Goal: Task Accomplishment & Management: Manage account settings

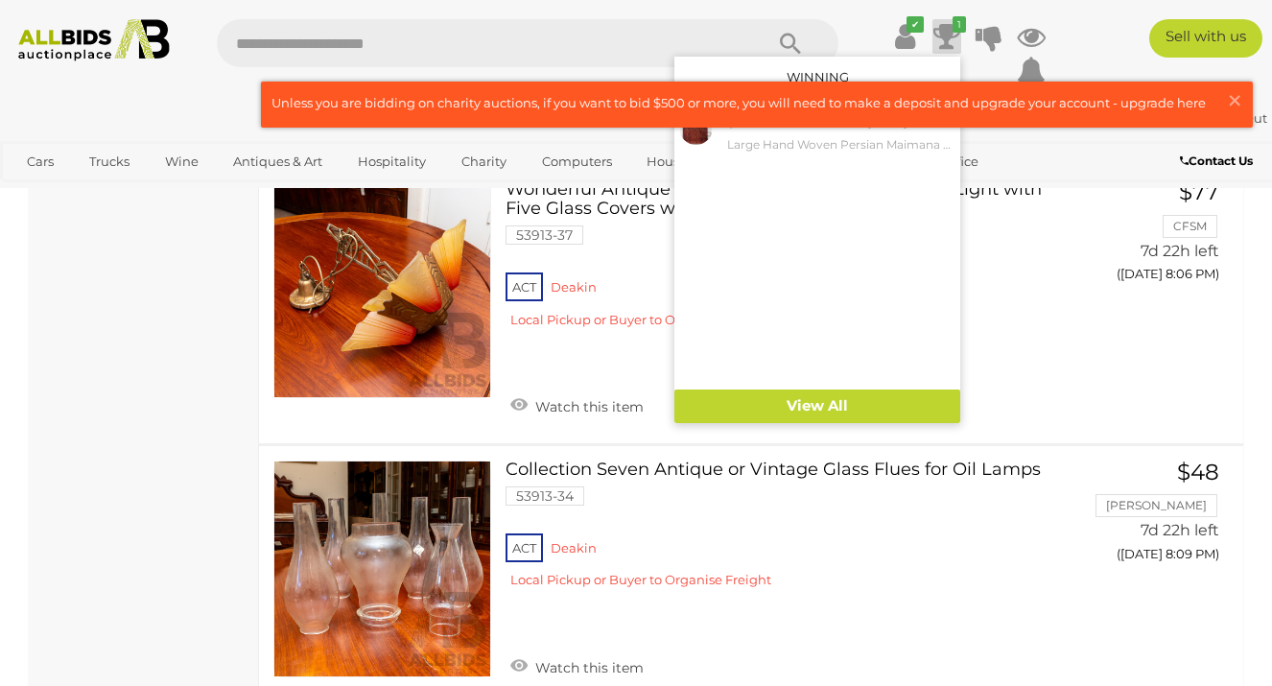
scroll to position [7870, 0]
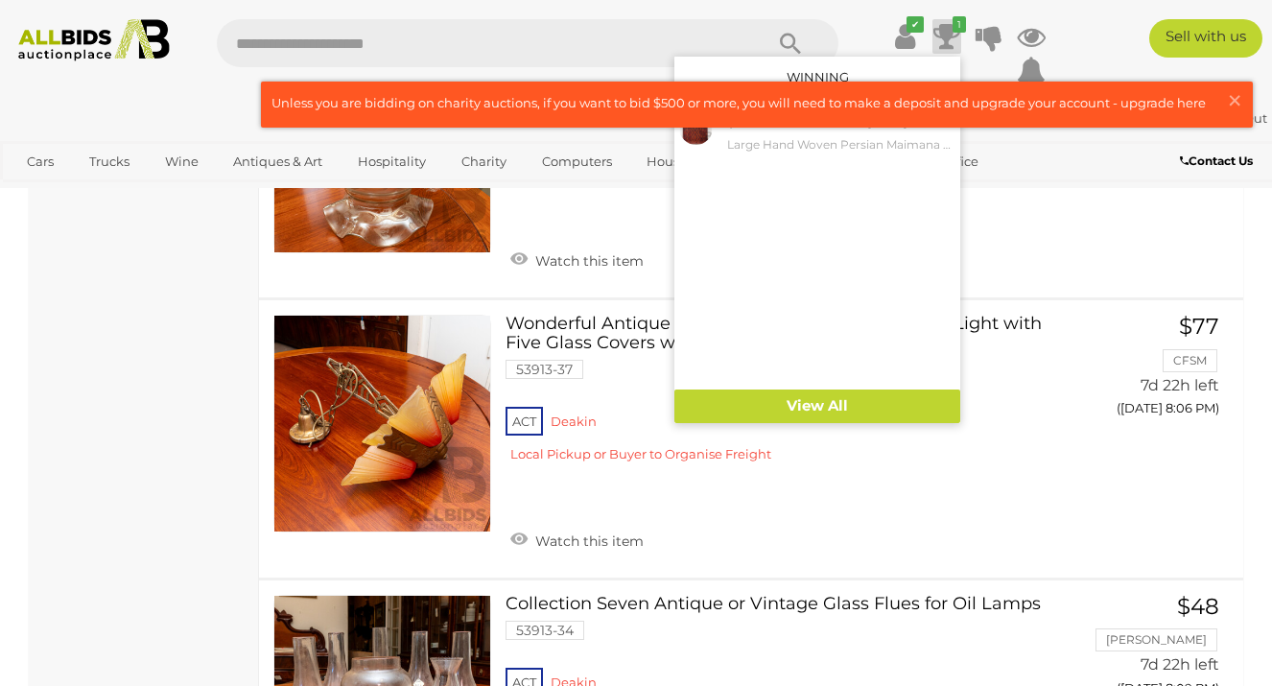
click at [940, 35] on icon at bounding box center [946, 36] width 27 height 35
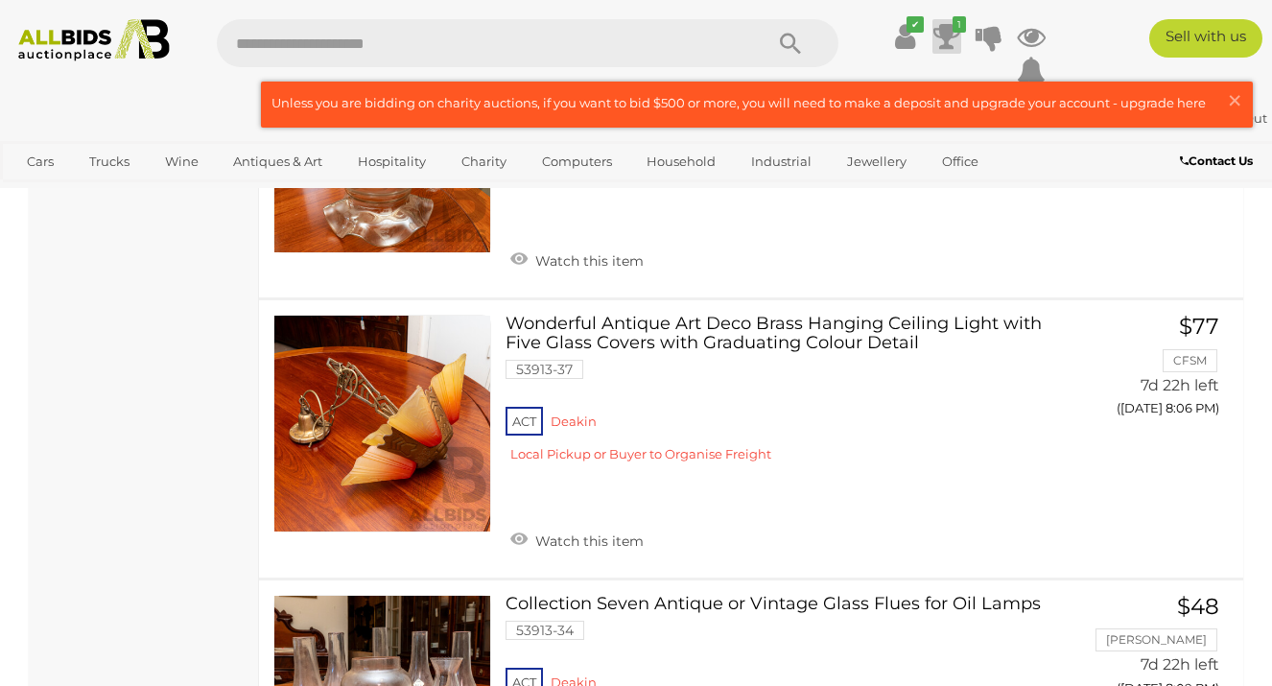
click at [940, 35] on icon at bounding box center [946, 36] width 27 height 35
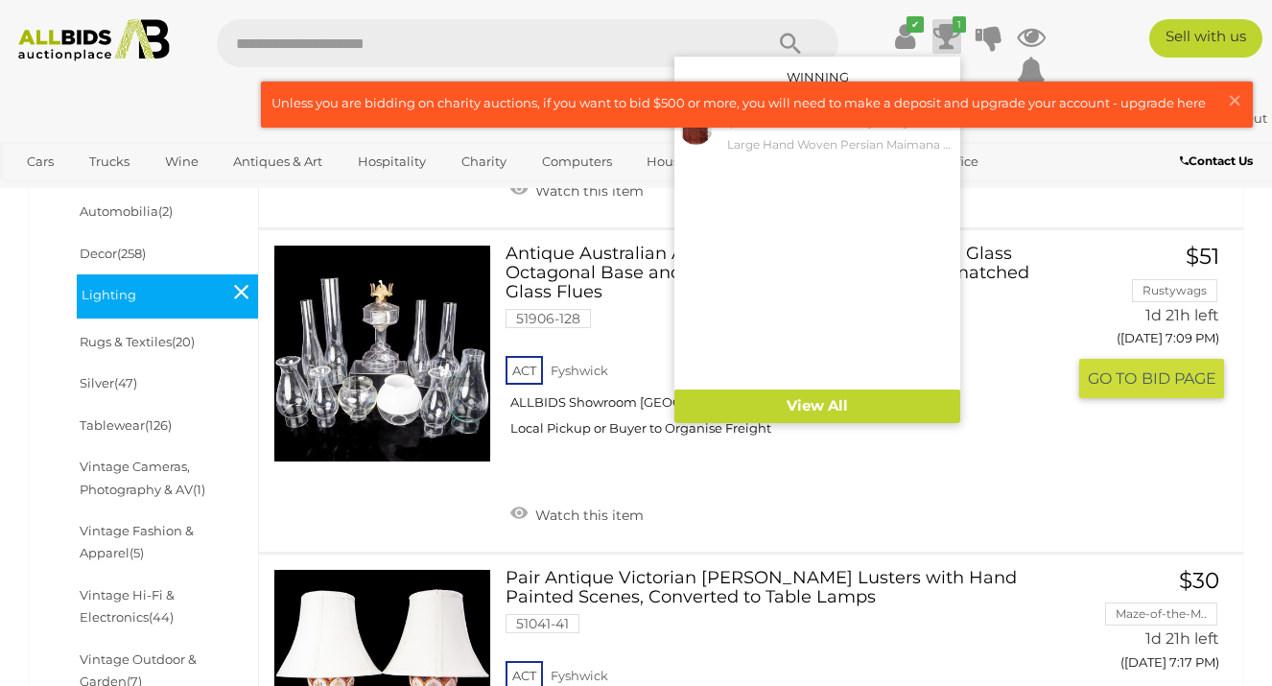
scroll to position [681, 0]
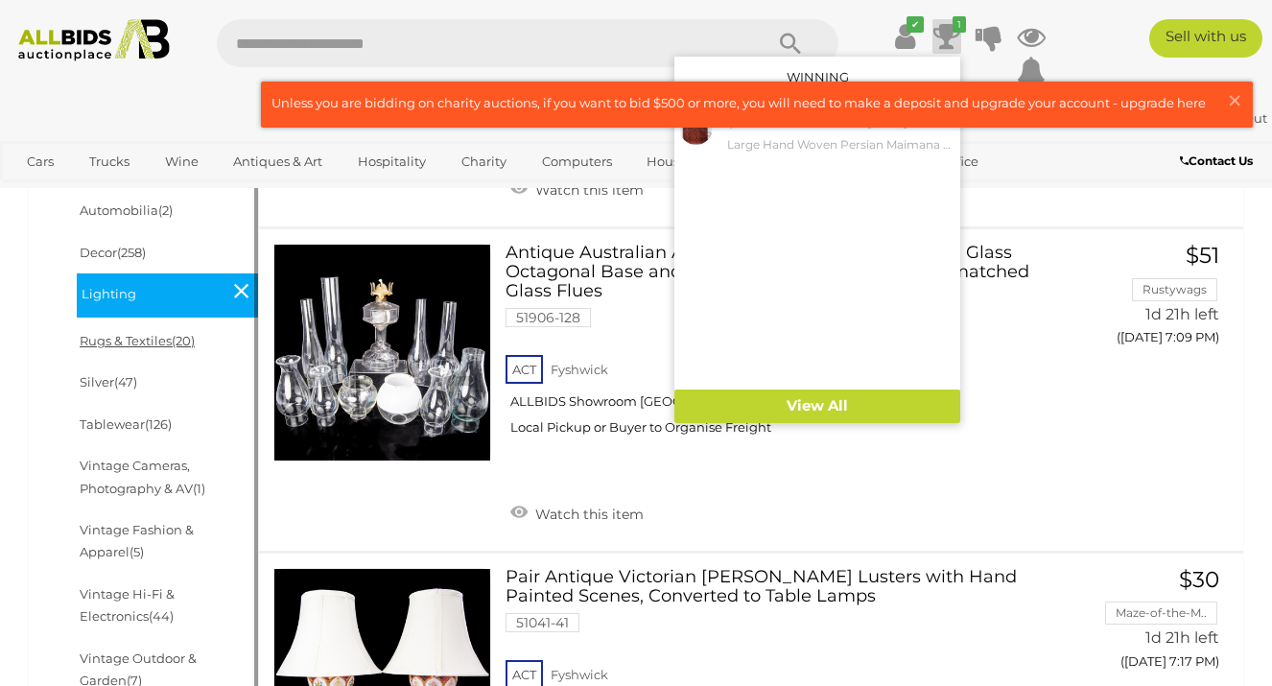
click at [150, 341] on link "Rugs & Textiles (20)" at bounding box center [137, 340] width 115 height 15
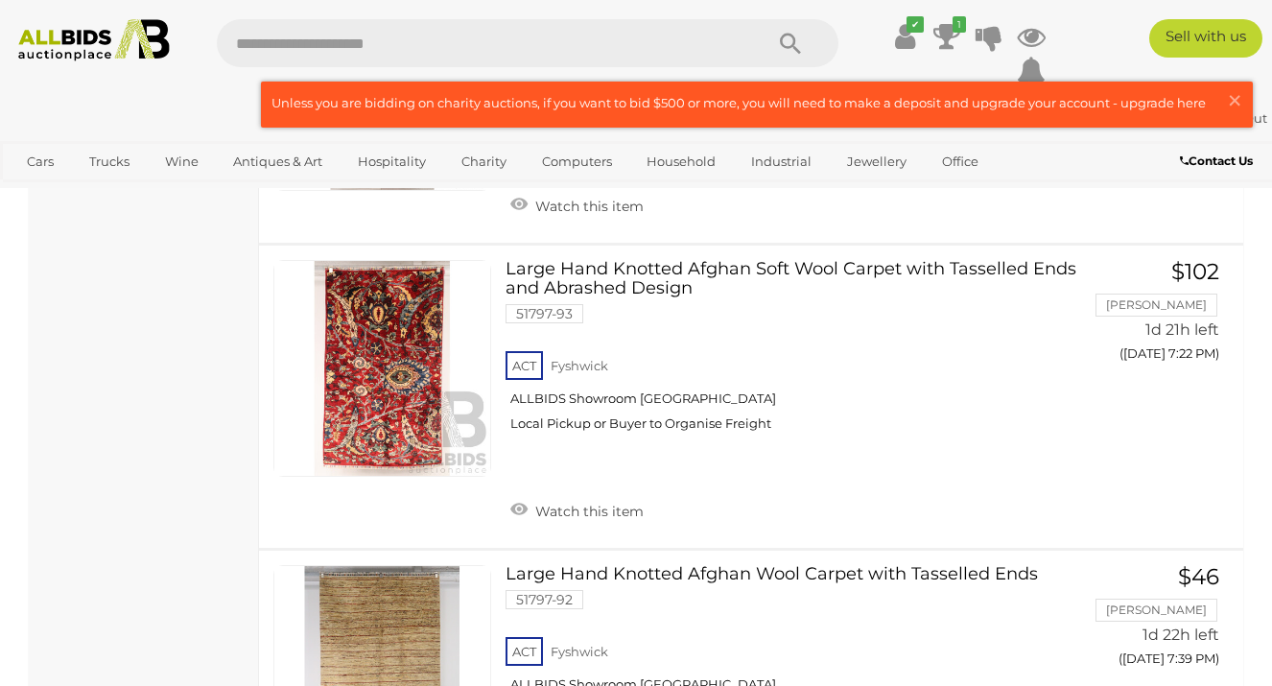
scroll to position [3067, 0]
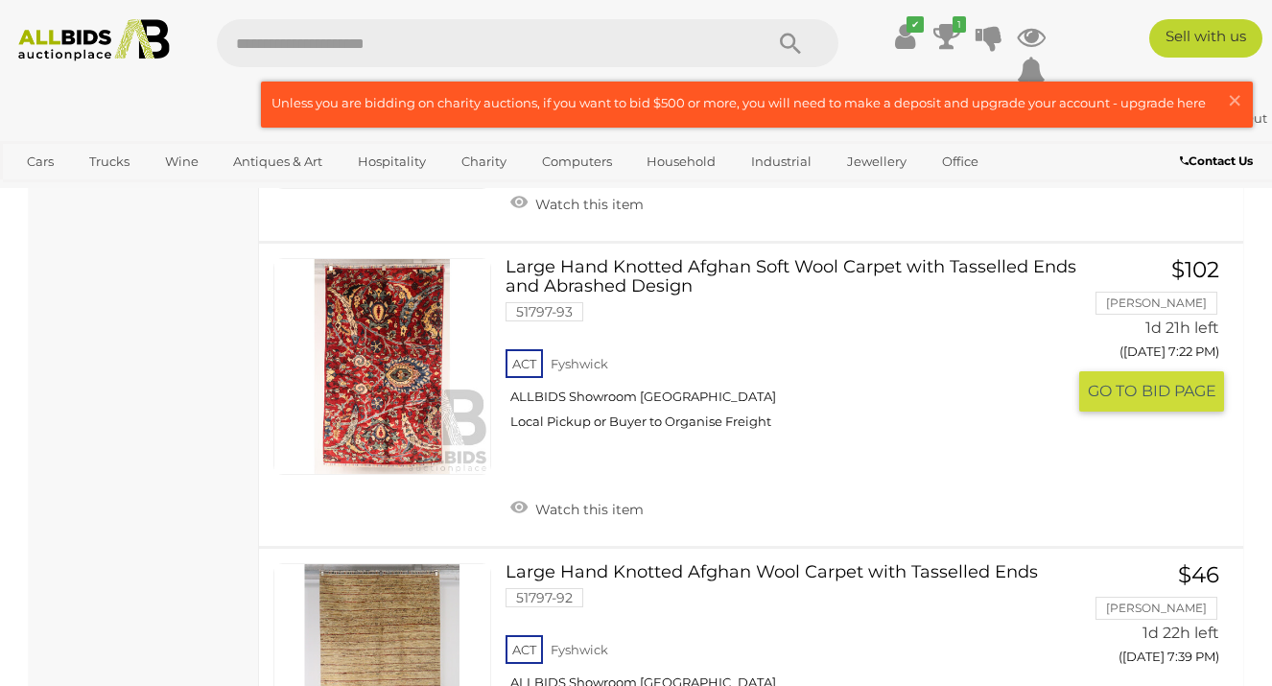
click at [623, 292] on link "Large Hand Knotted Afghan Soft Wool Carpet with Tasselled Ends and Abrashed Des…" at bounding box center [793, 351] width 546 height 187
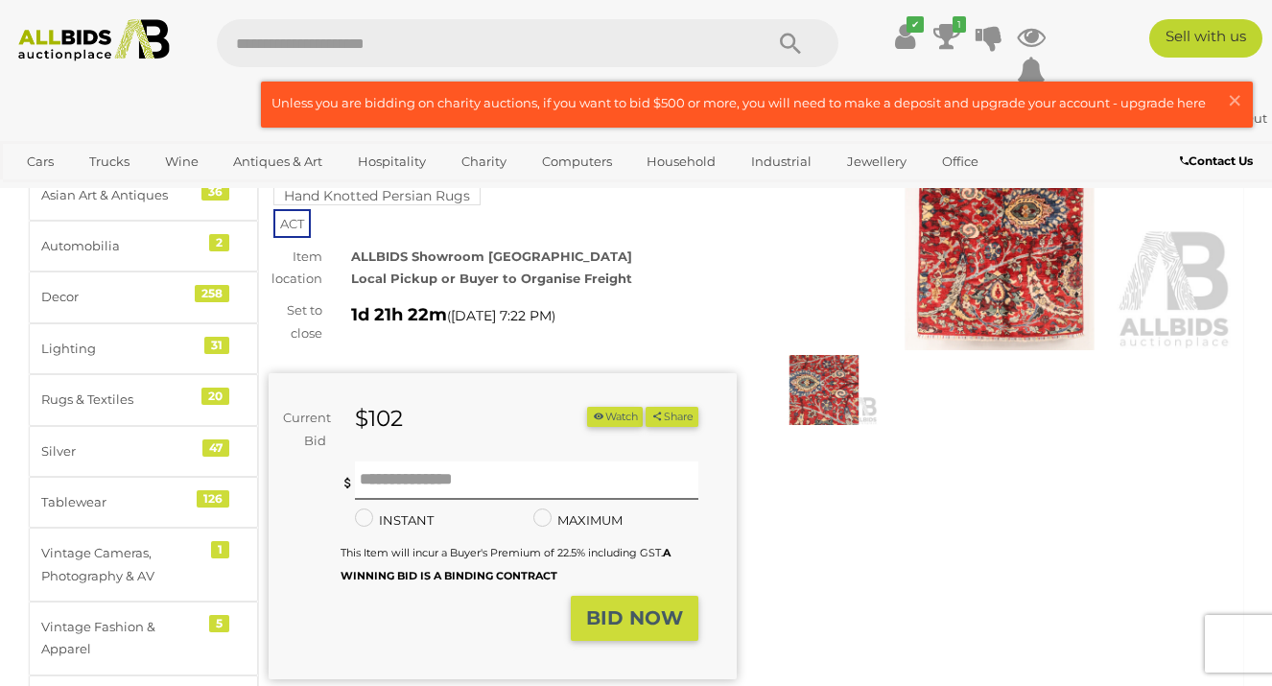
scroll to position [196, 0]
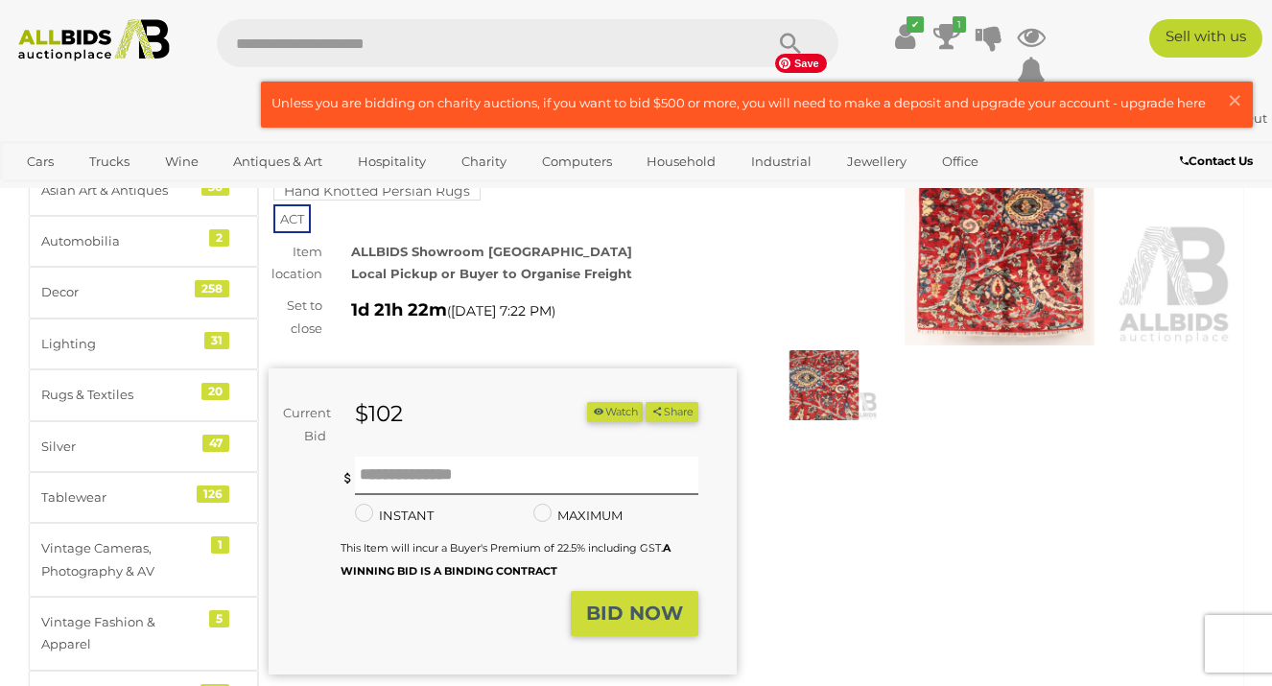
click img
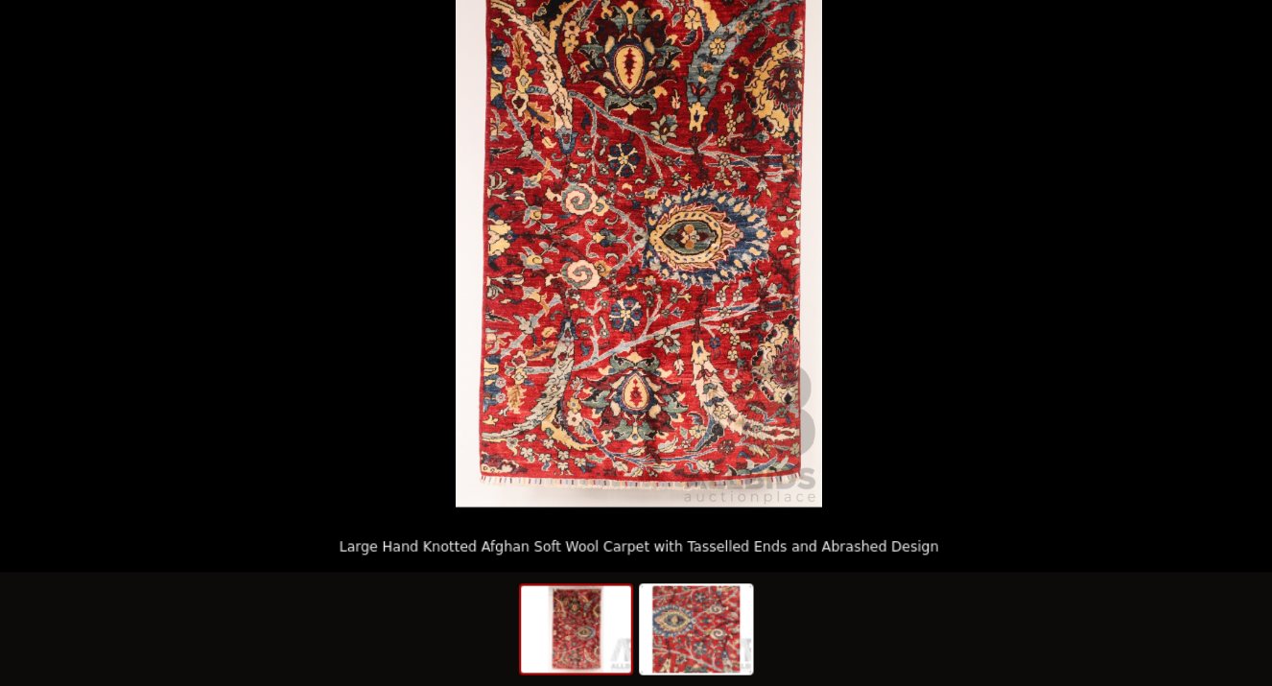
scroll to position [193, 0]
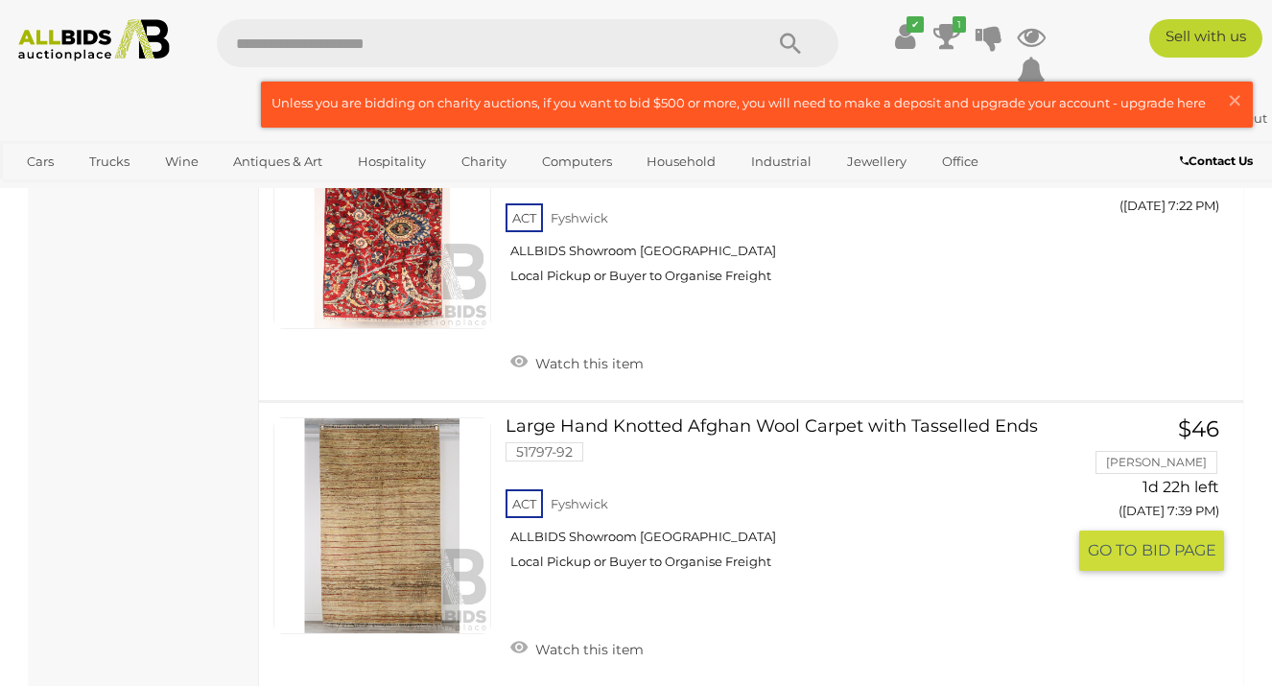
scroll to position [3211, 0]
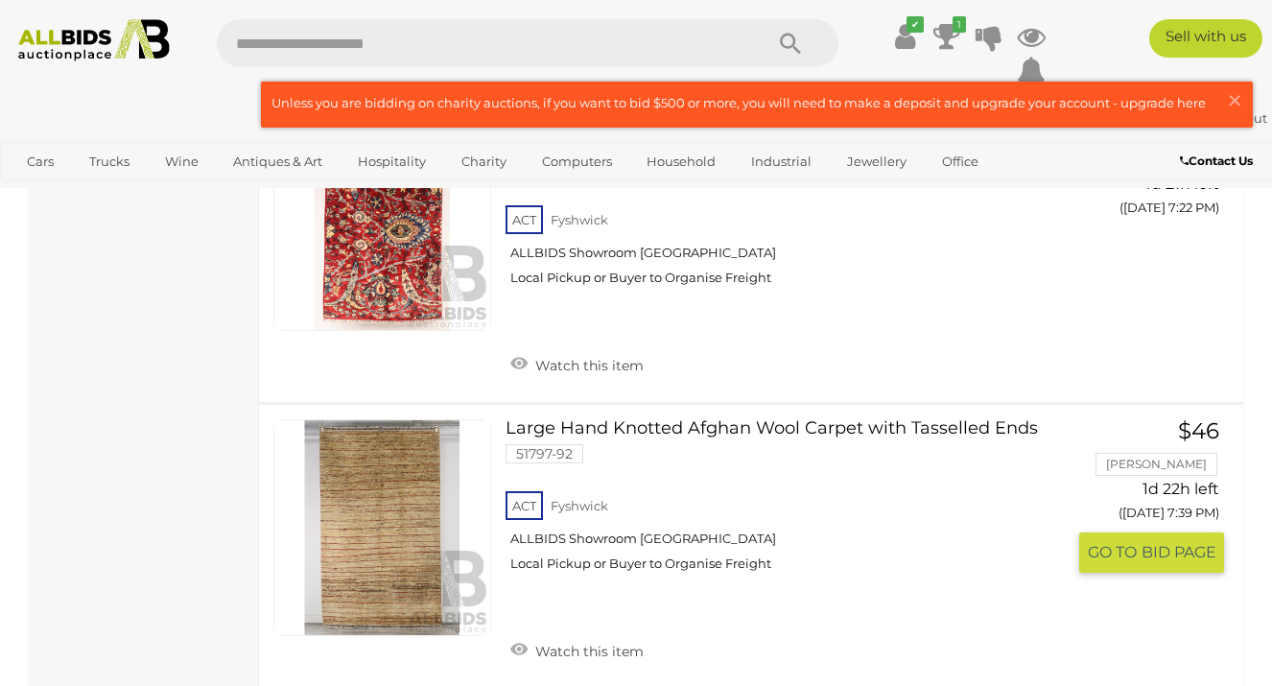
click at [578, 429] on link "Large Hand Knotted Afghan Wool Carpet with Tasselled Ends 51797-92 ACT Fyshwick" at bounding box center [793, 503] width 546 height 168
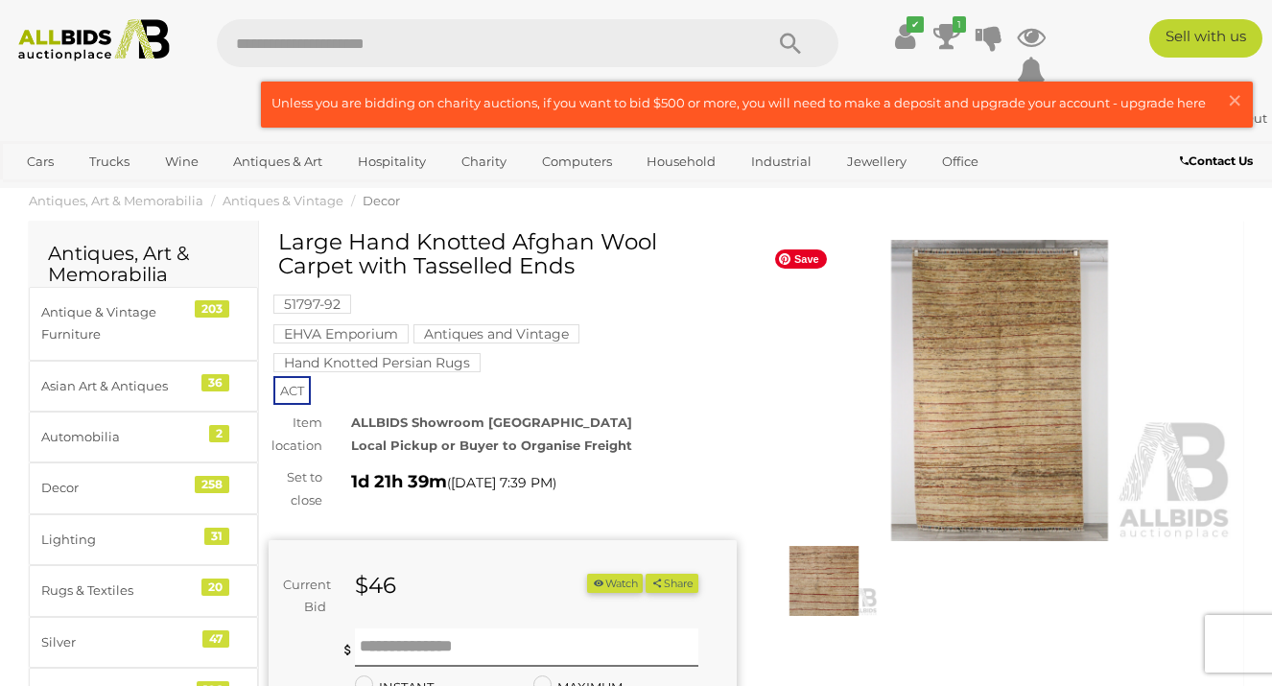
click at [986, 427] on img at bounding box center [999, 391] width 468 height 302
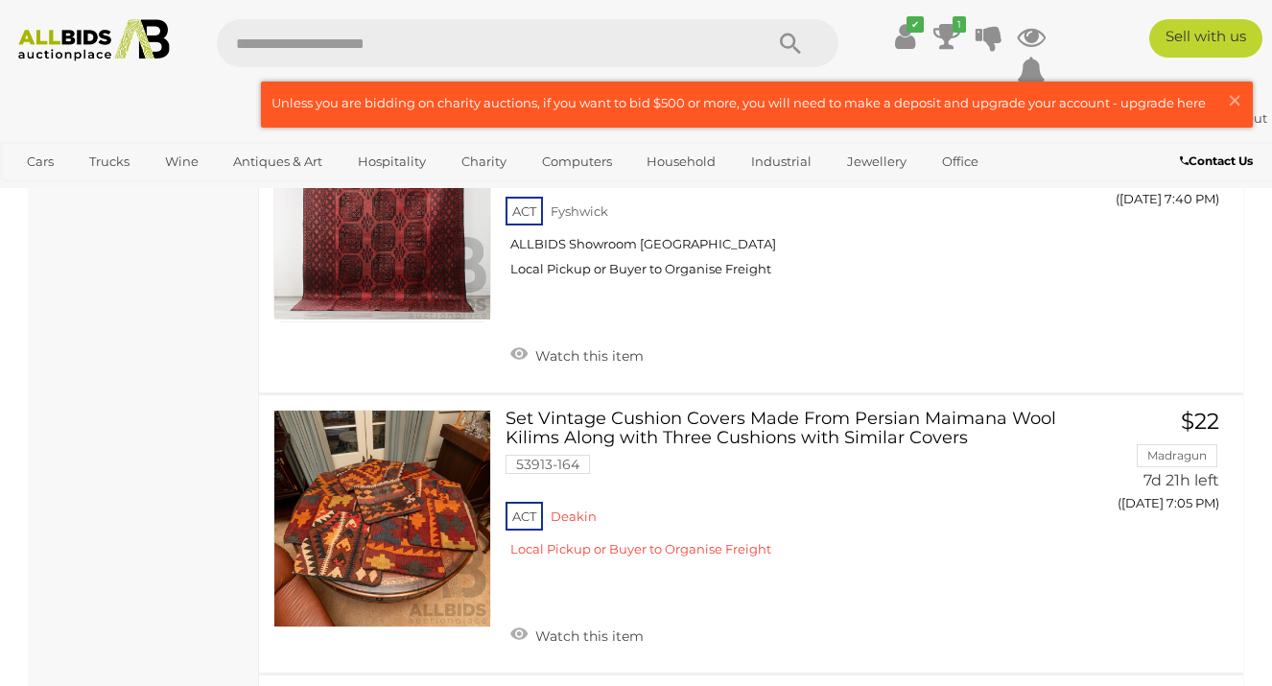
scroll to position [3813, 0]
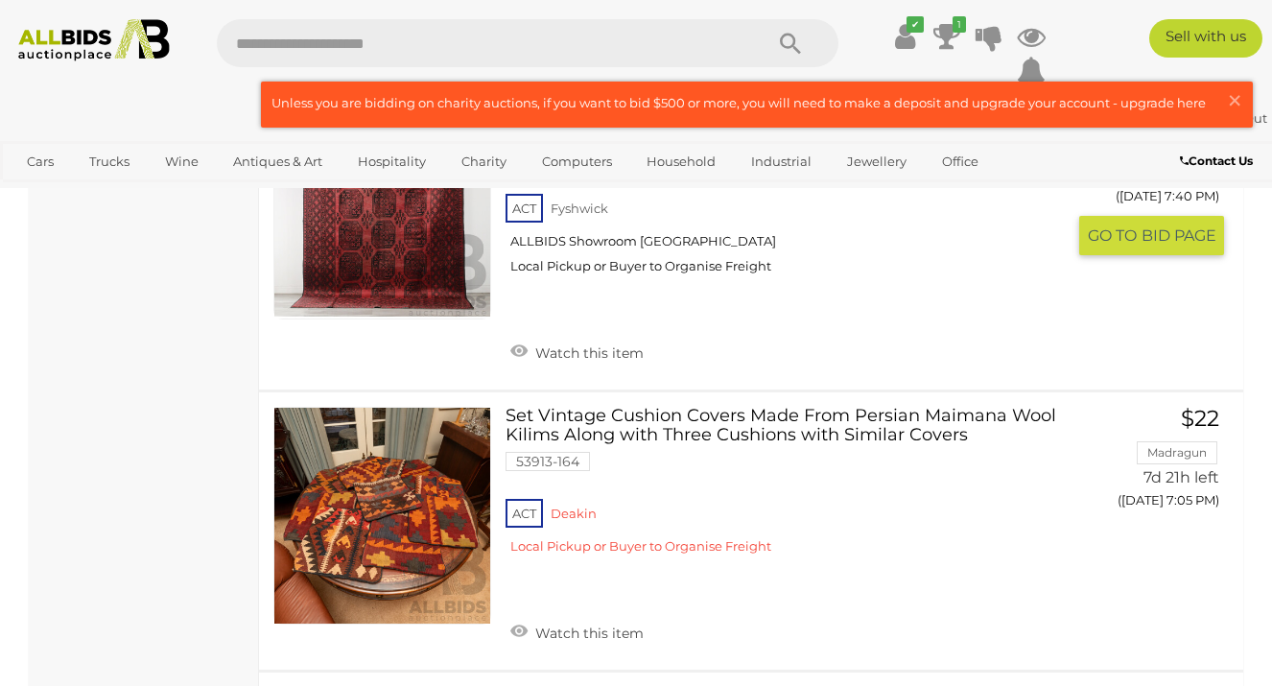
click at [399, 255] on link at bounding box center [382, 212] width 218 height 218
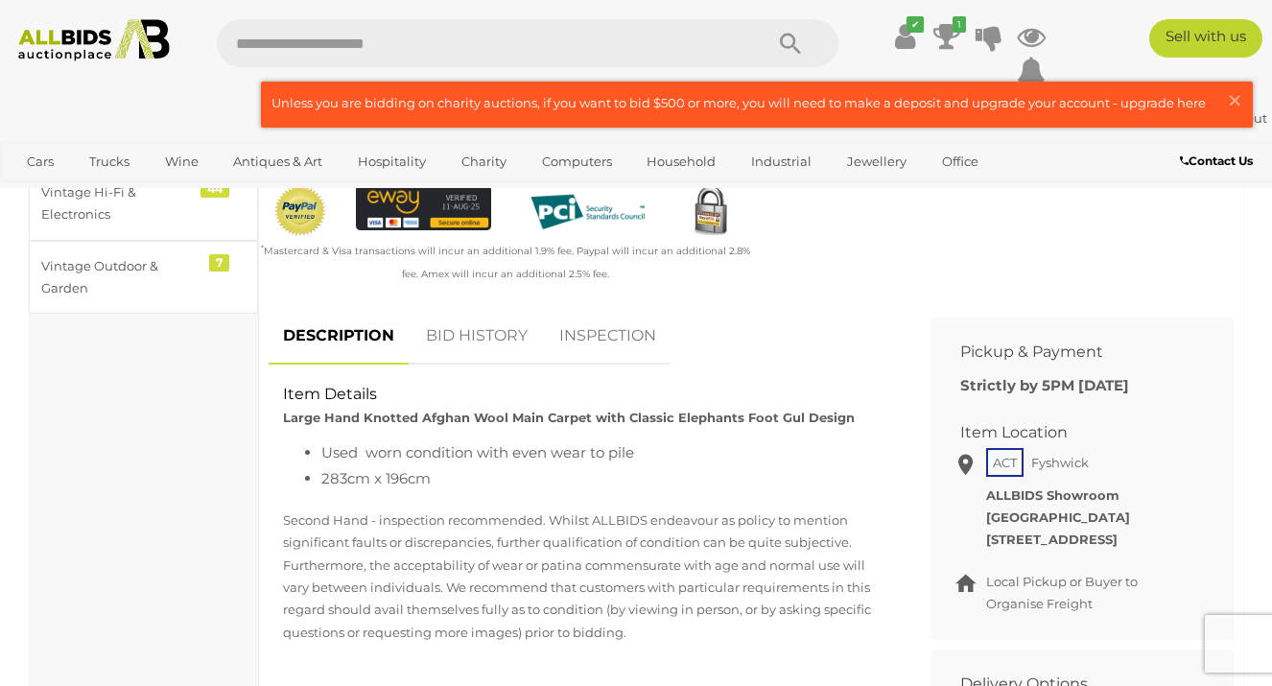
scroll to position [808, 0]
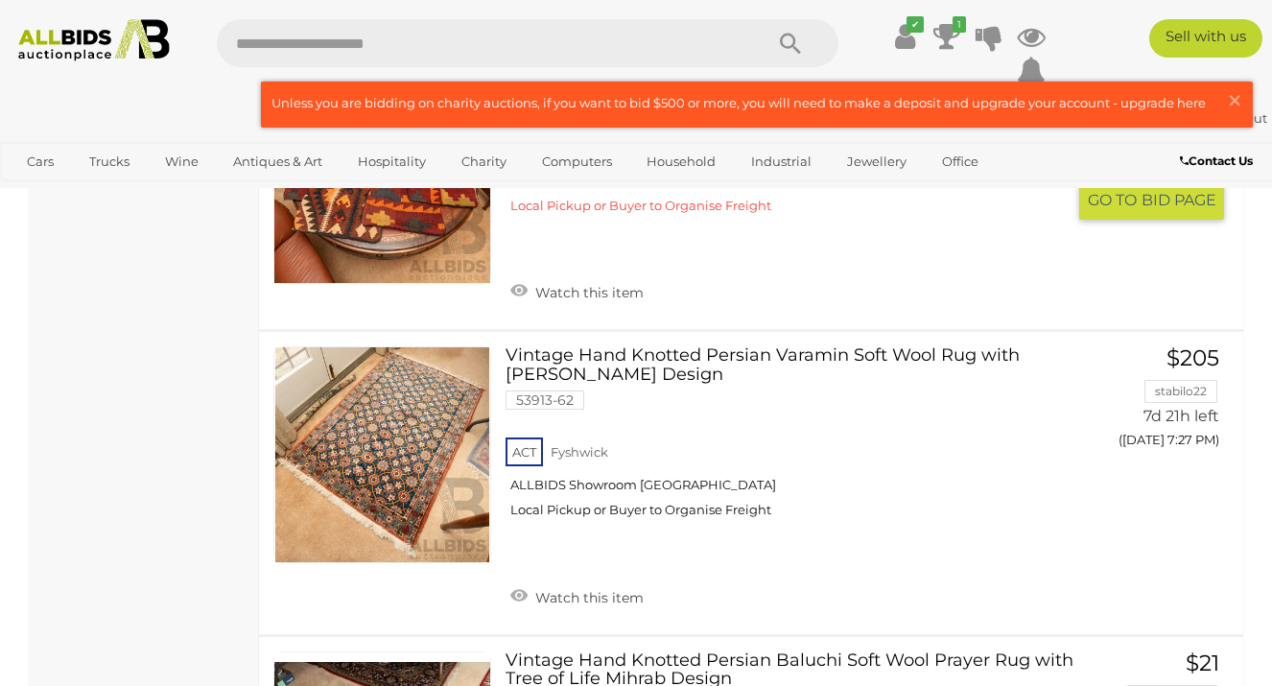
scroll to position [3800, 0]
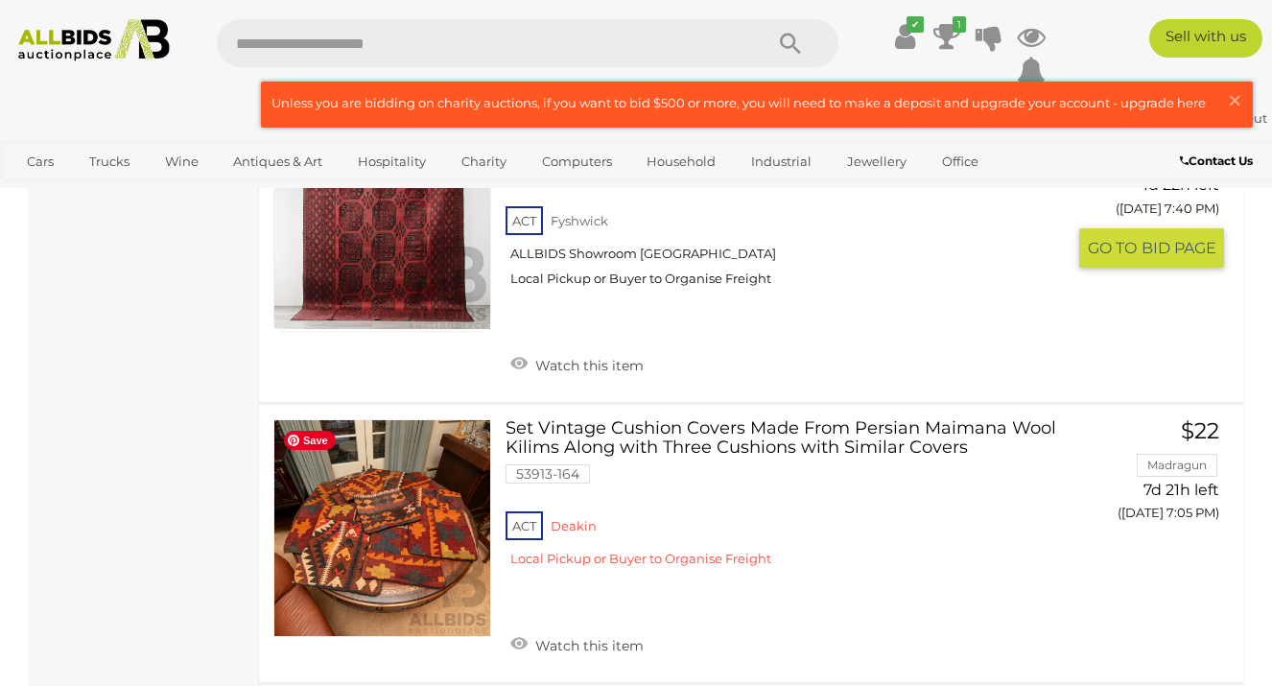
click at [396, 246] on link at bounding box center [382, 224] width 218 height 218
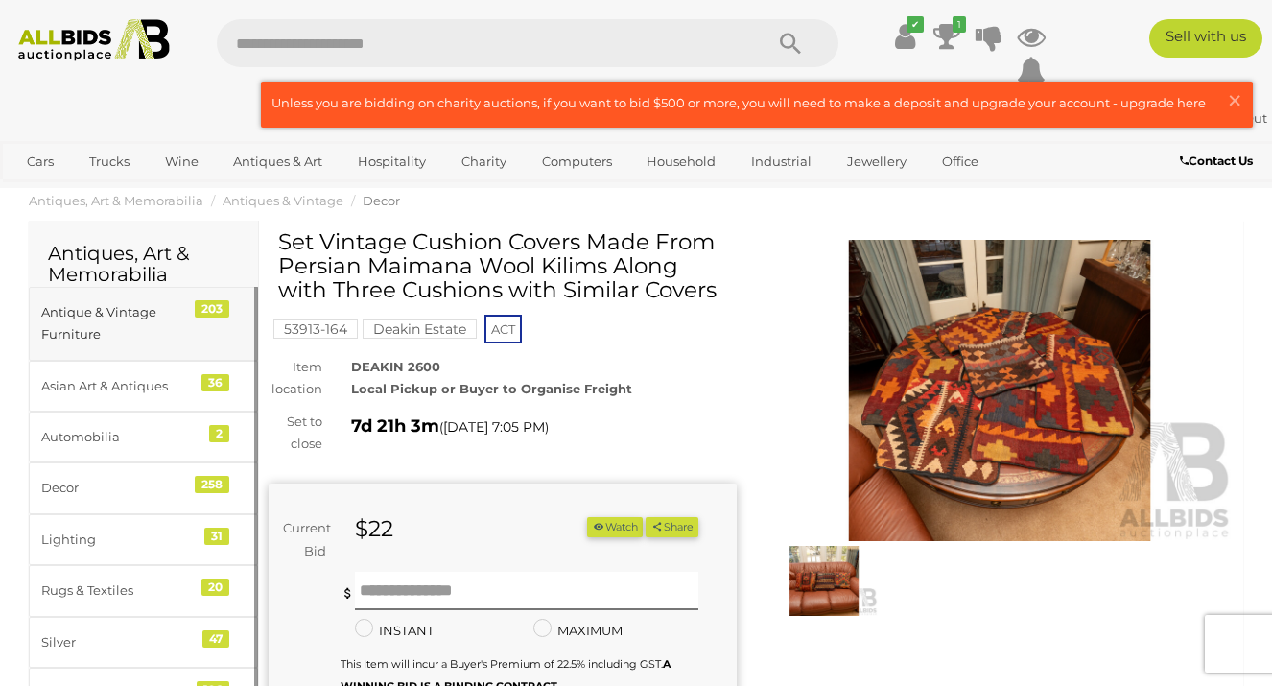
click at [151, 329] on div "Antique & Vintage Furniture" at bounding box center [120, 323] width 158 height 45
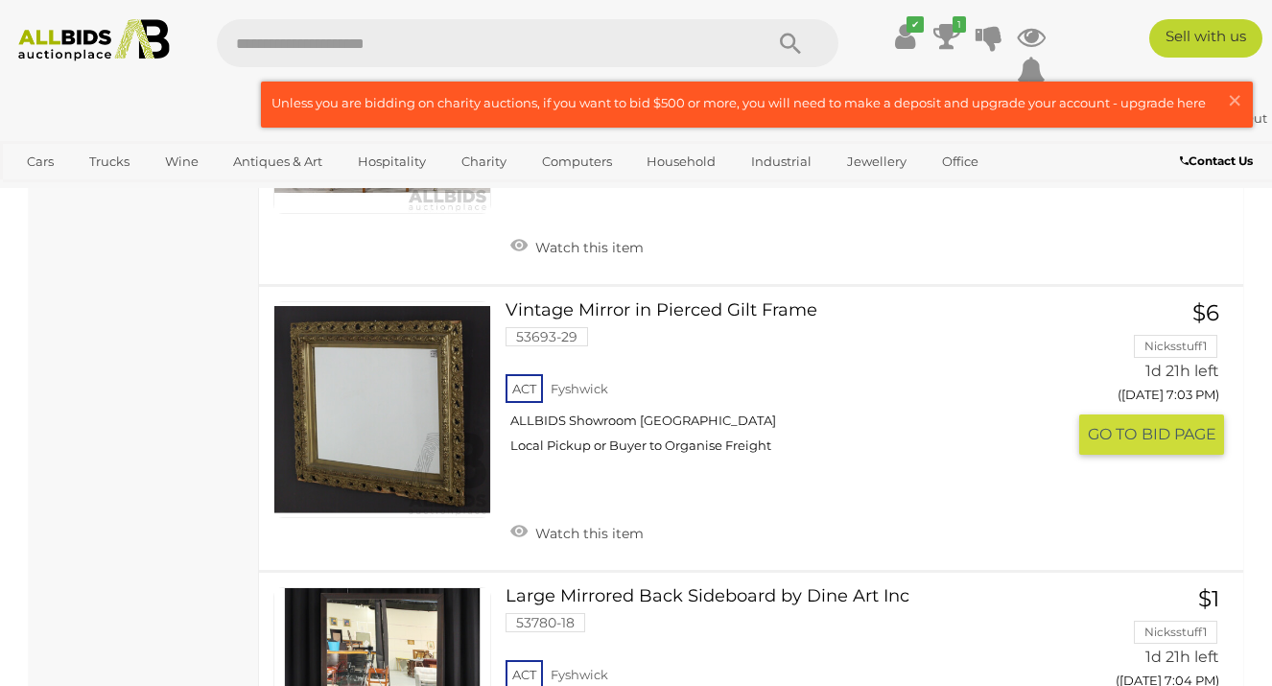
scroll to position [7539, 0]
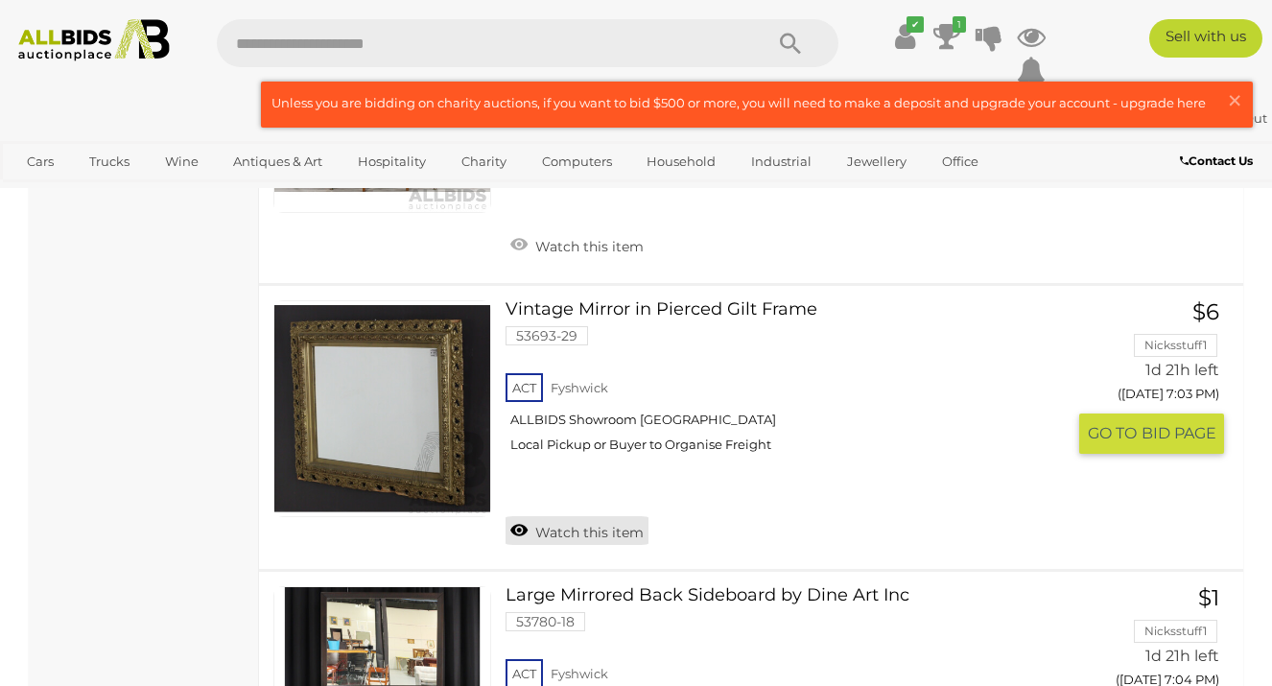
click at [516, 516] on link "Watch this item" at bounding box center [576, 530] width 143 height 29
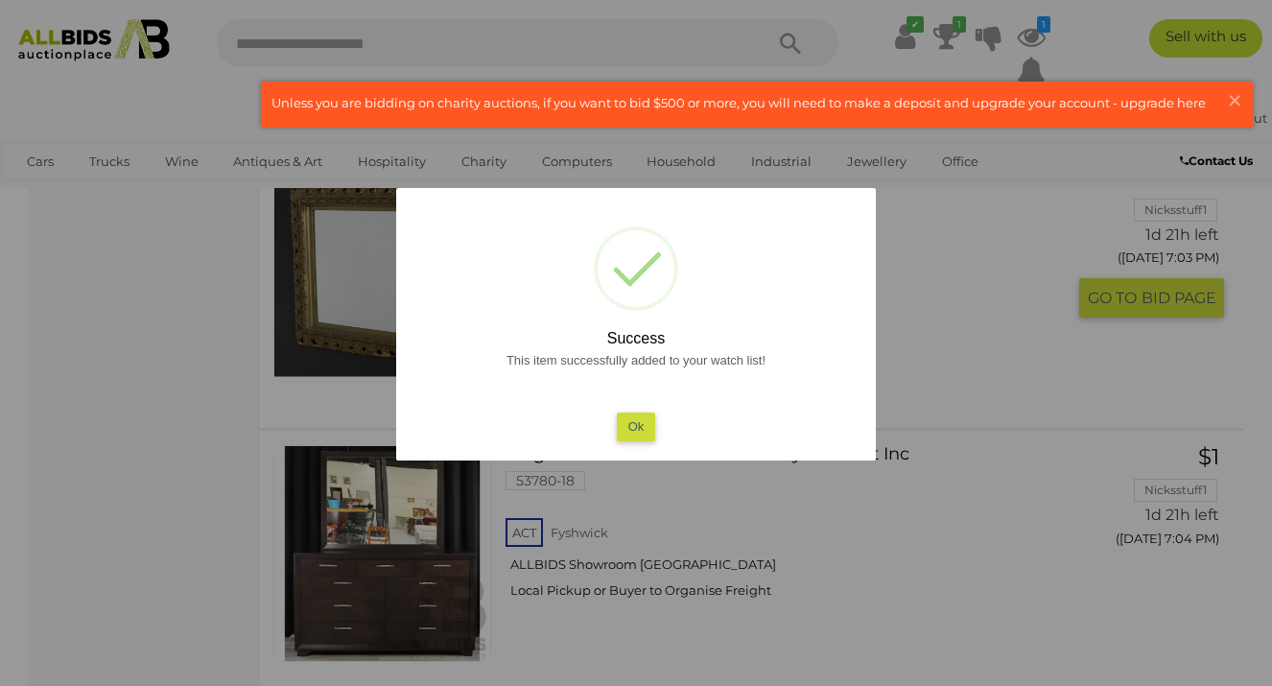
click at [636, 438] on button "Ok" at bounding box center [636, 426] width 39 height 28
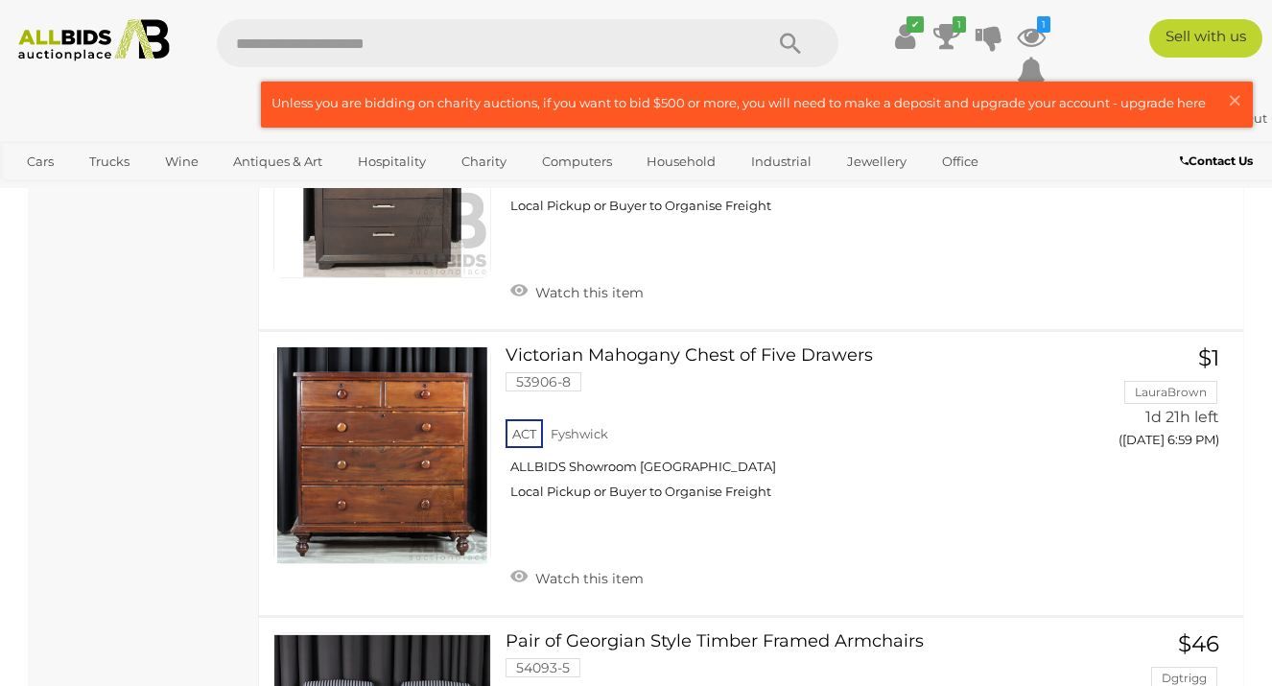
scroll to position [6003, 0]
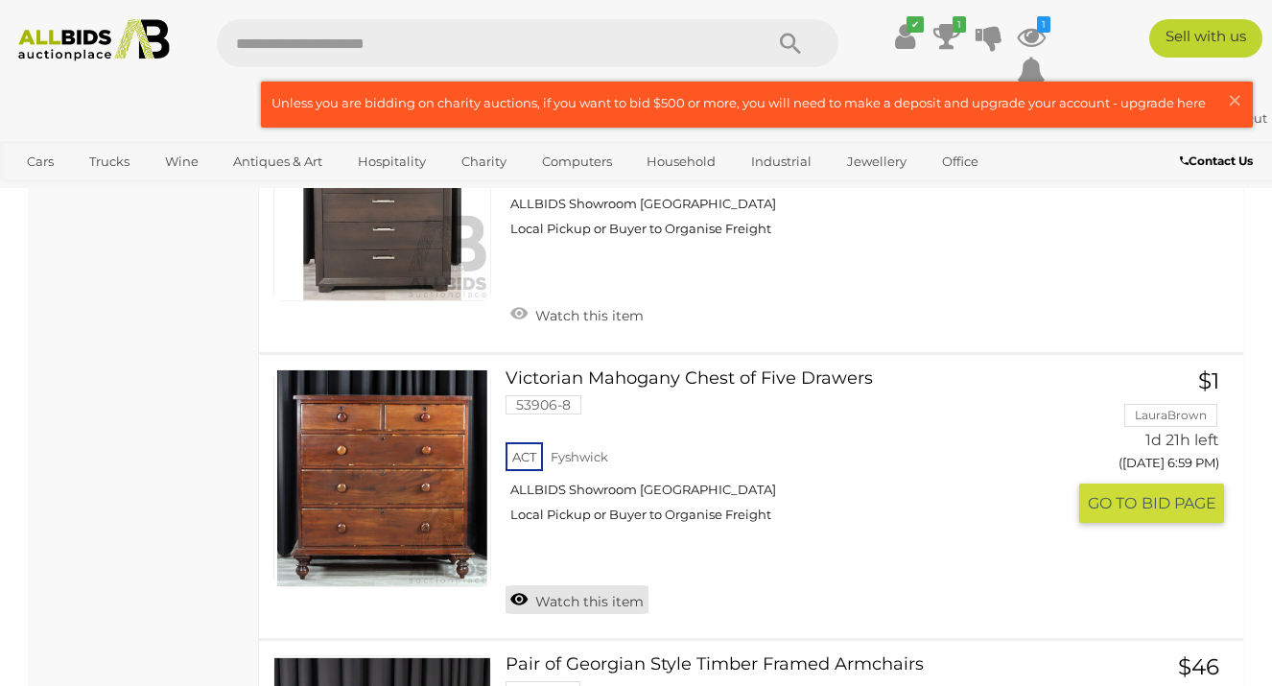
click at [515, 600] on link "Watch this item" at bounding box center [576, 599] width 143 height 29
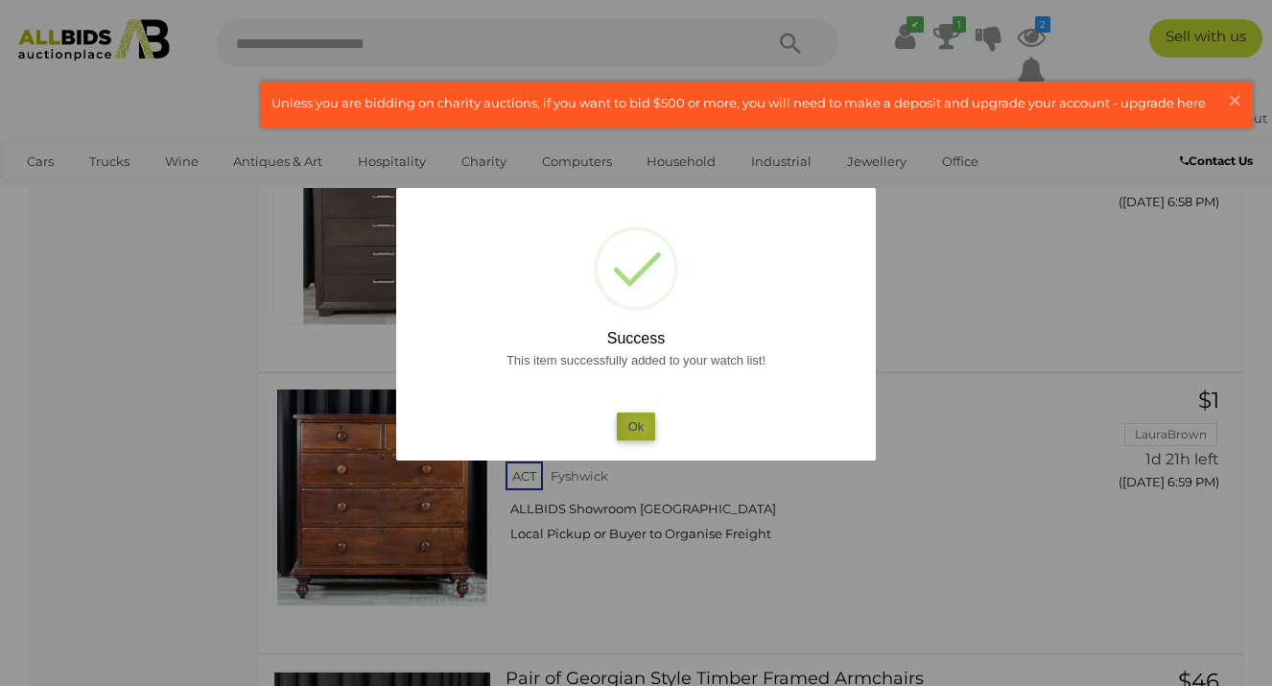
click at [642, 426] on button "Ok" at bounding box center [636, 426] width 39 height 28
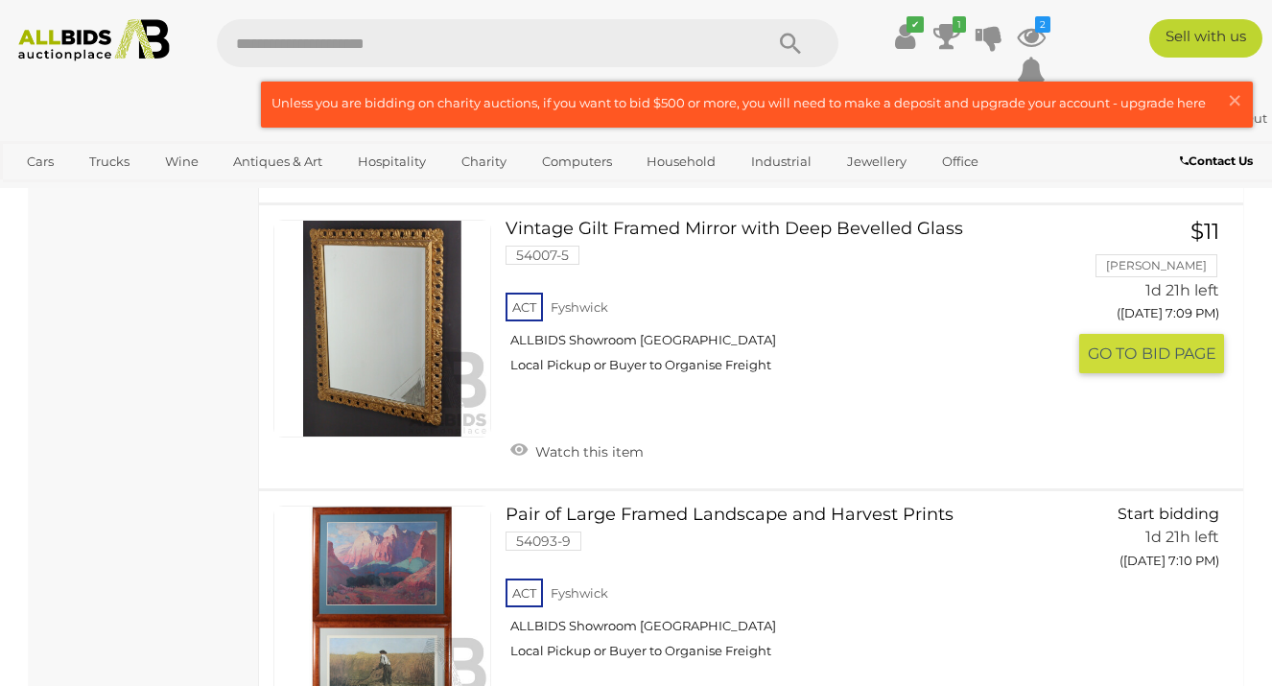
scroll to position [9637, 0]
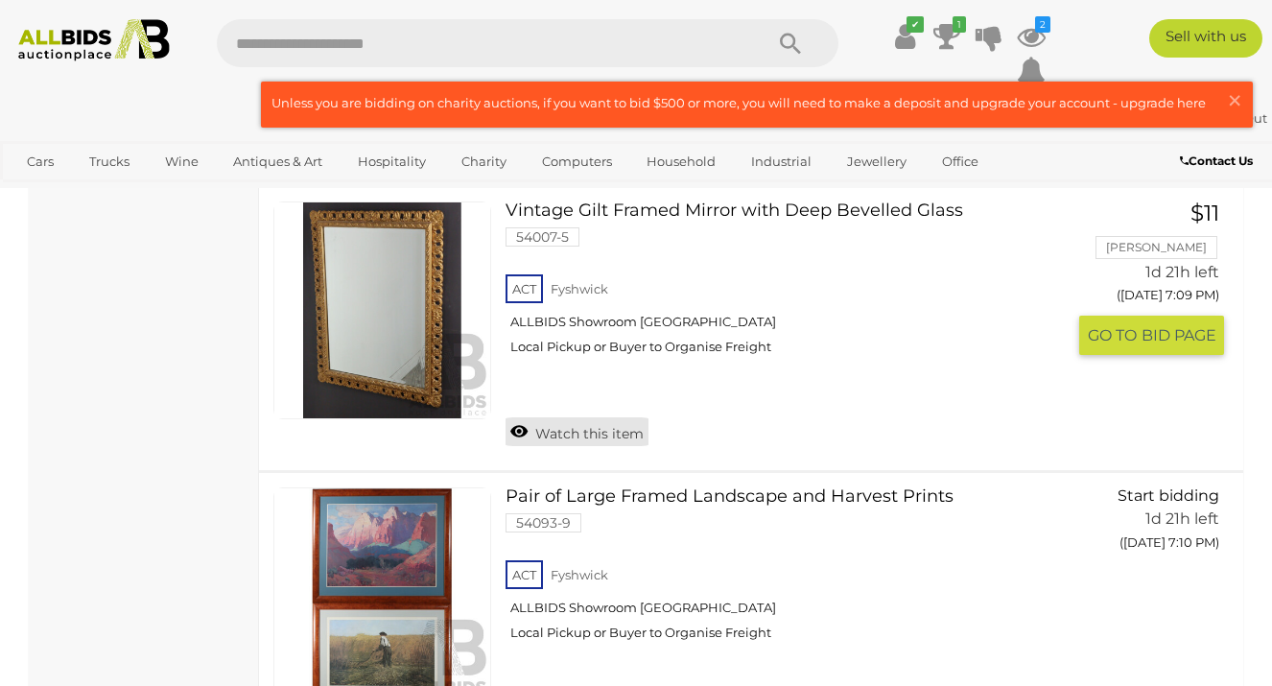
click at [520, 420] on link "Watch this item" at bounding box center [576, 431] width 143 height 29
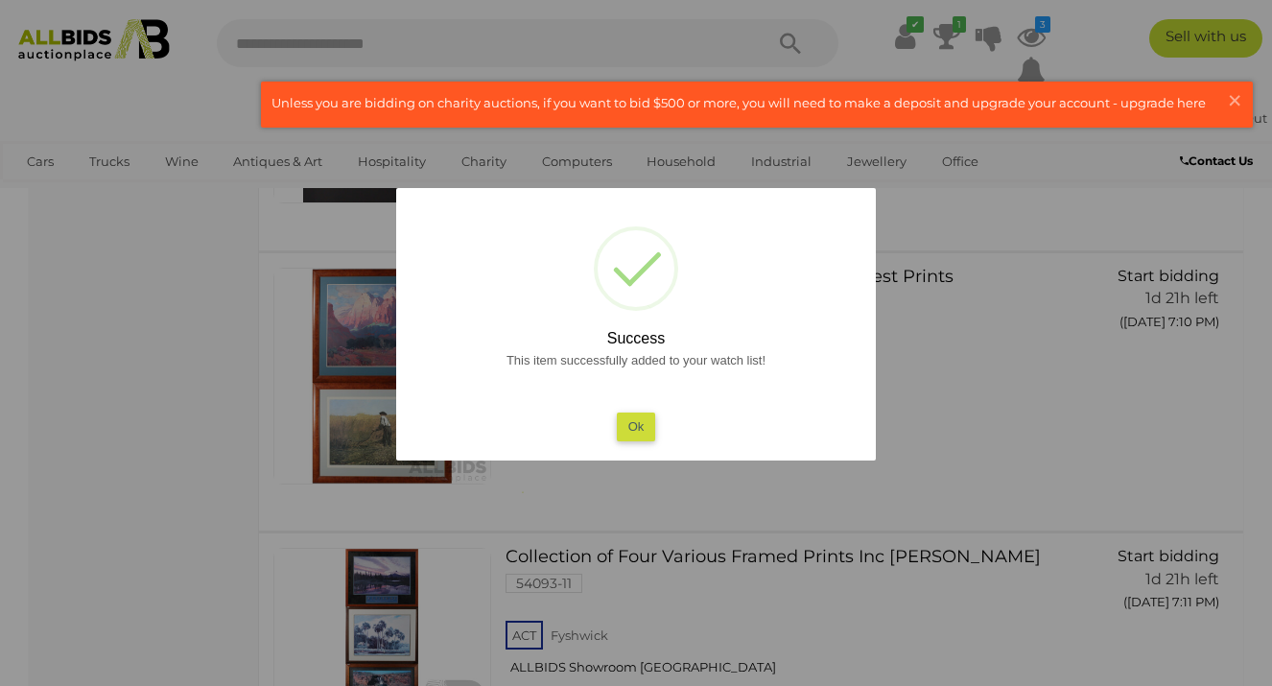
scroll to position [9688, 0]
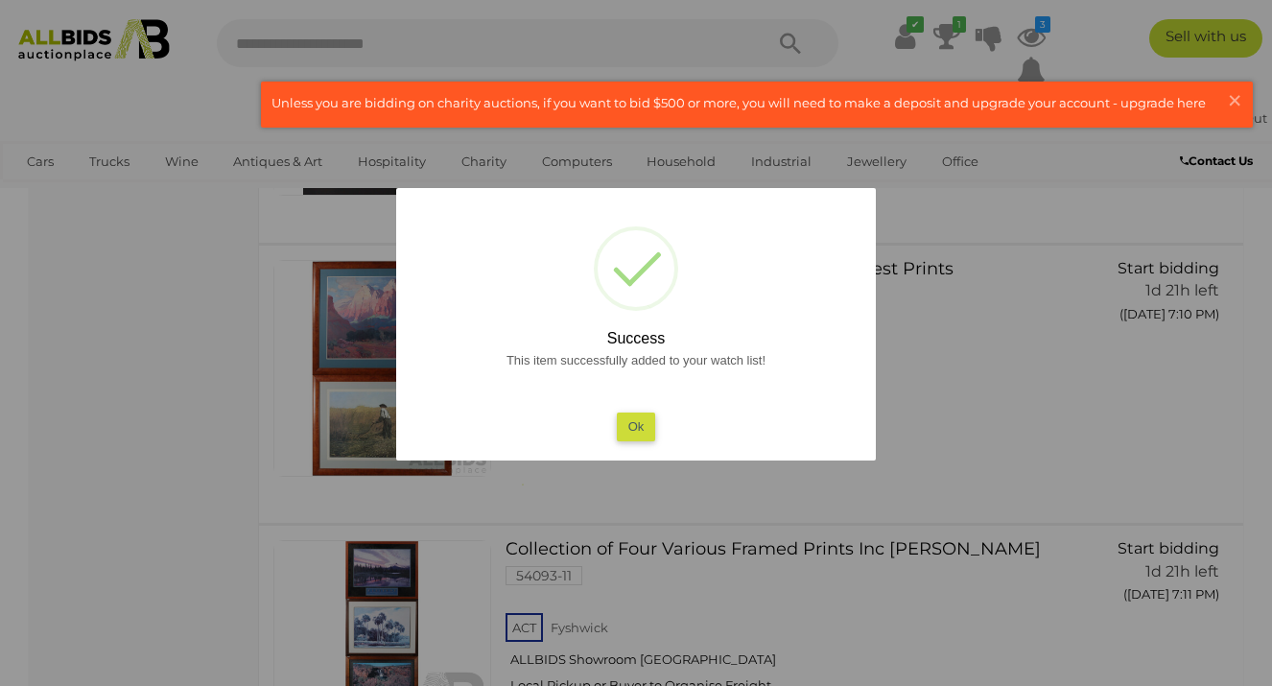
click at [636, 430] on button "Ok" at bounding box center [636, 426] width 39 height 28
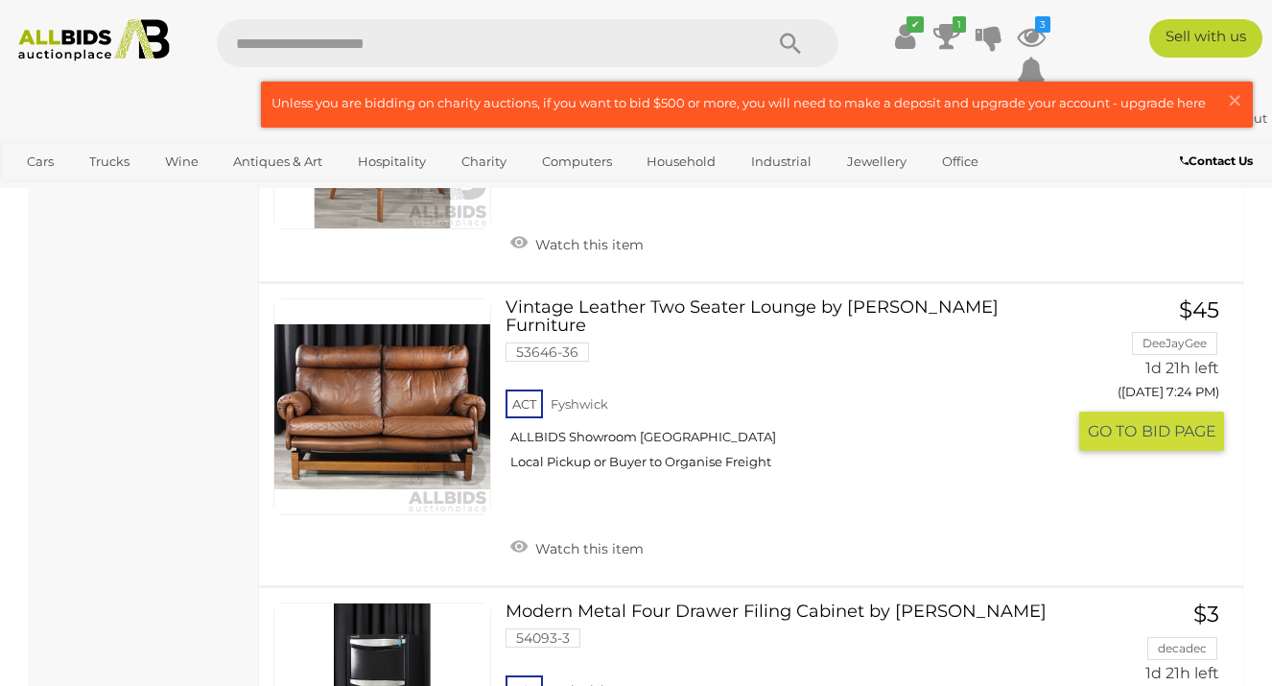
scroll to position [12438, 0]
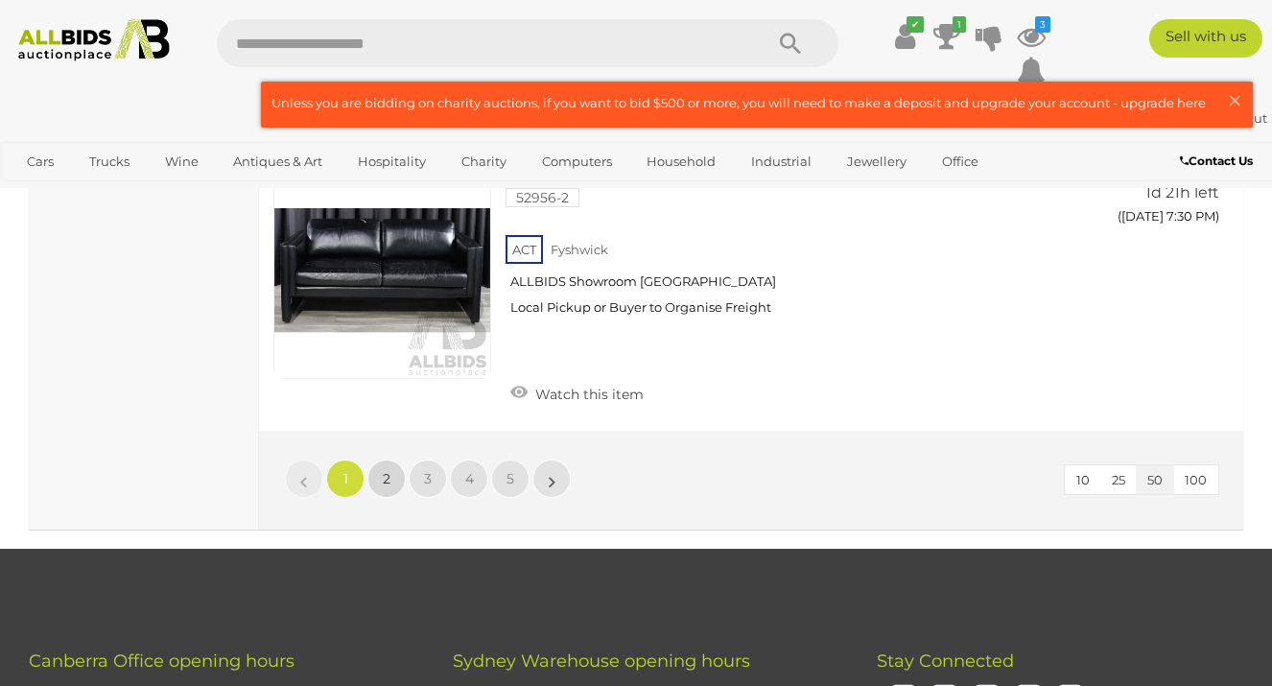
click at [392, 459] on link "2" at bounding box center [386, 478] width 38 height 38
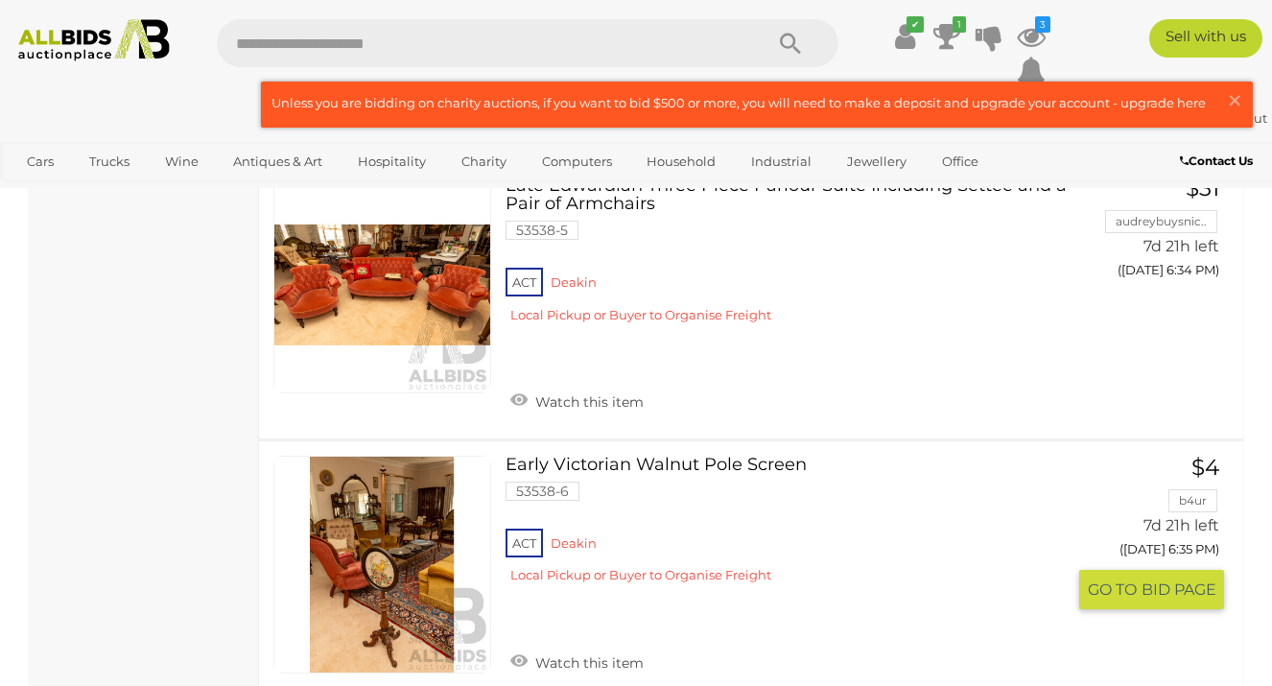
scroll to position [8581, 0]
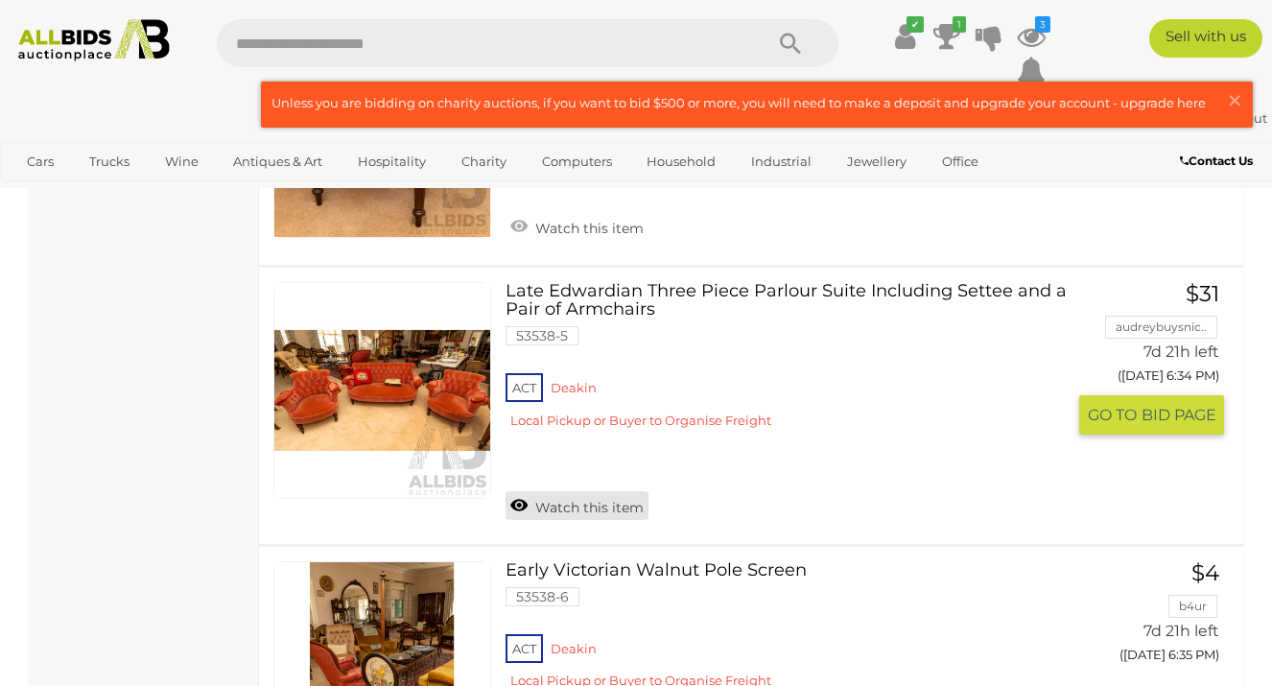
click at [518, 491] on link "Watch this item" at bounding box center [576, 505] width 143 height 29
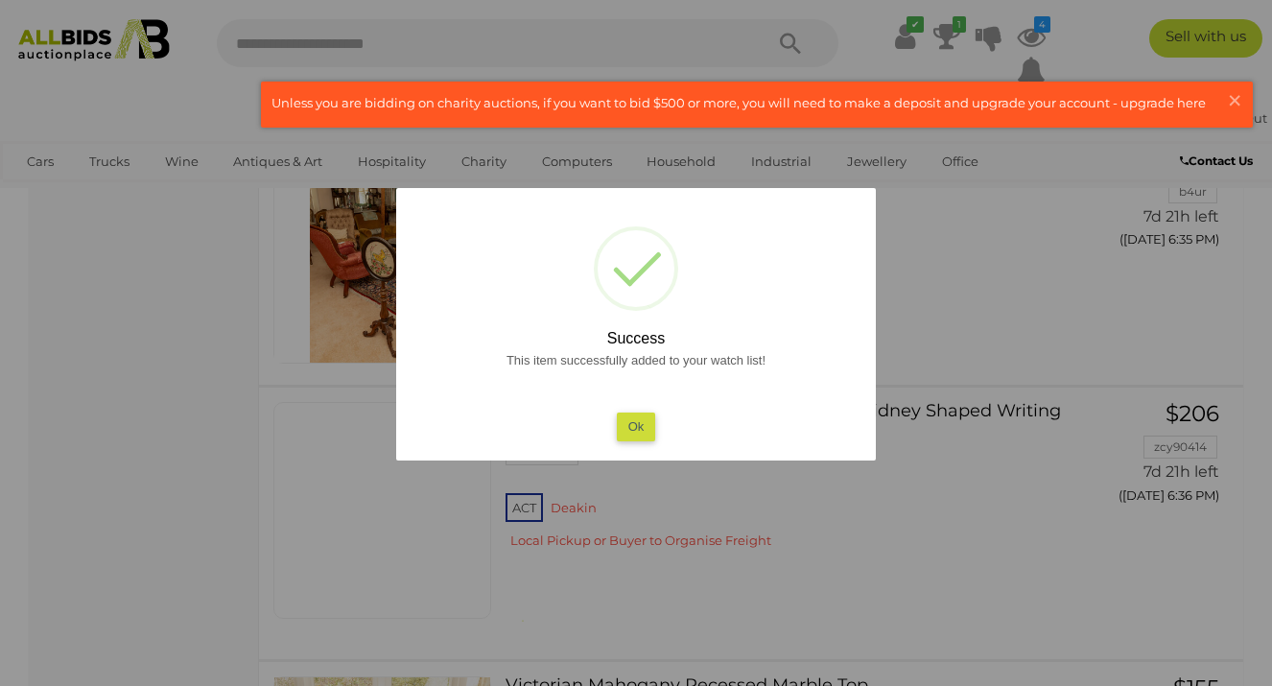
scroll to position [8848, 0]
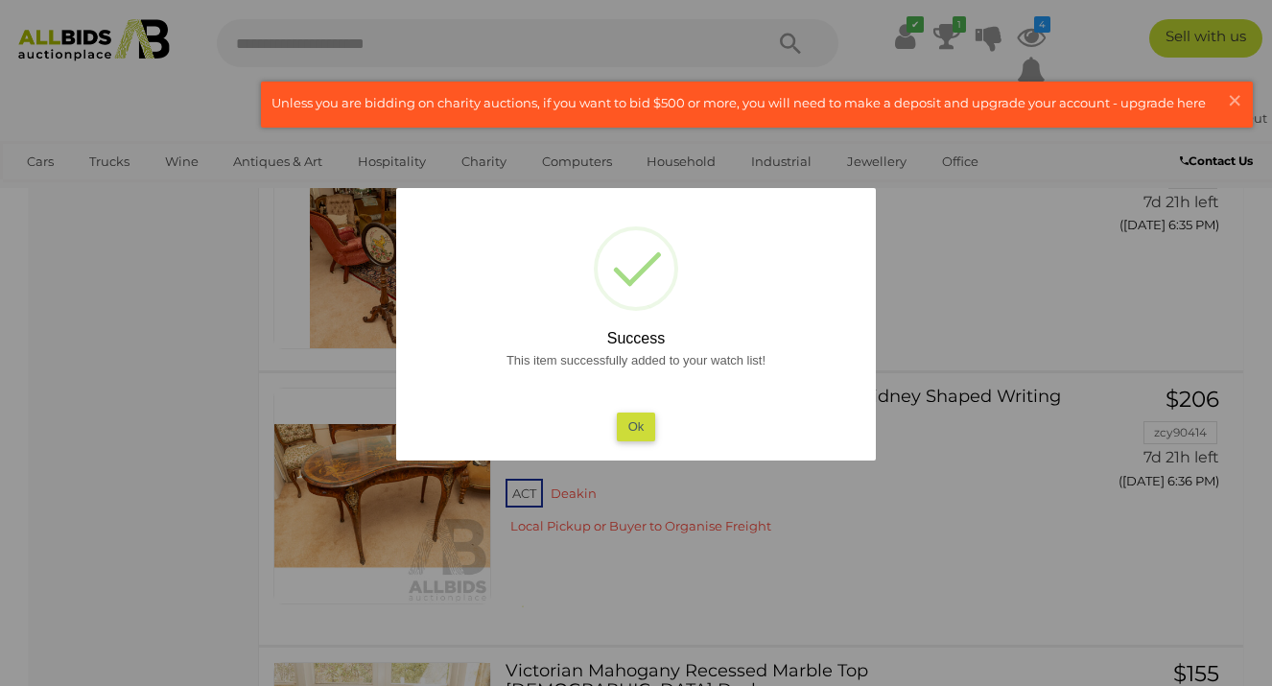
click at [641, 429] on button "Ok" at bounding box center [636, 426] width 39 height 28
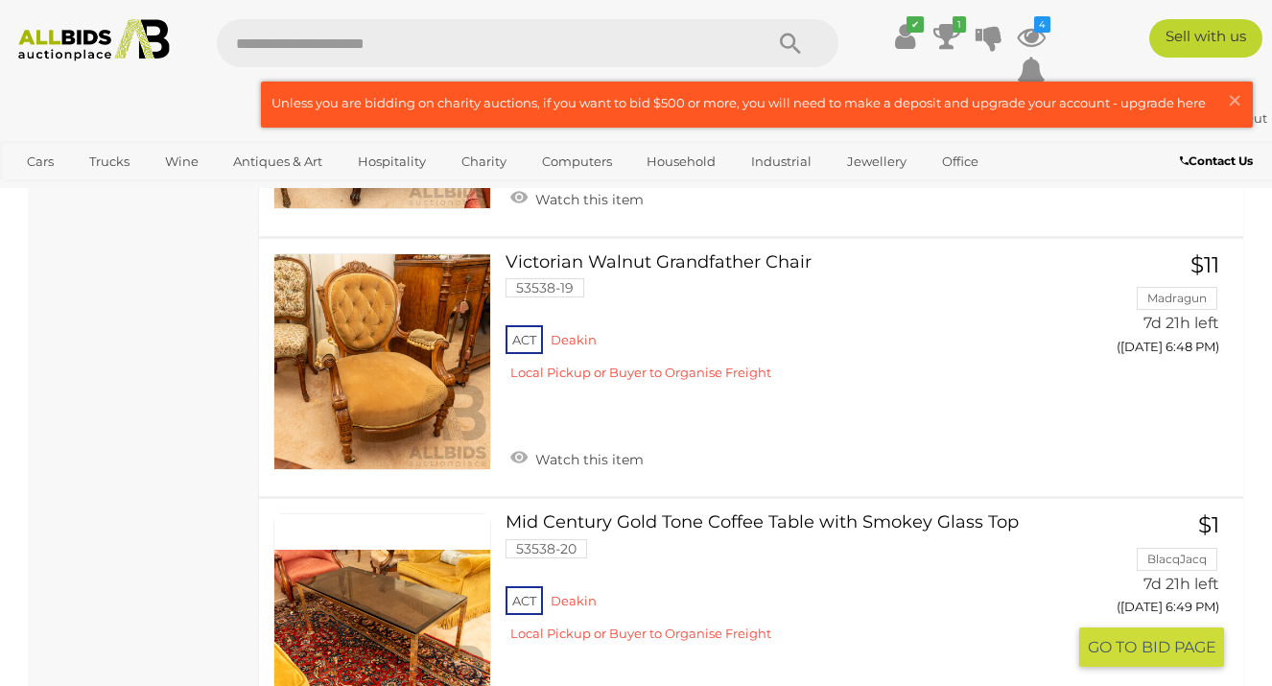
scroll to position [12591, 0]
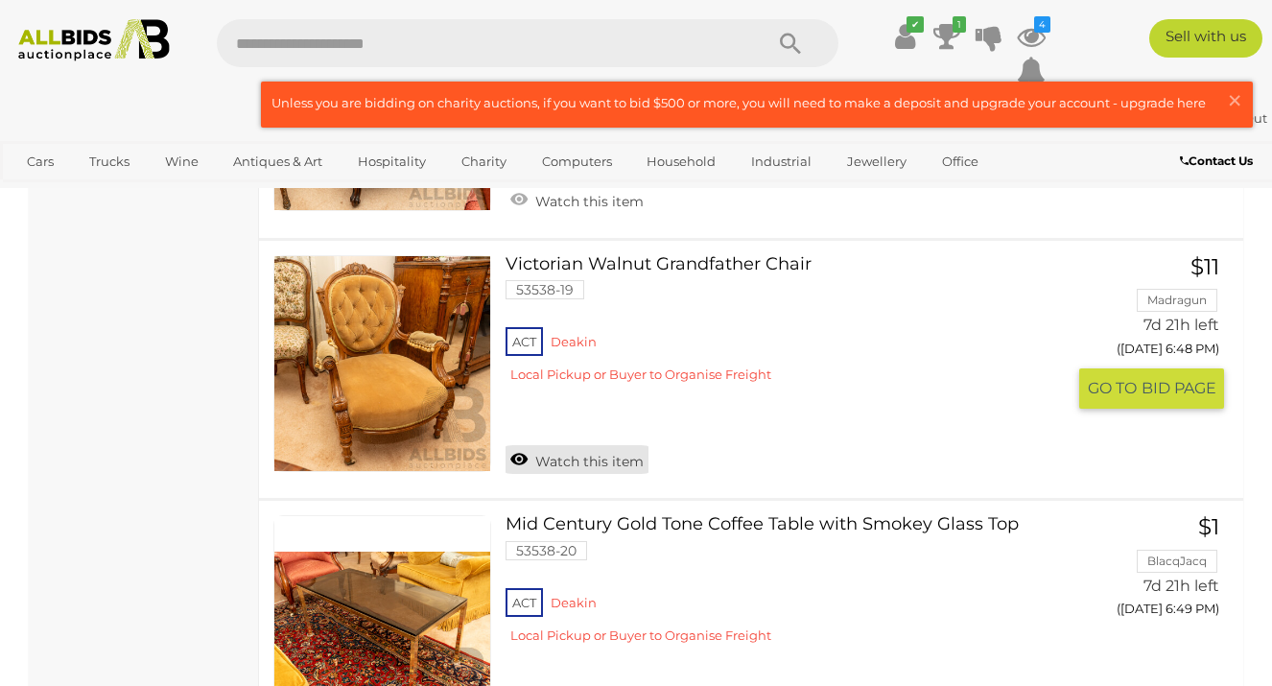
click at [508, 445] on link "Watch this item" at bounding box center [576, 459] width 143 height 29
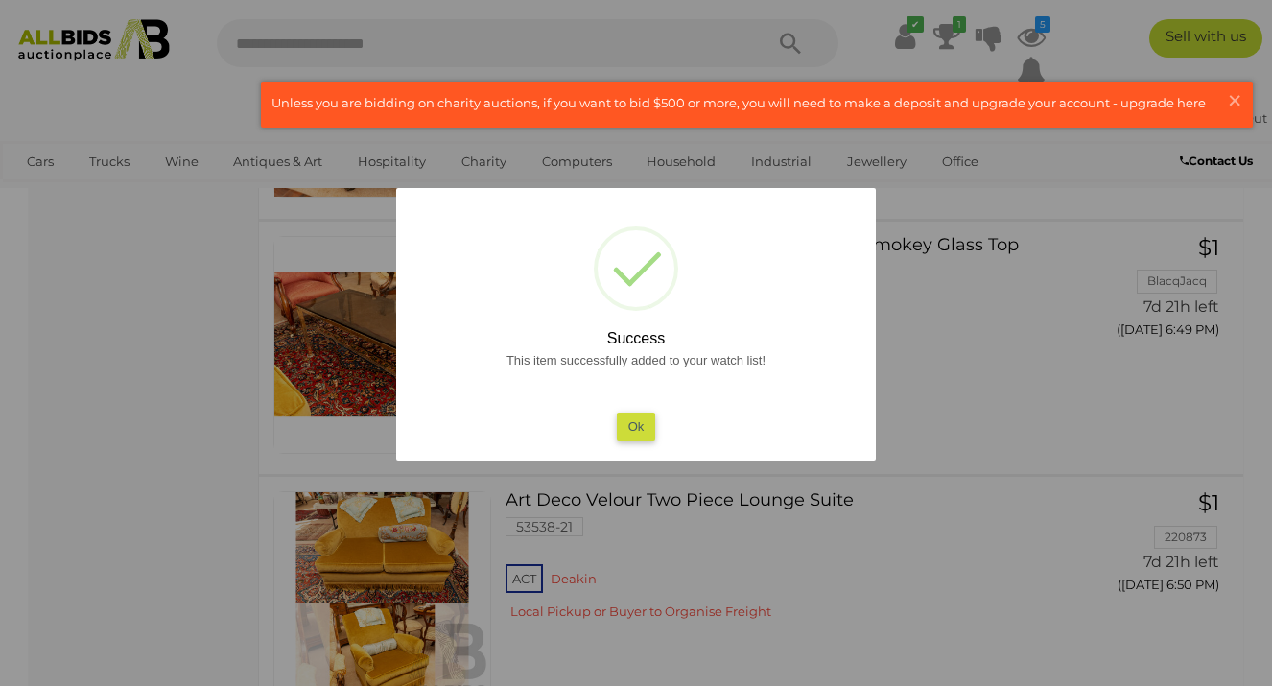
scroll to position [12649, 0]
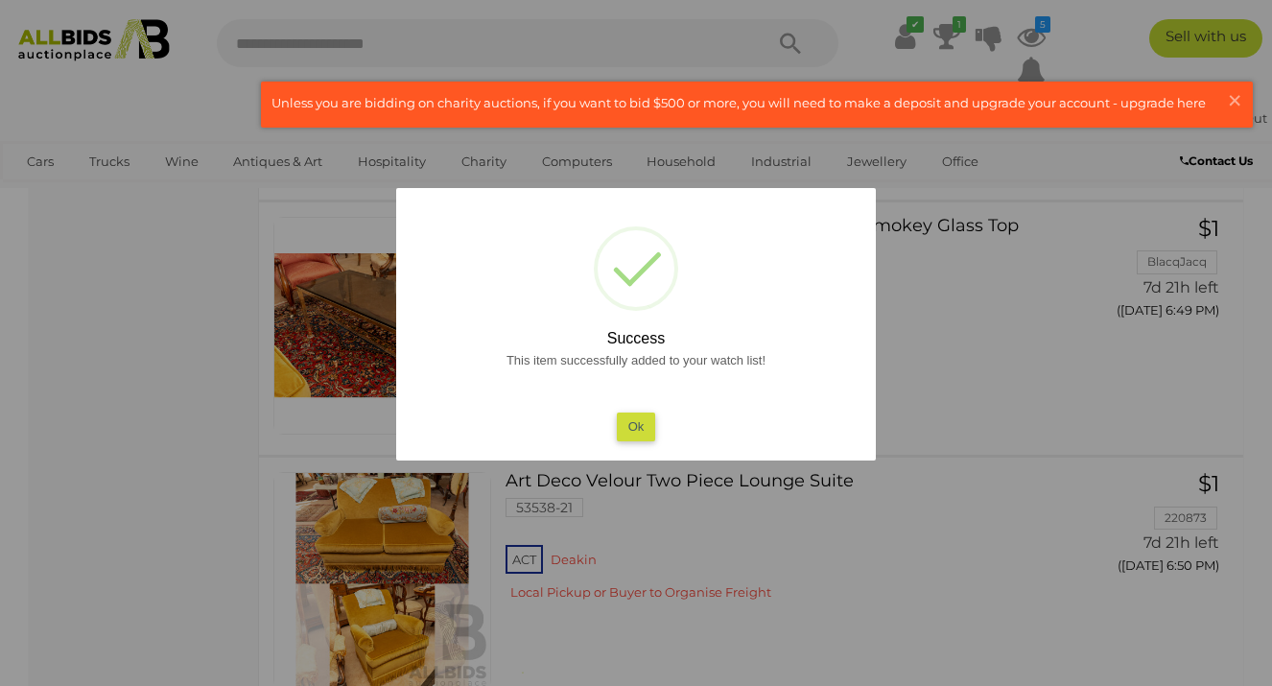
click at [647, 424] on button "Ok" at bounding box center [636, 426] width 39 height 28
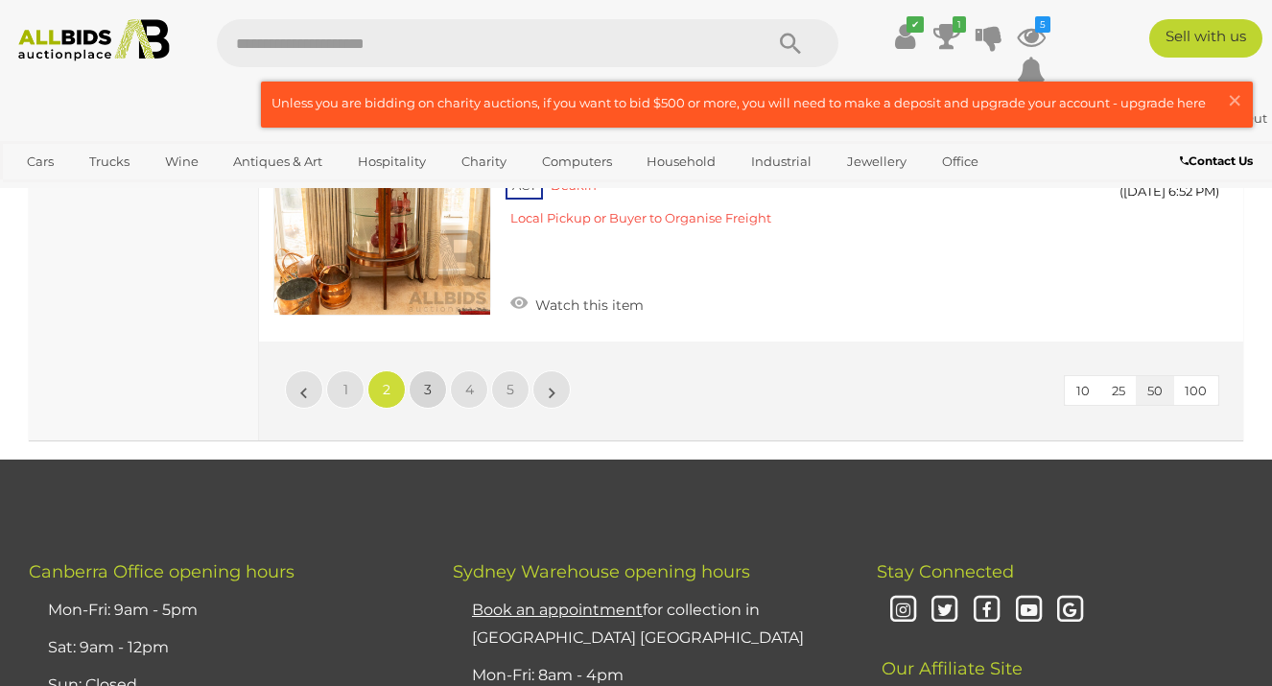
click at [429, 381] on span "3" at bounding box center [428, 389] width 8 height 17
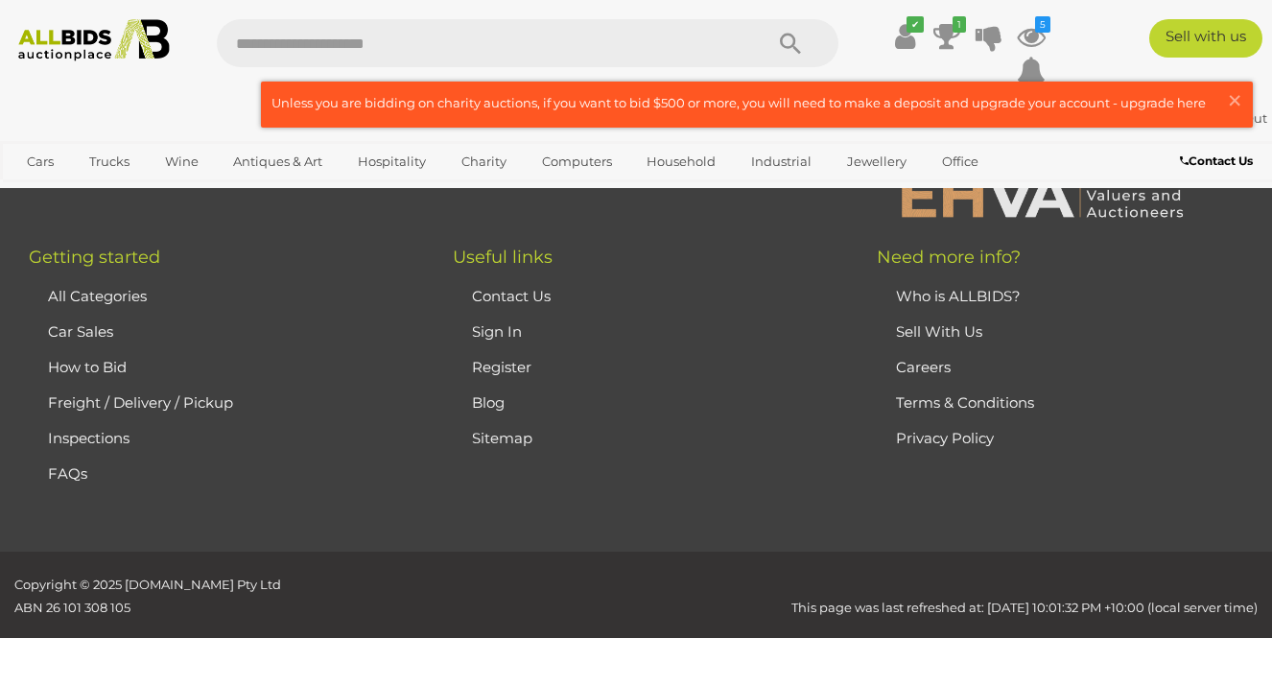
scroll to position [126, 0]
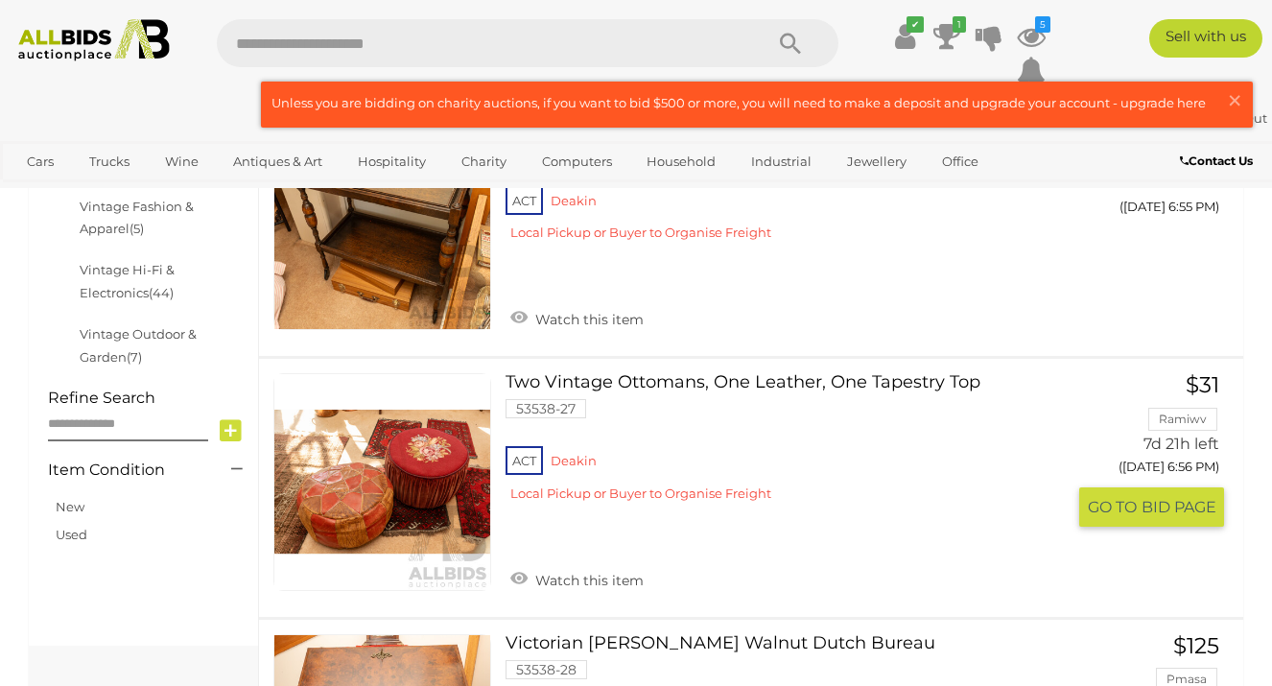
scroll to position [999, 0]
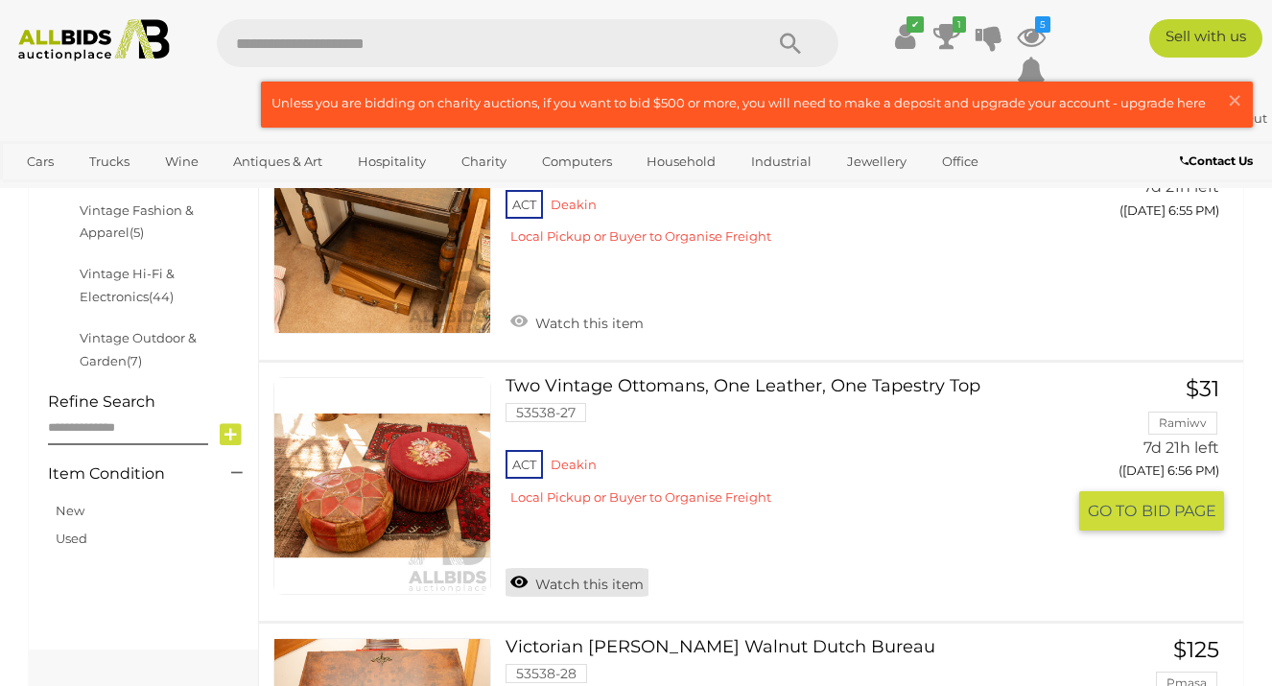
click at [517, 583] on link "Watch this item" at bounding box center [576, 582] width 143 height 29
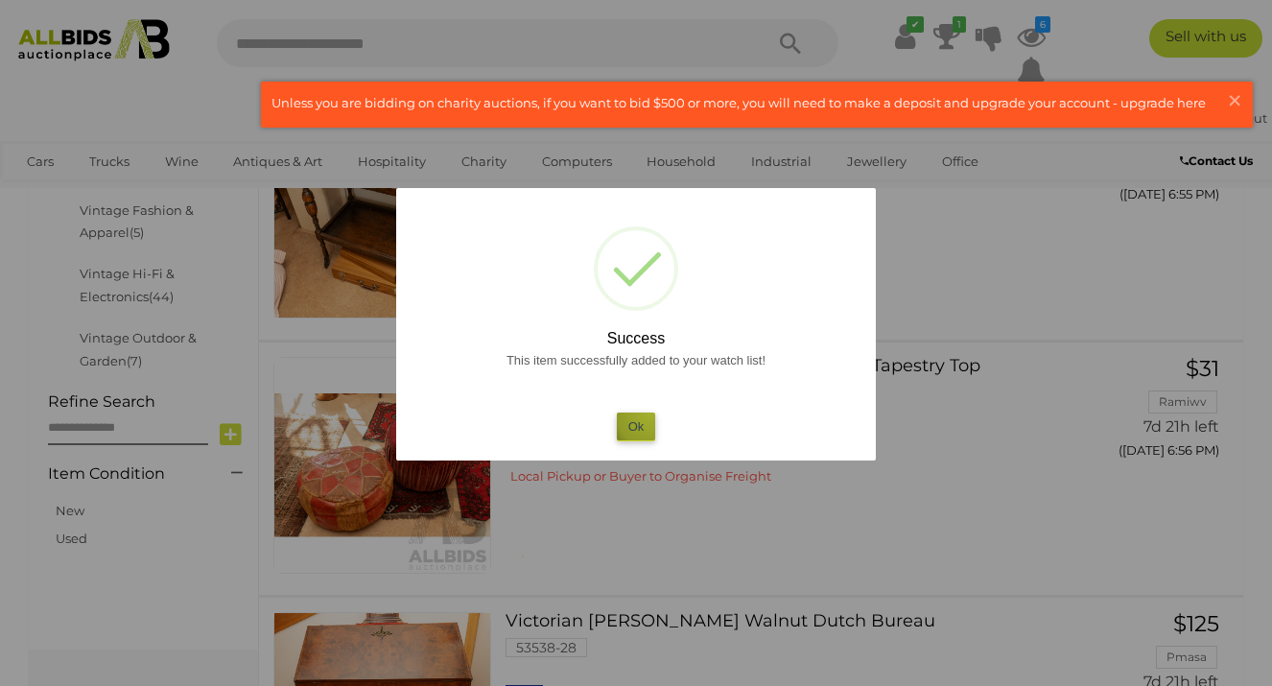
click at [649, 412] on button "Ok" at bounding box center [636, 426] width 39 height 28
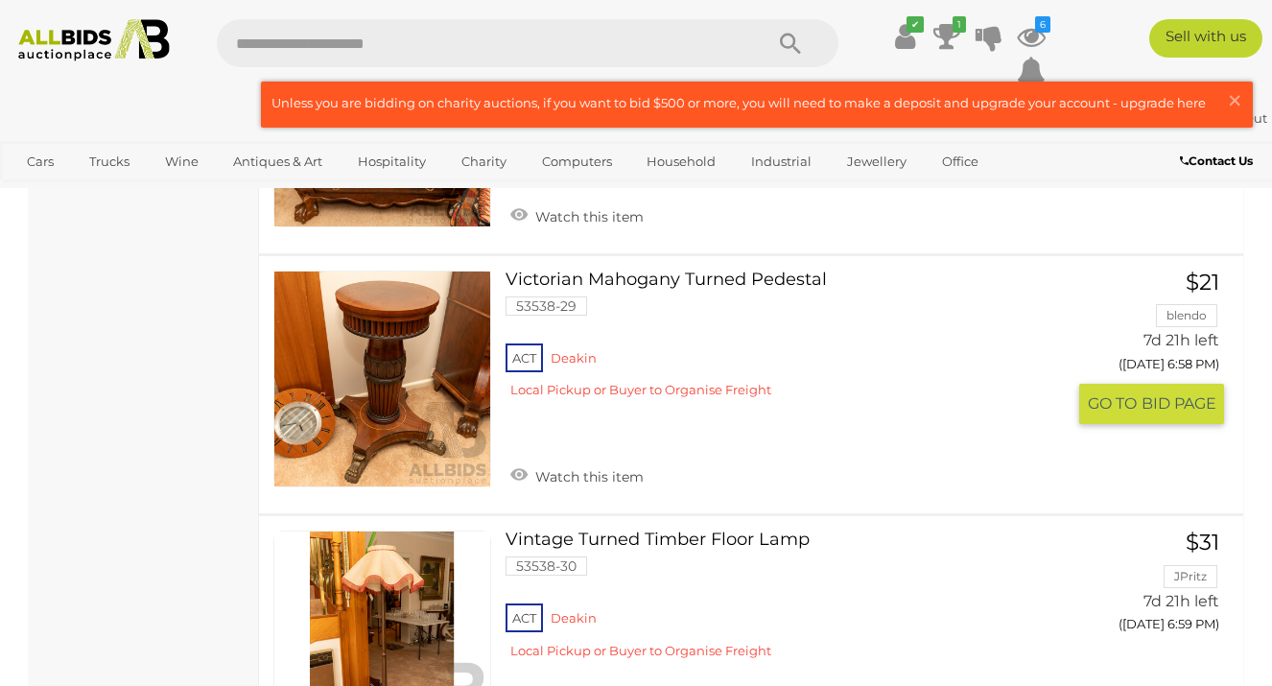
scroll to position [1624, 0]
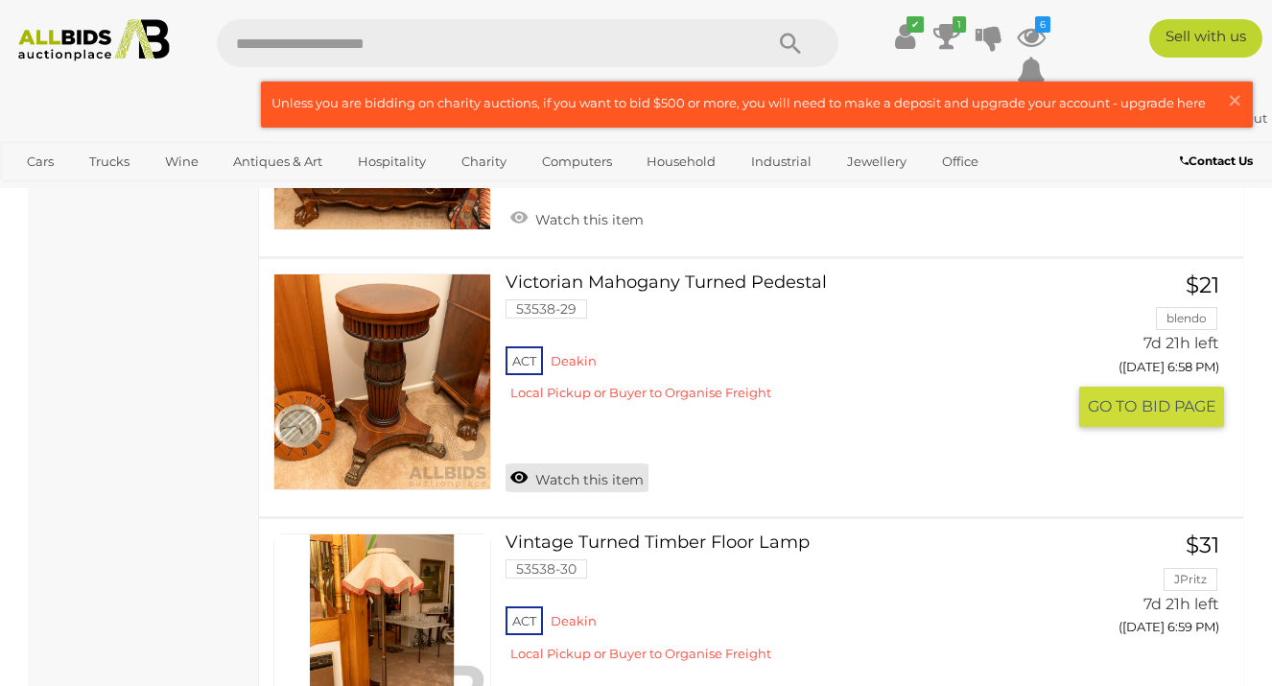
click at [521, 476] on link "Watch this item" at bounding box center [576, 477] width 143 height 29
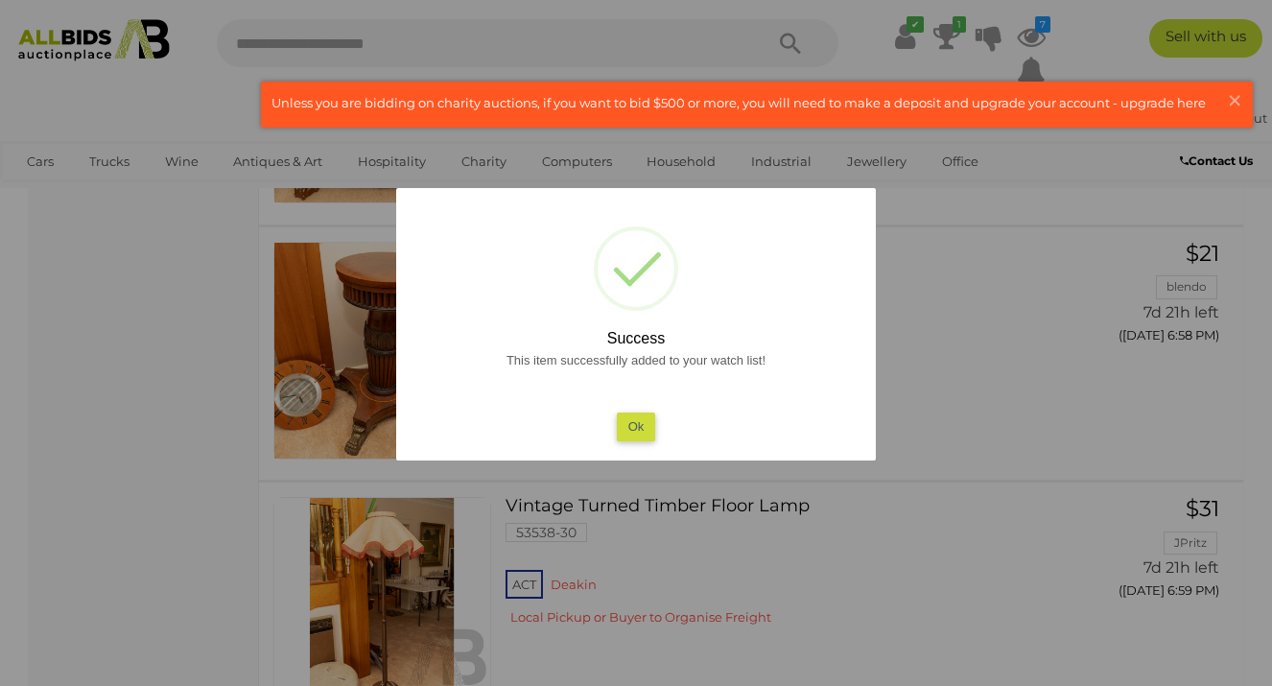
click at [634, 420] on button "Ok" at bounding box center [636, 426] width 39 height 28
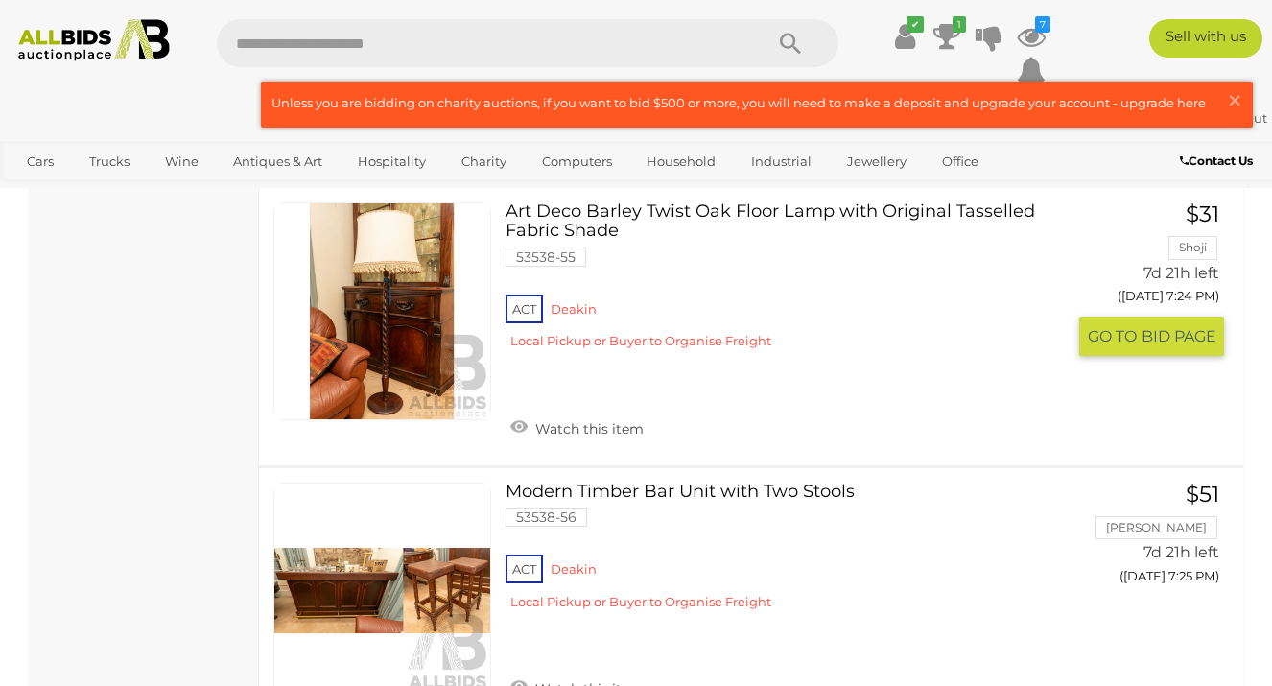
scroll to position [8527, 0]
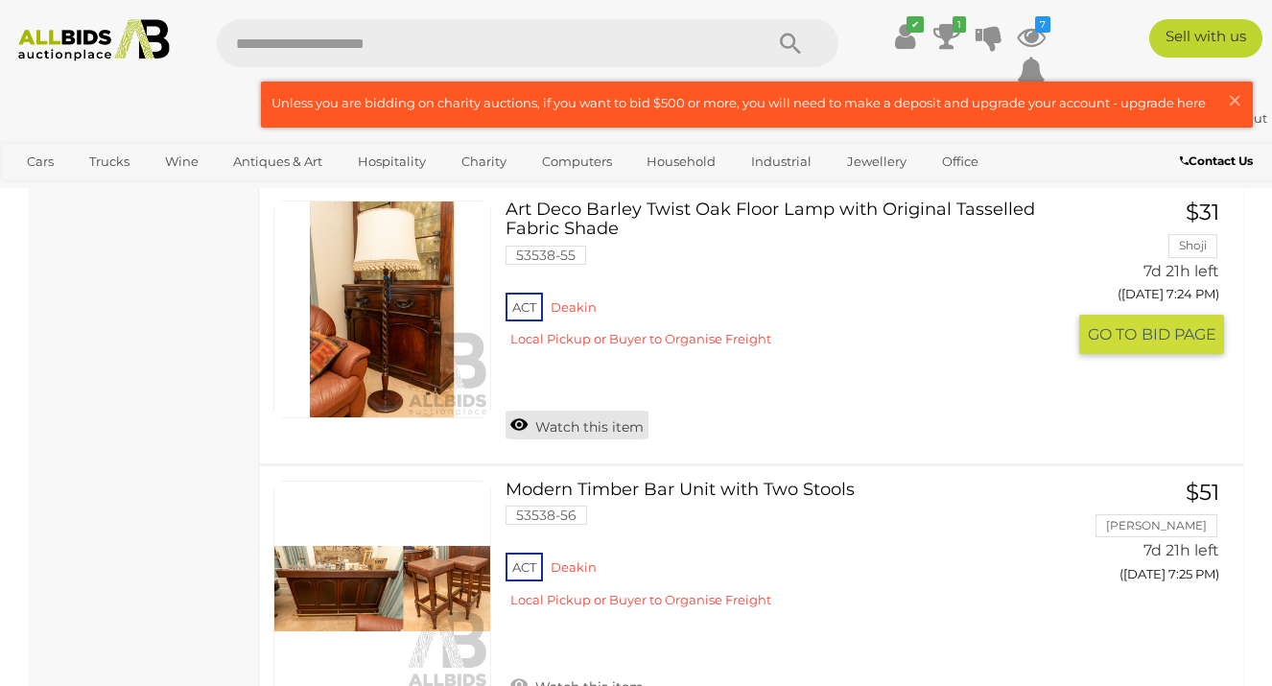
click at [517, 429] on link "Watch this item" at bounding box center [576, 424] width 143 height 29
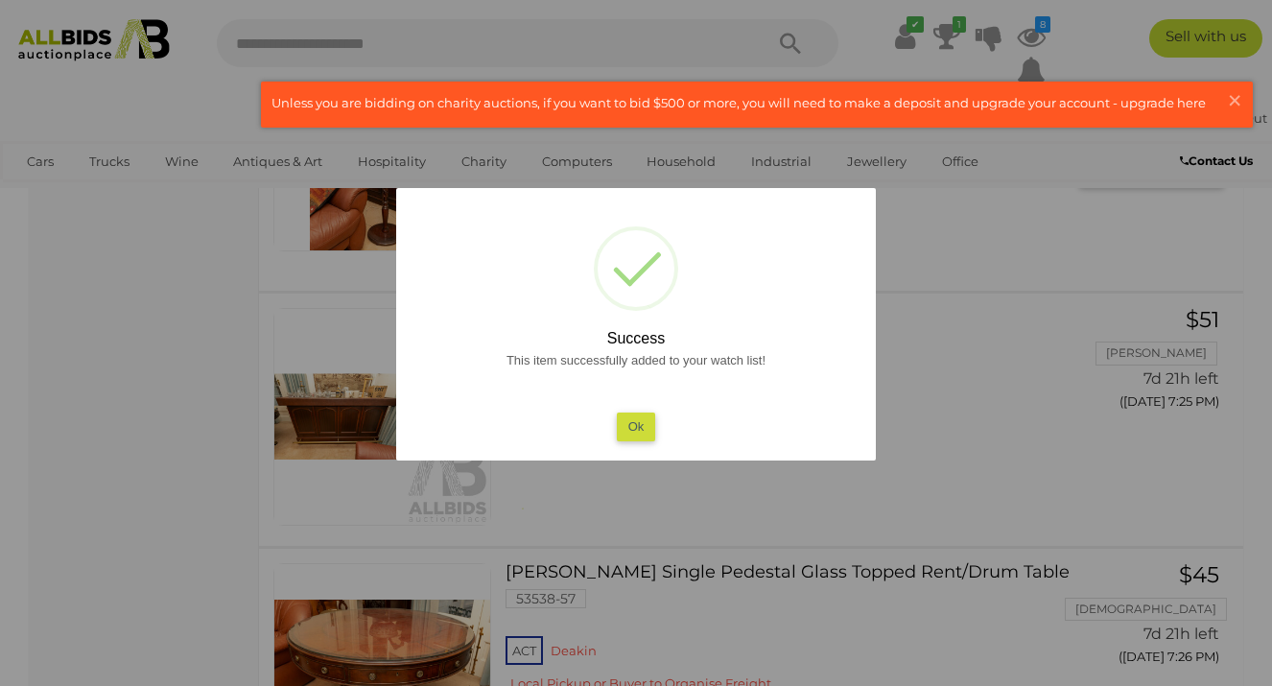
click at [642, 422] on button "Ok" at bounding box center [636, 426] width 39 height 28
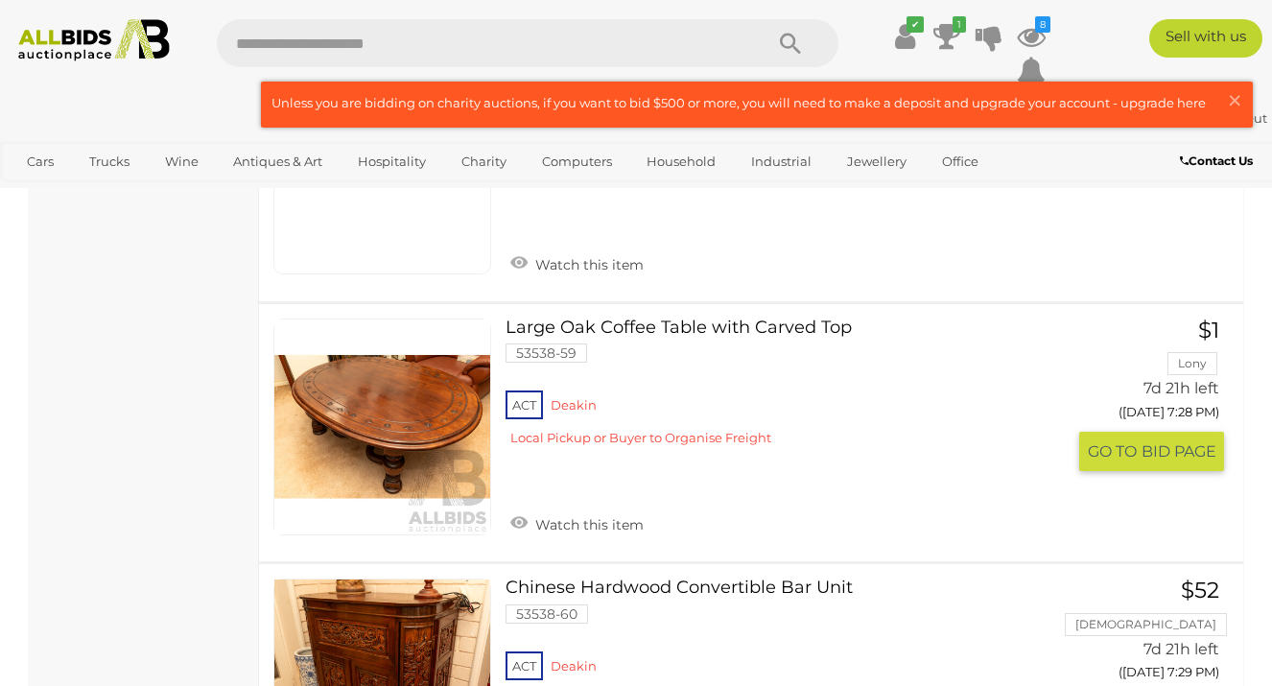
scroll to position [9488, 0]
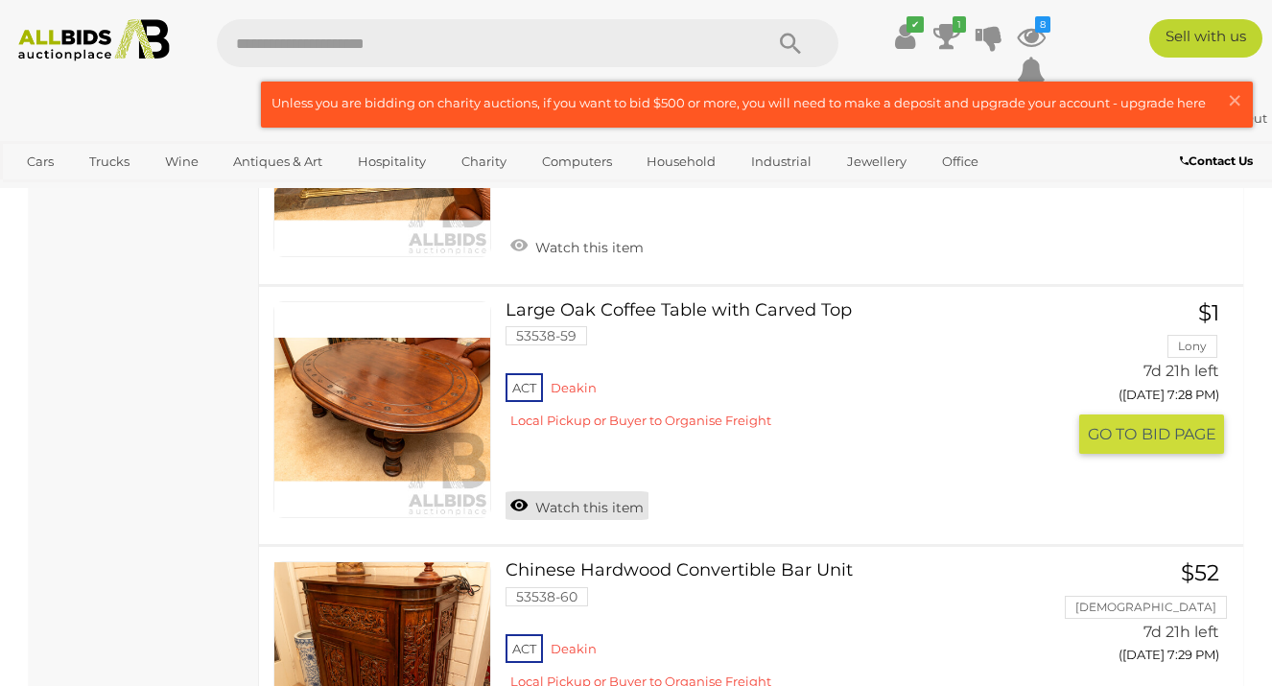
click at [526, 513] on link "Watch this item" at bounding box center [576, 505] width 143 height 29
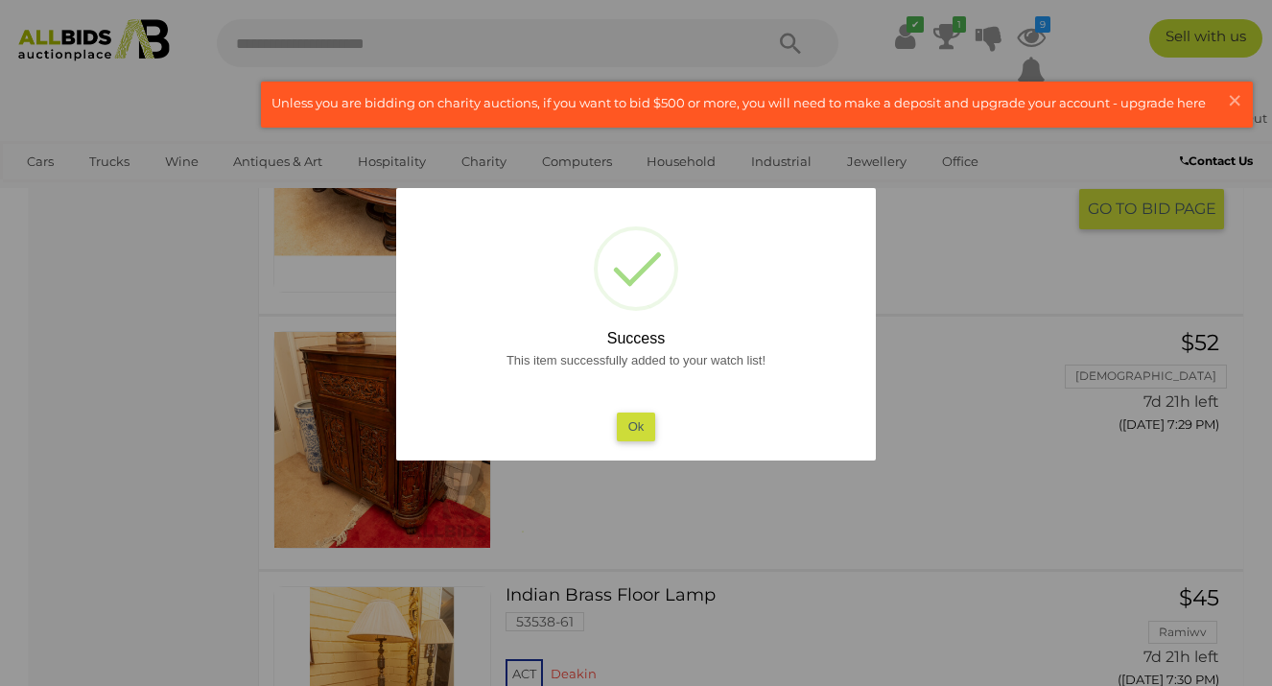
scroll to position [9538, 0]
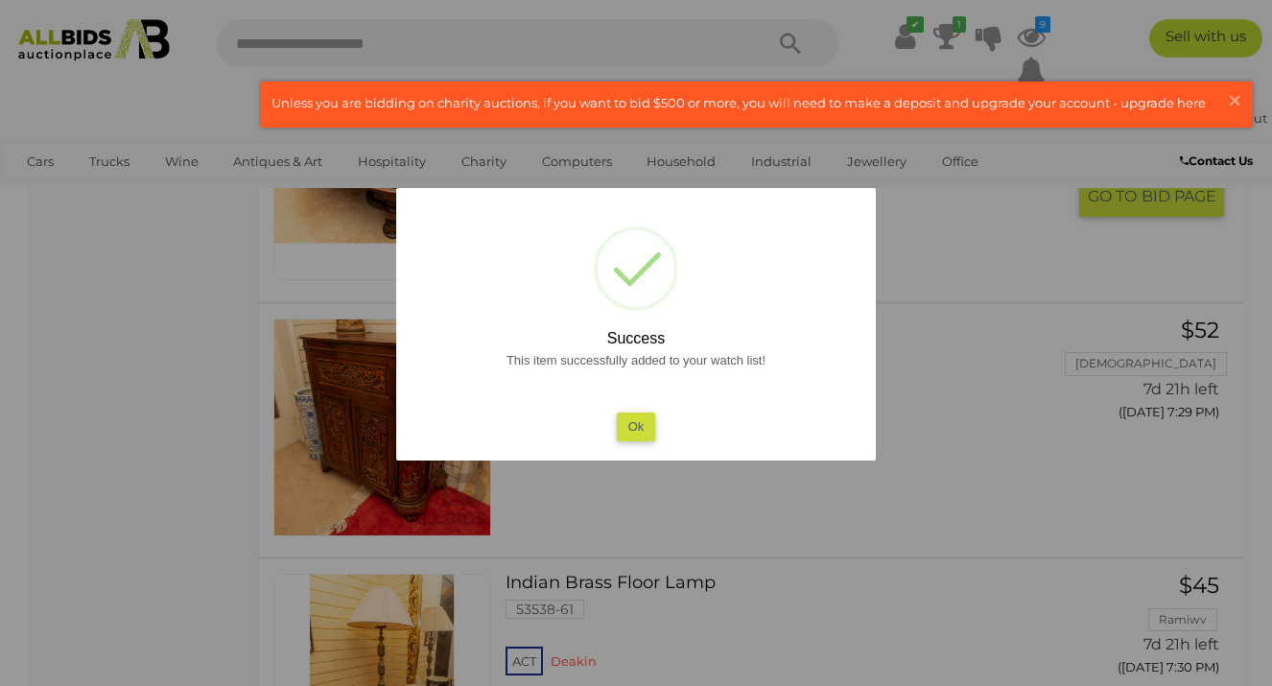
click at [626, 418] on button "Ok" at bounding box center [636, 426] width 39 height 28
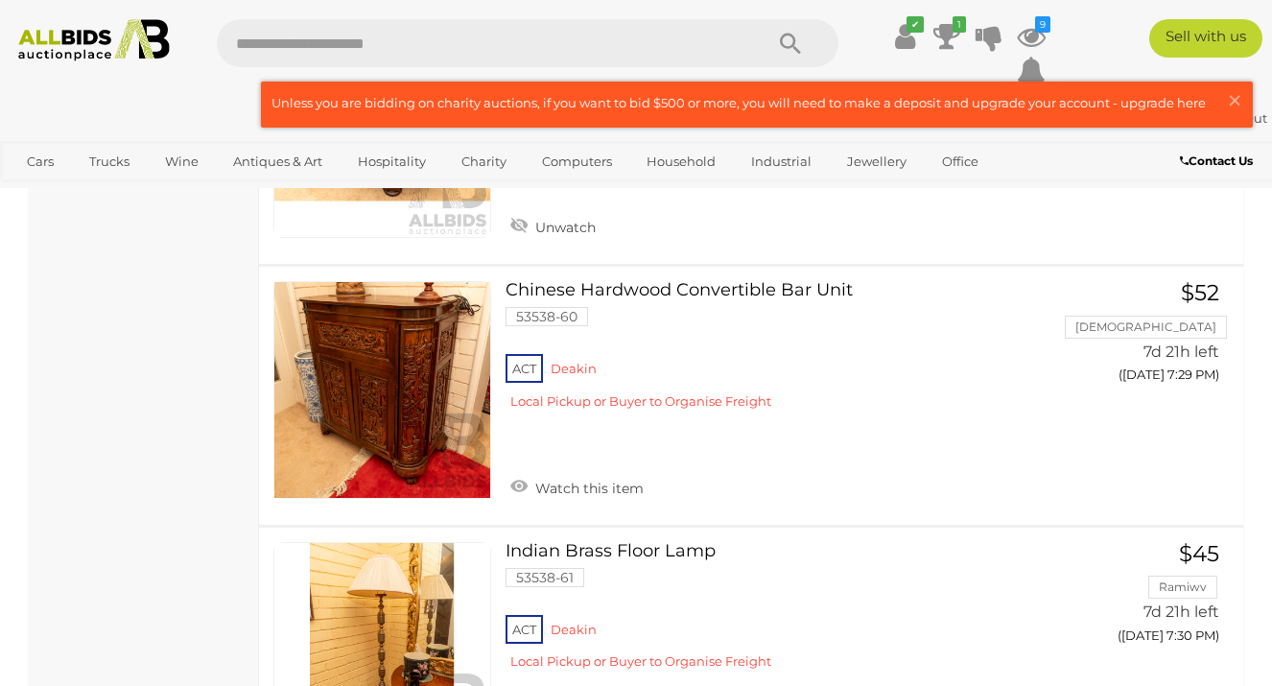
scroll to position [9770, 0]
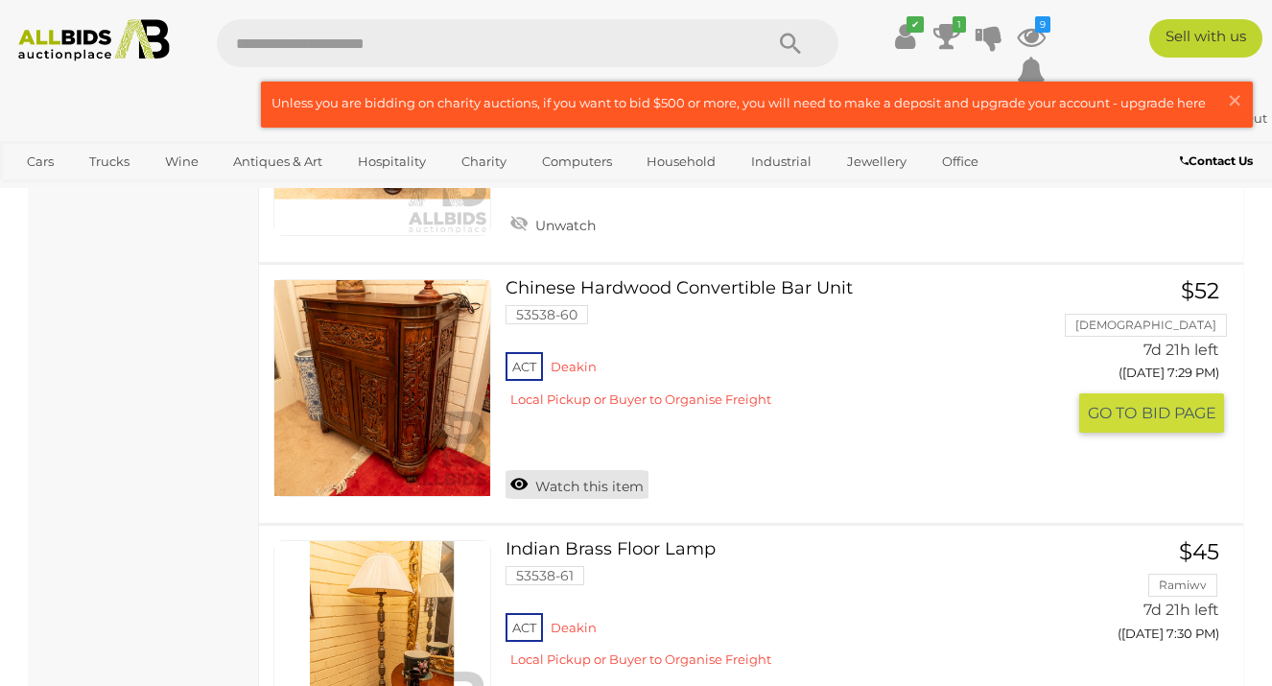
click at [552, 486] on link "Watch this item" at bounding box center [576, 484] width 143 height 29
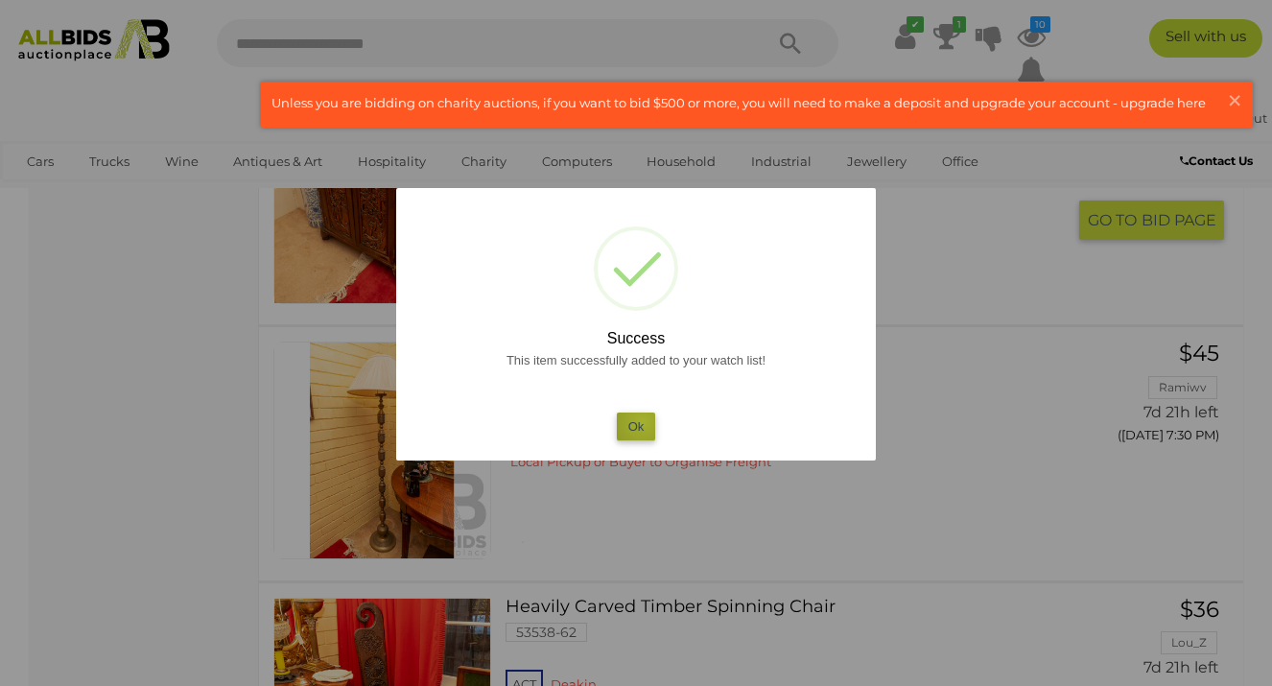
click at [642, 422] on button "Ok" at bounding box center [636, 426] width 39 height 28
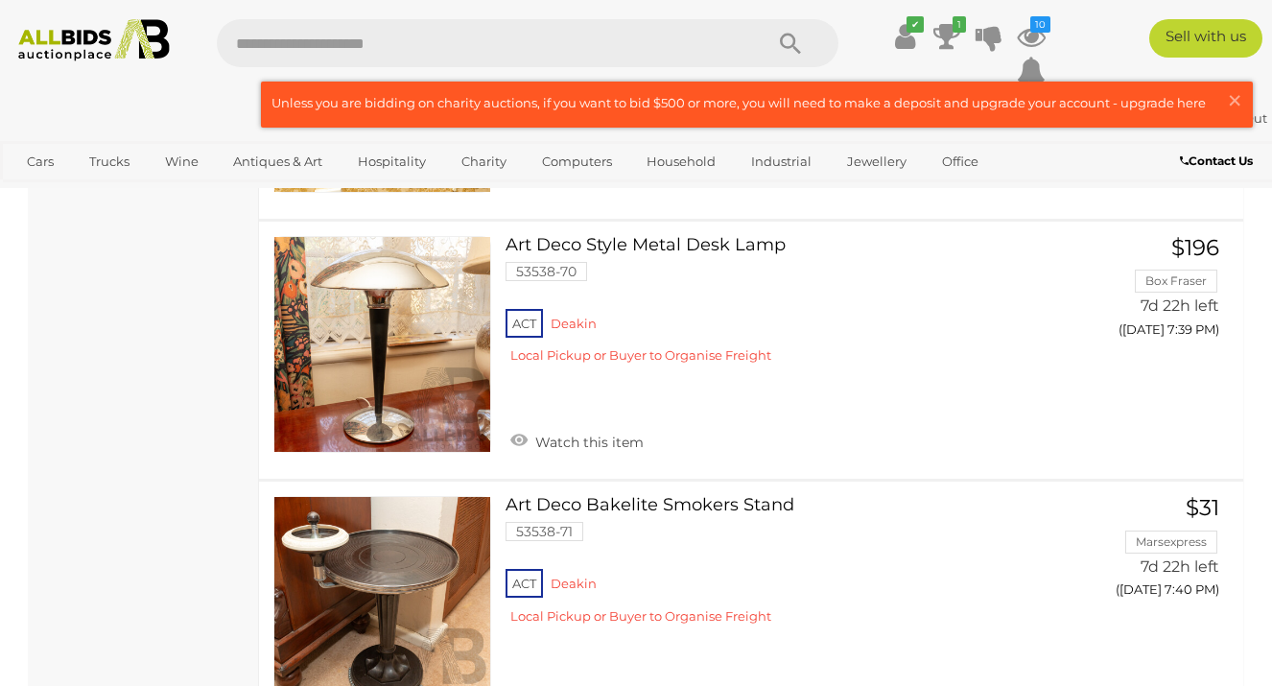
scroll to position [12420, 0]
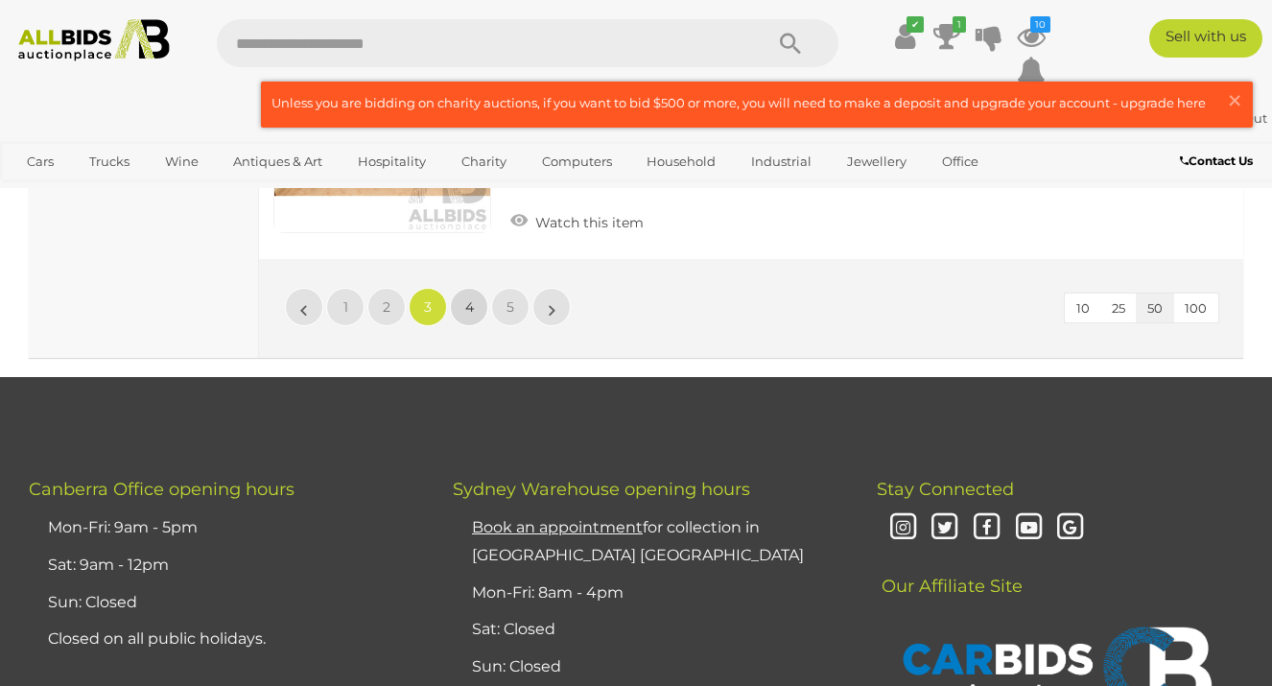
click at [474, 307] on link "4" at bounding box center [469, 307] width 38 height 38
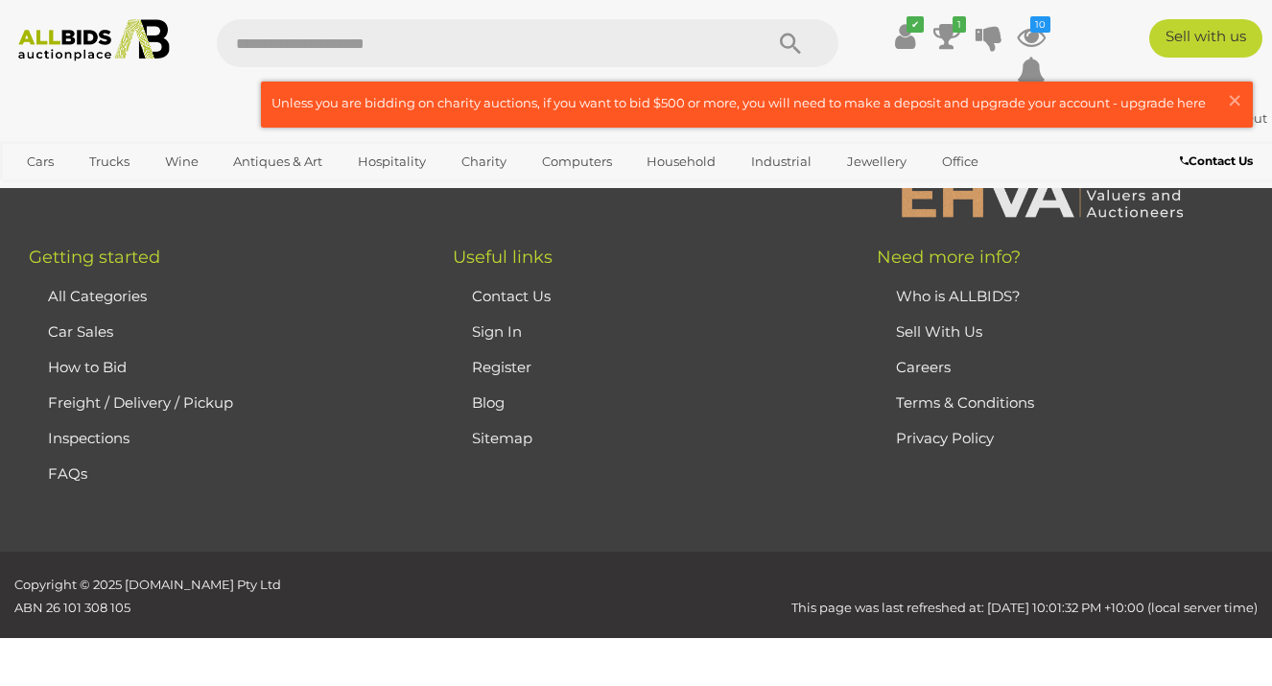
scroll to position [126, 0]
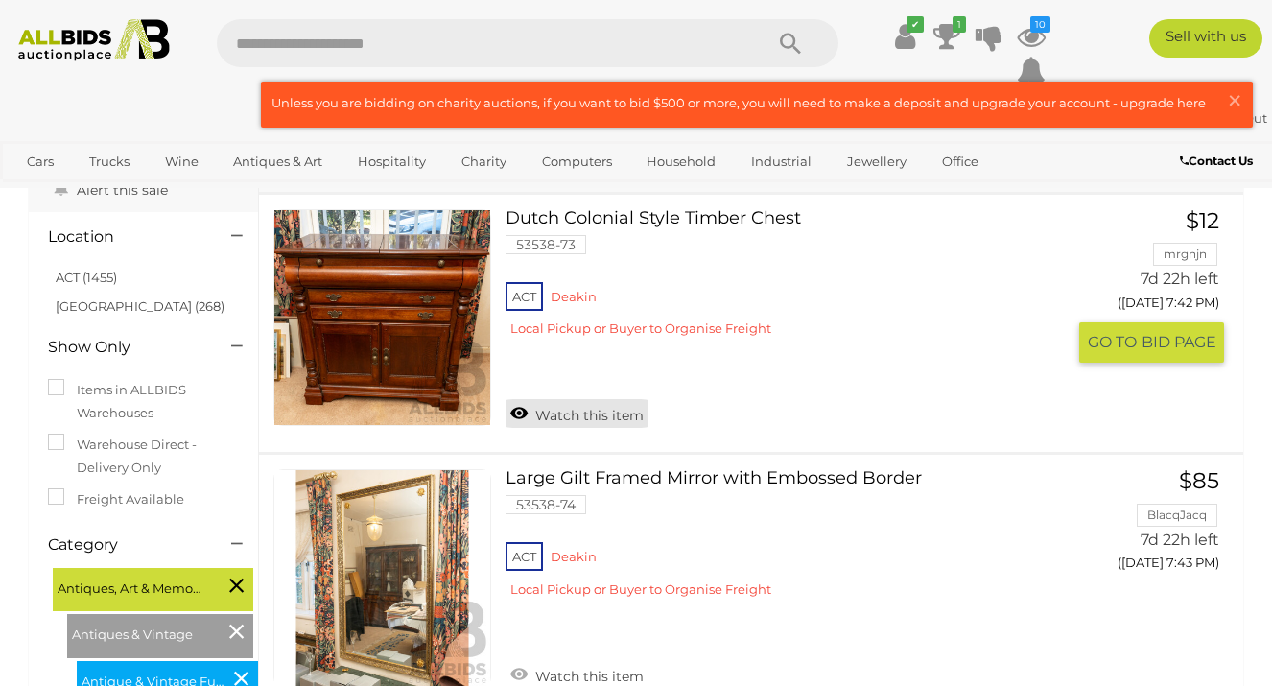
click at [547, 414] on link "Watch this item" at bounding box center [576, 413] width 143 height 29
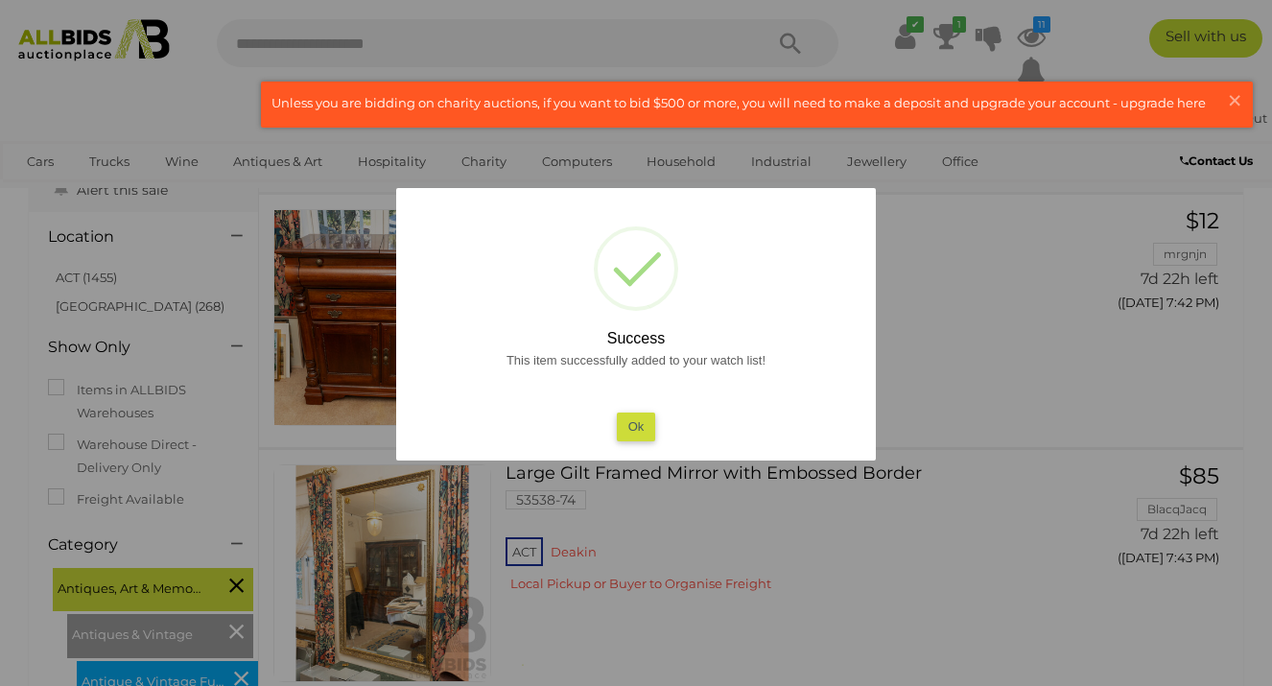
click at [654, 420] on button "Ok" at bounding box center [636, 426] width 39 height 28
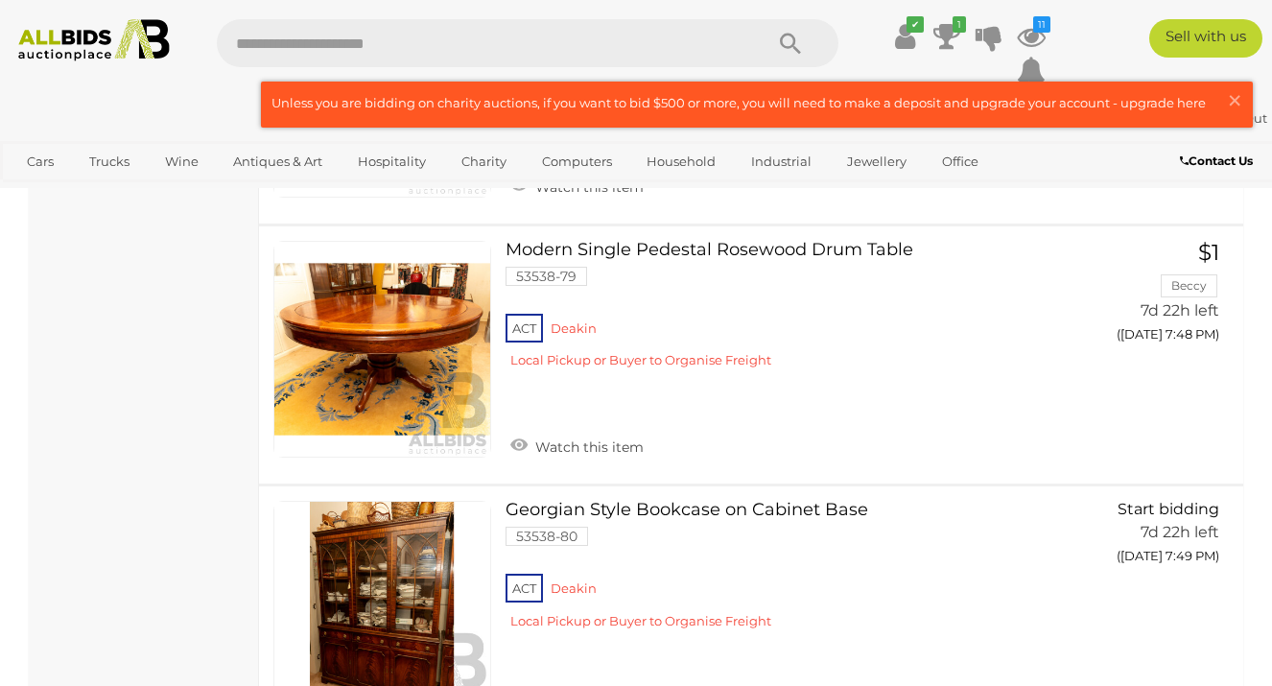
scroll to position [1667, 0]
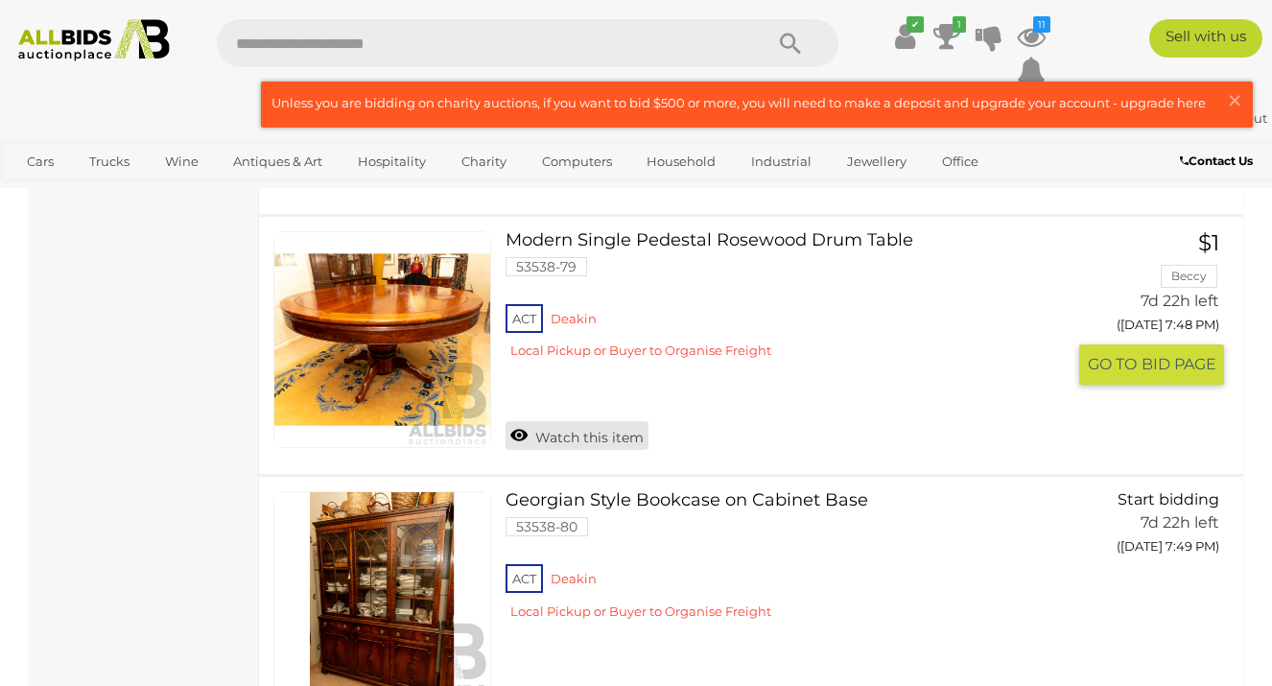
click at [535, 433] on link "Watch this item" at bounding box center [576, 435] width 143 height 29
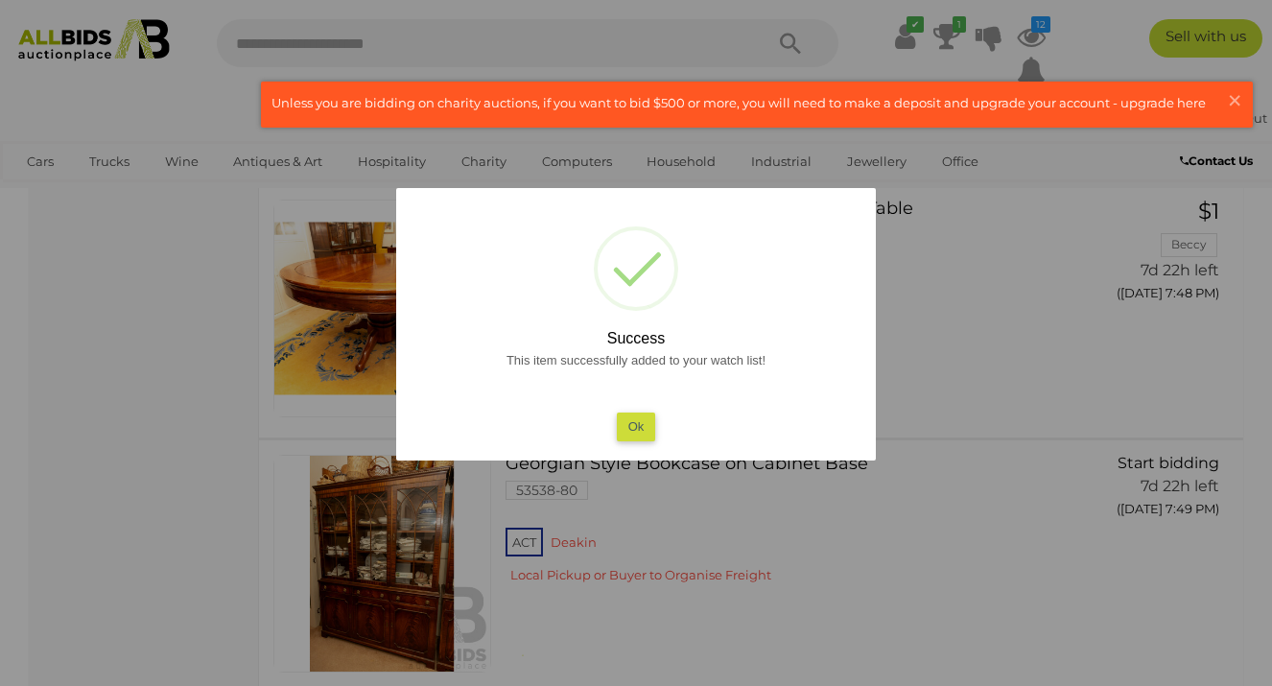
click at [641, 410] on div "This item successfully added to your watch list! Ok" at bounding box center [635, 394] width 441 height 92
click at [639, 427] on button "Ok" at bounding box center [636, 426] width 39 height 28
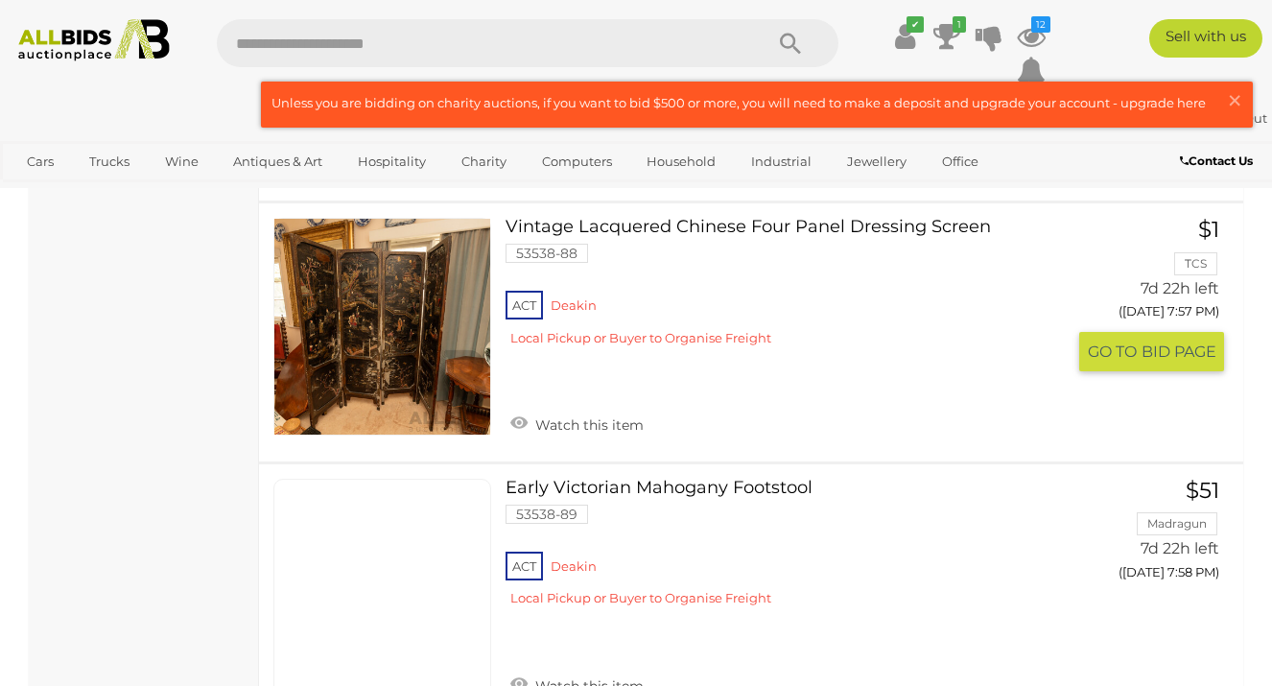
scroll to position [4269, 0]
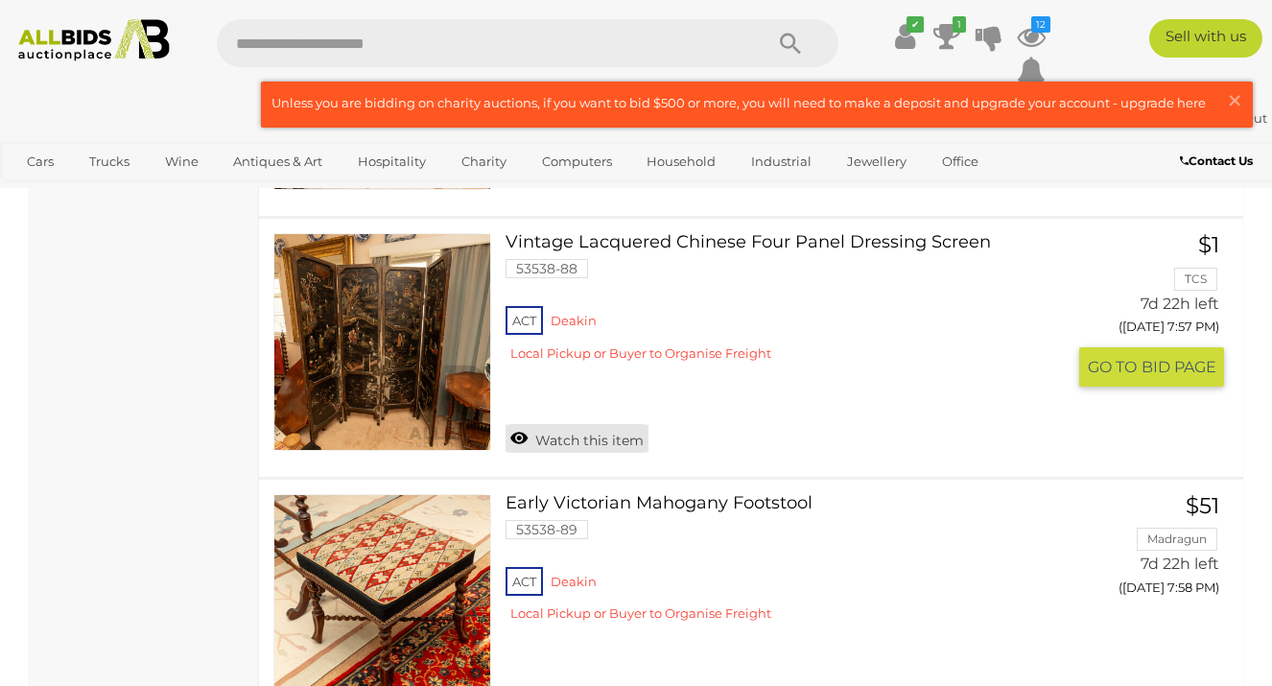
click at [549, 444] on link "Watch this item" at bounding box center [576, 438] width 143 height 29
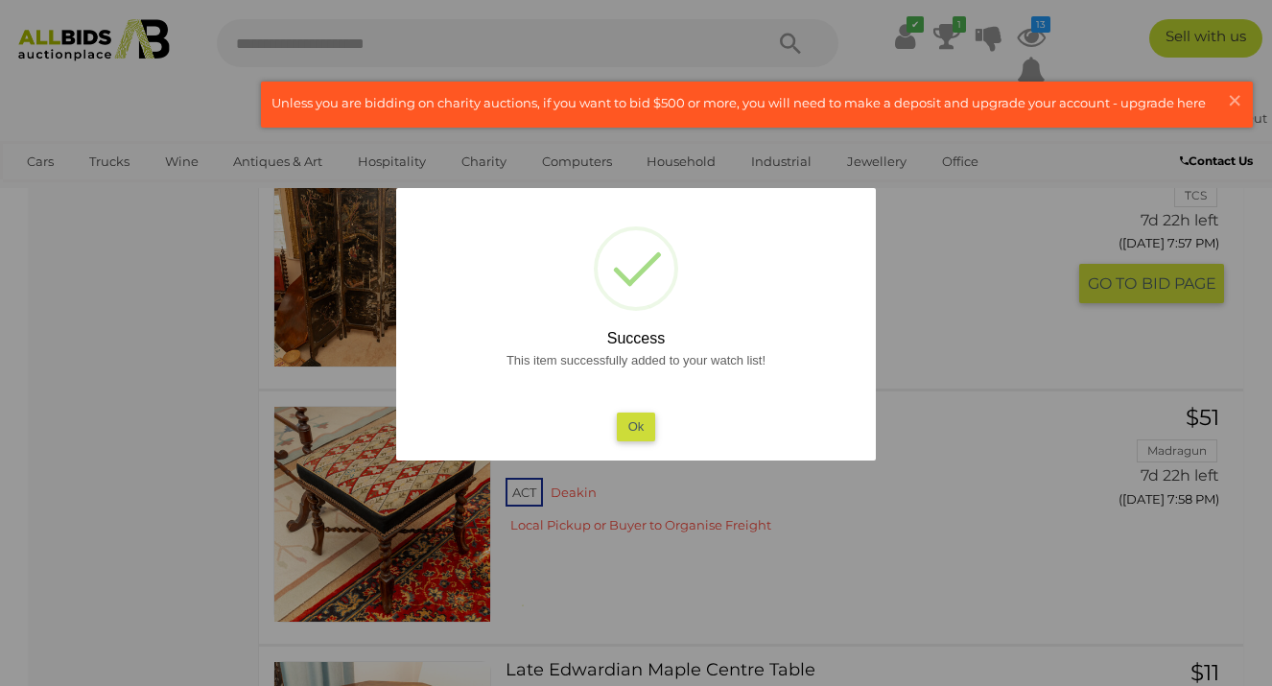
click at [646, 427] on button "Ok" at bounding box center [636, 426] width 39 height 28
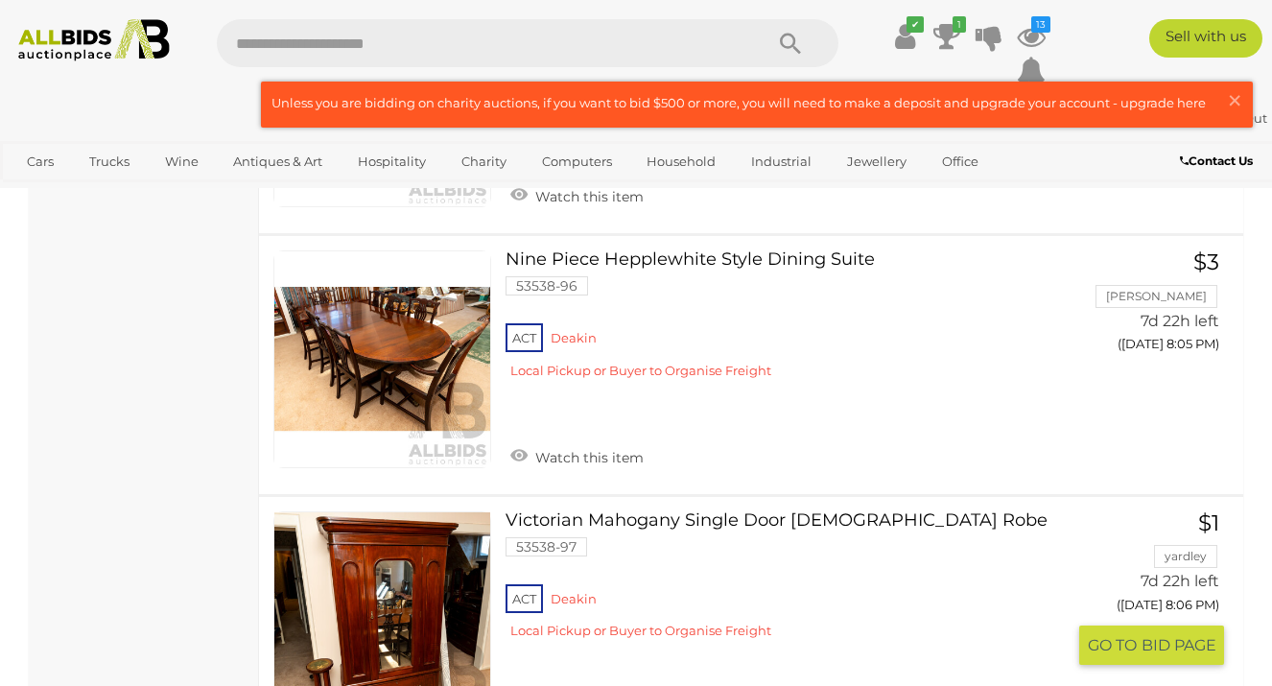
scroll to position [6351, 0]
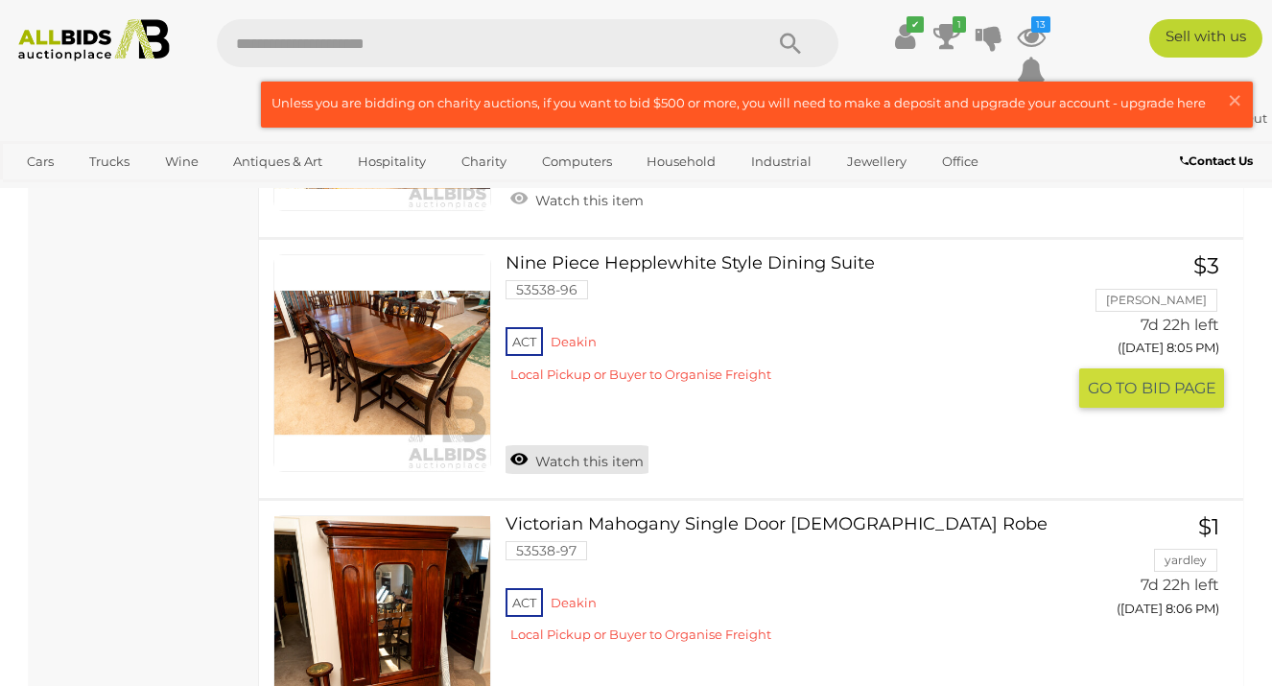
click at [579, 466] on link "Watch this item" at bounding box center [576, 459] width 143 height 29
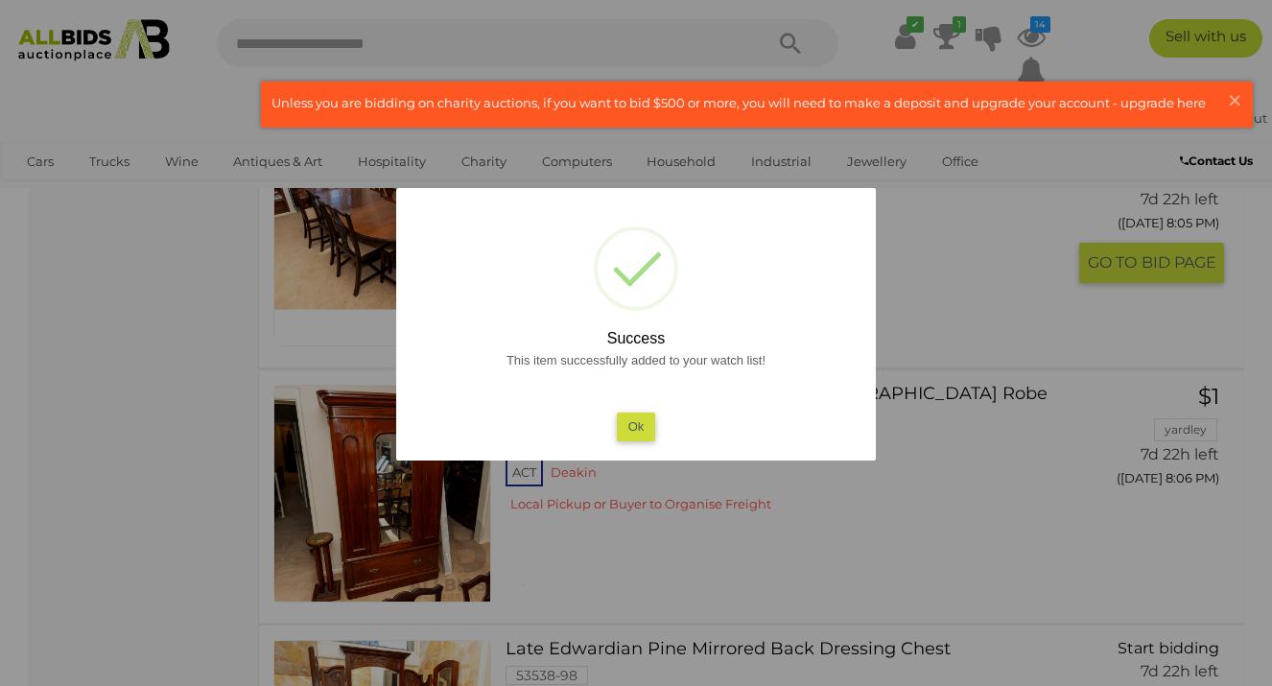
click at [647, 427] on button "Ok" at bounding box center [636, 426] width 39 height 28
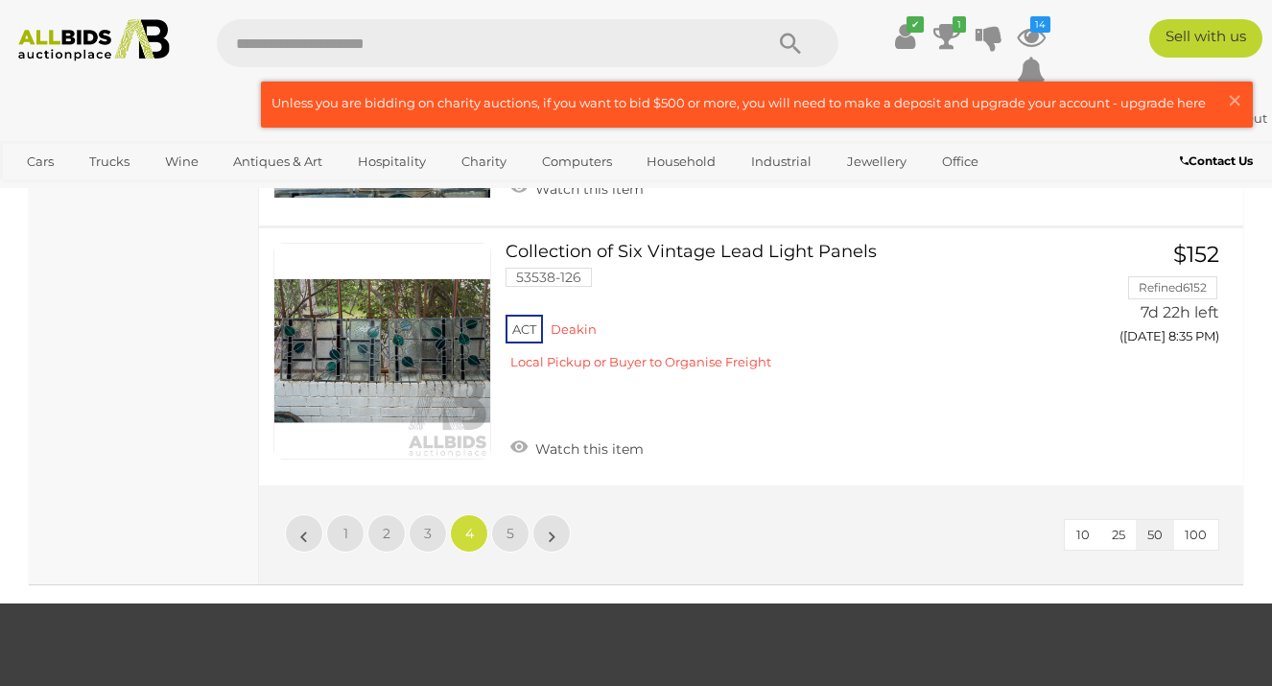
scroll to position [12914, 0]
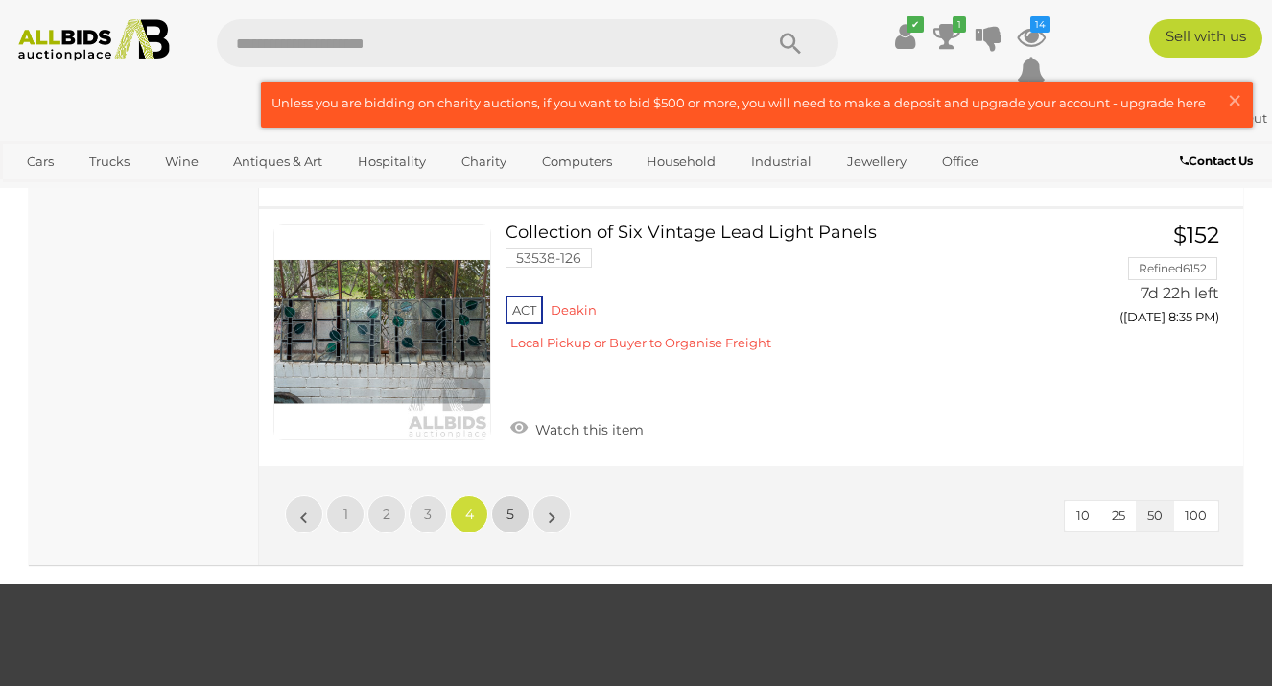
click at [510, 527] on link "5" at bounding box center [510, 514] width 38 height 38
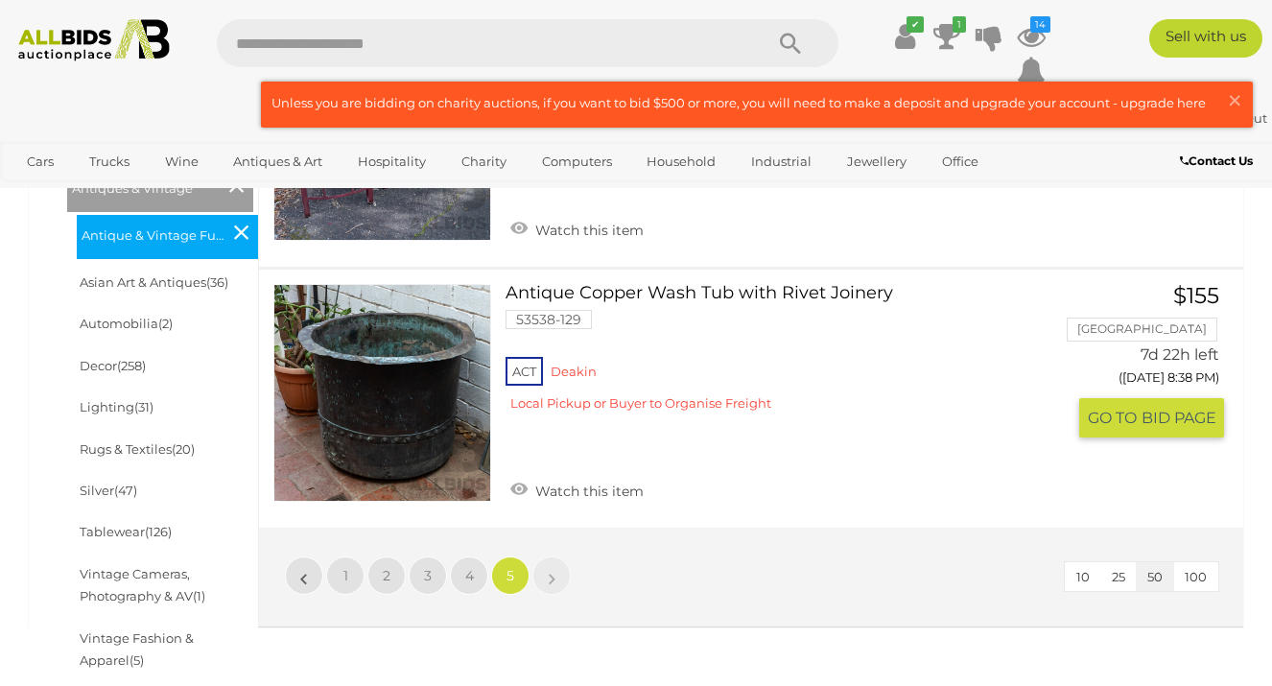
scroll to position [574, 0]
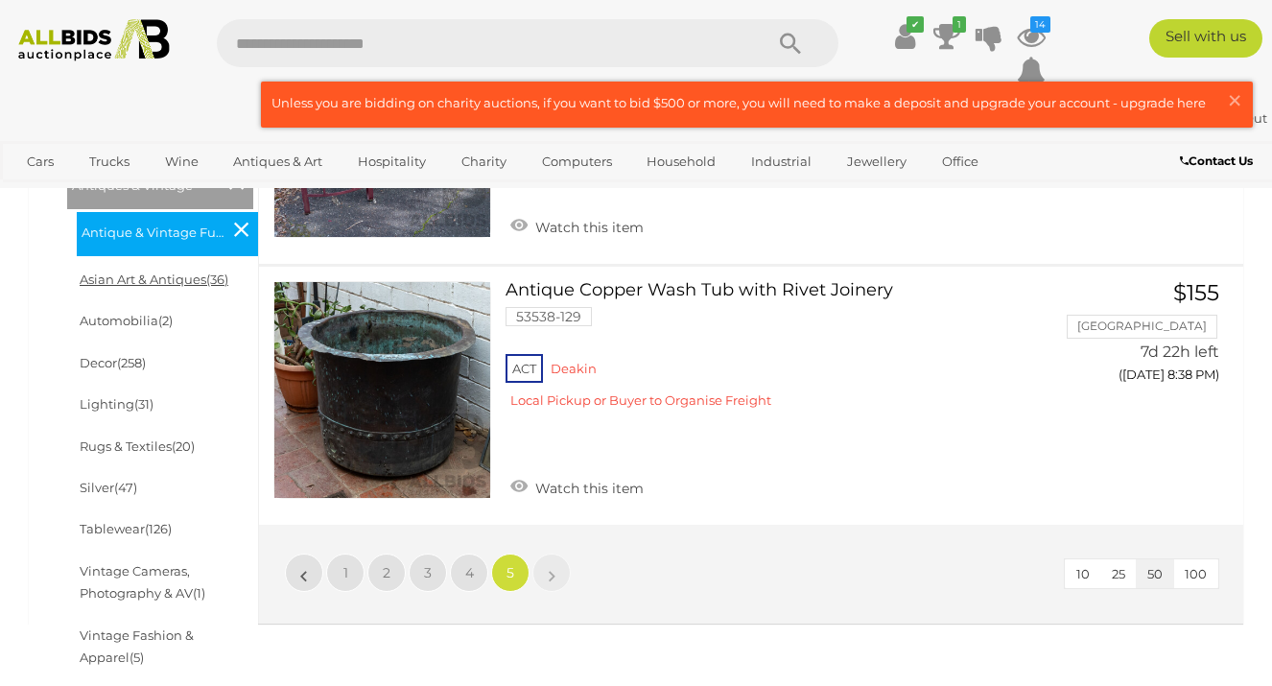
click at [147, 281] on link "Asian Art & Antiques (36)" at bounding box center [154, 278] width 149 height 15
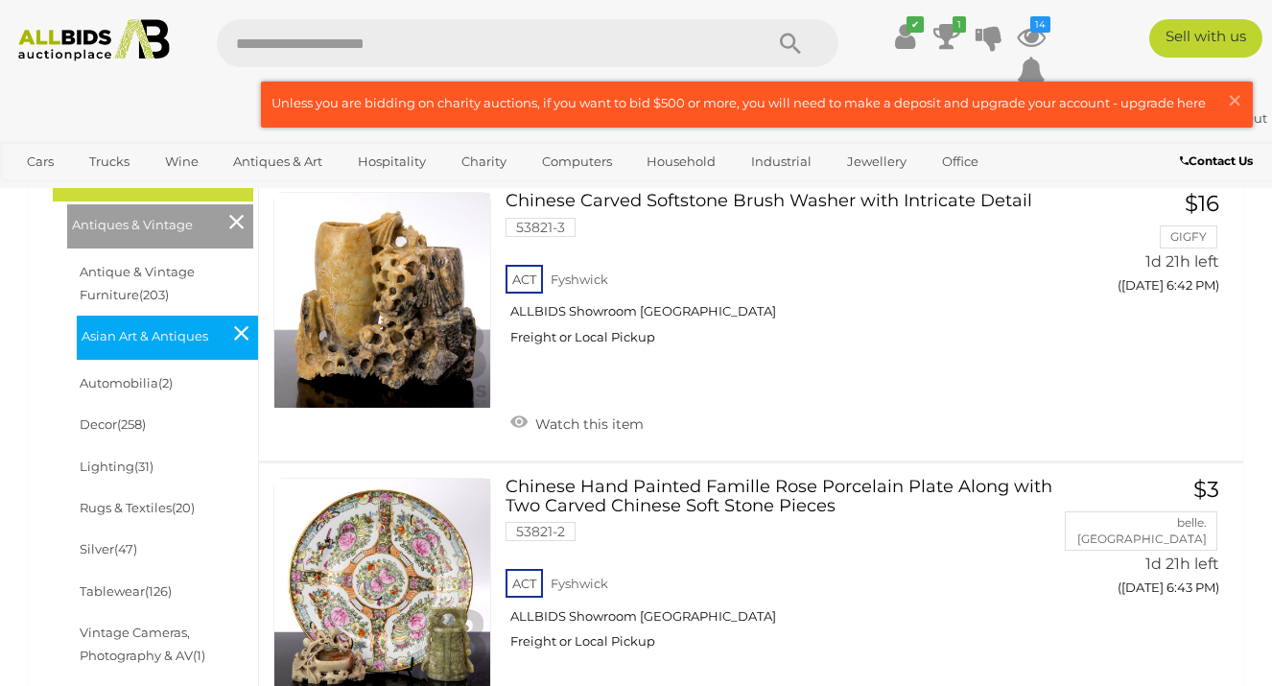
scroll to position [514, 0]
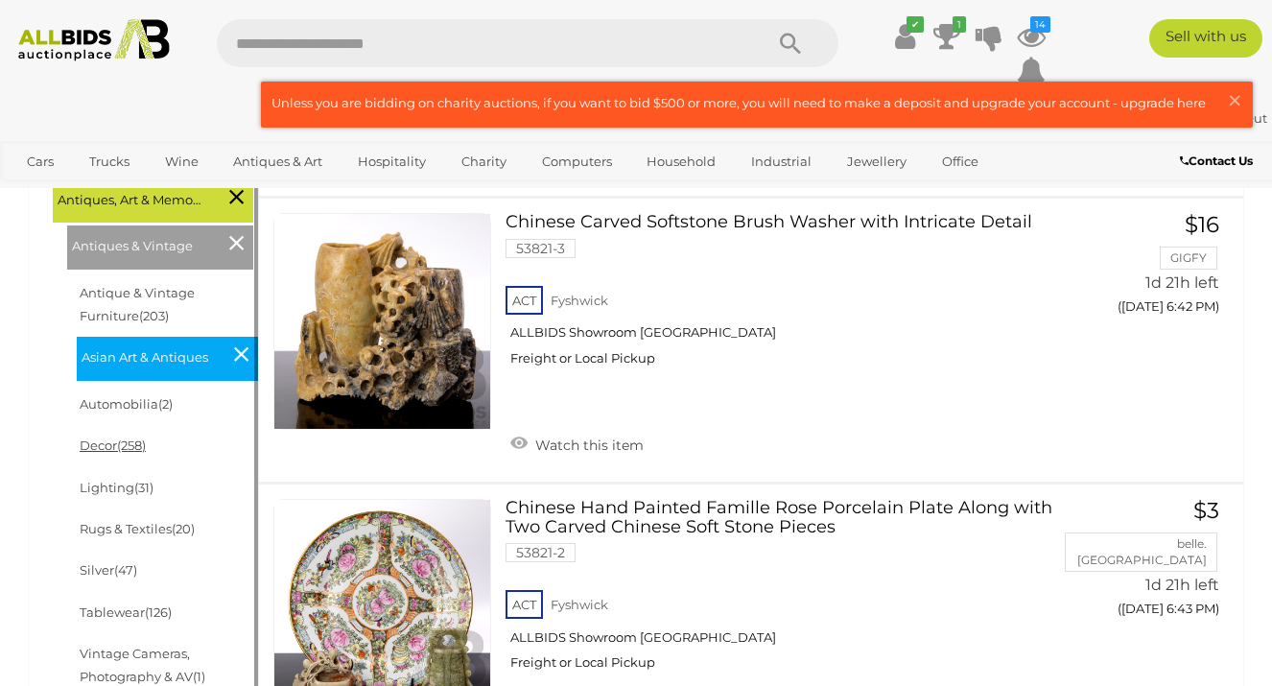
click at [118, 453] on link "Decor (258)" at bounding box center [113, 444] width 66 height 15
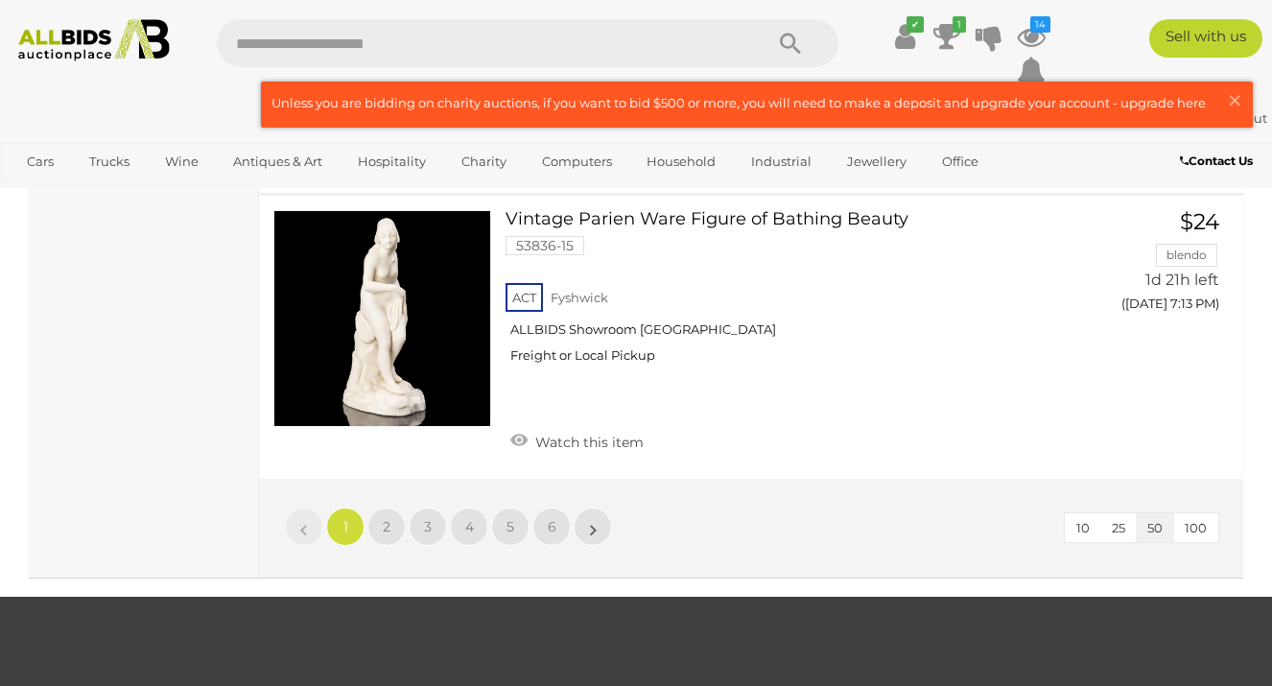
scroll to position [15121, 0]
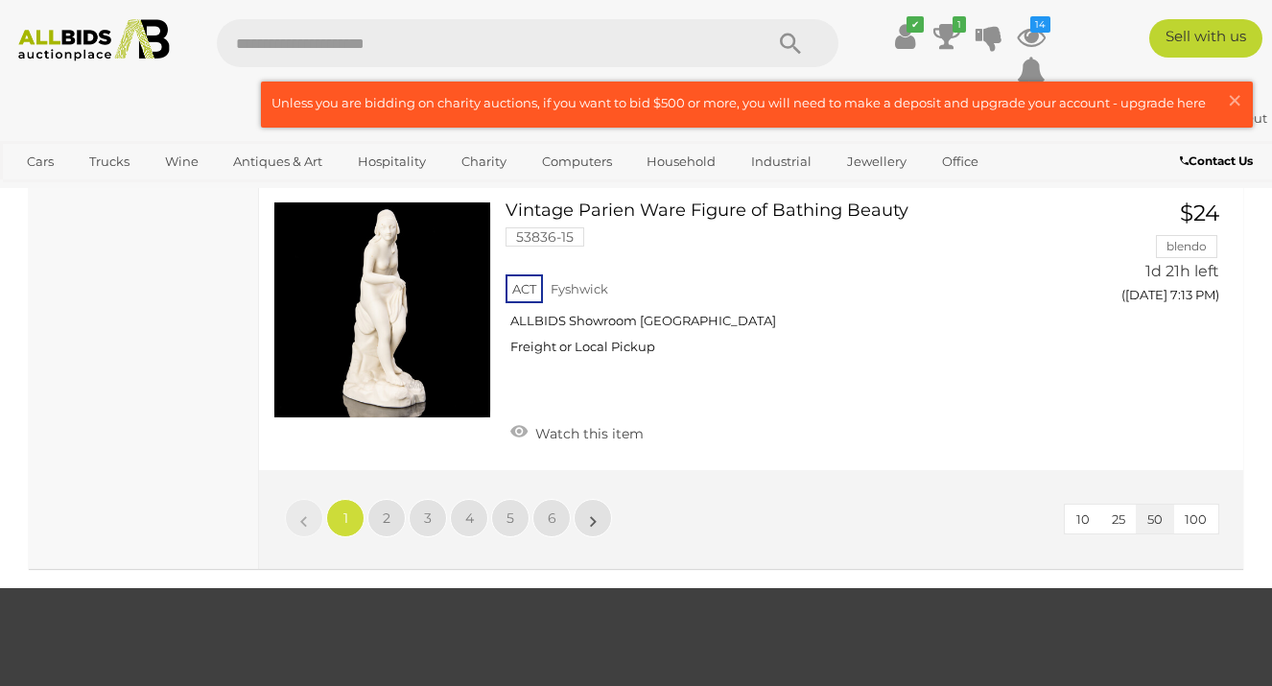
click at [398, 470] on div "10 25 50 100 « 1 2 3 4 5 6 »" at bounding box center [751, 519] width 984 height 99
click at [396, 499] on link "2" at bounding box center [386, 518] width 38 height 38
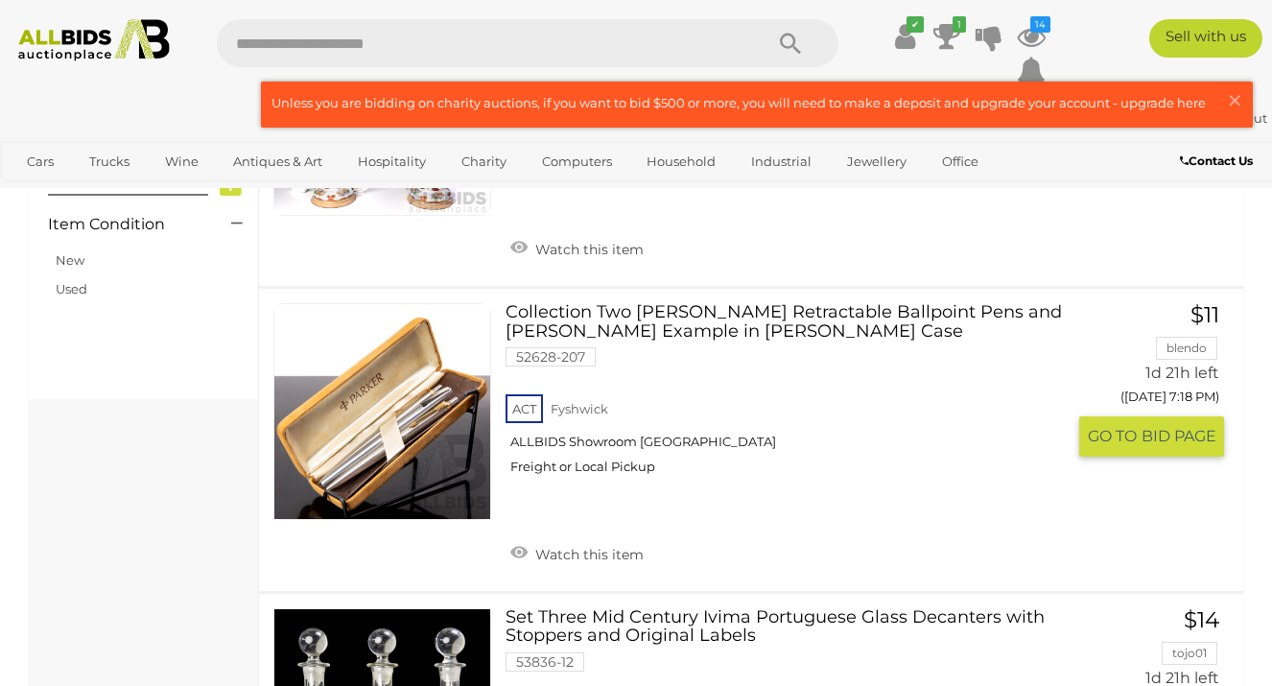
scroll to position [1246, 0]
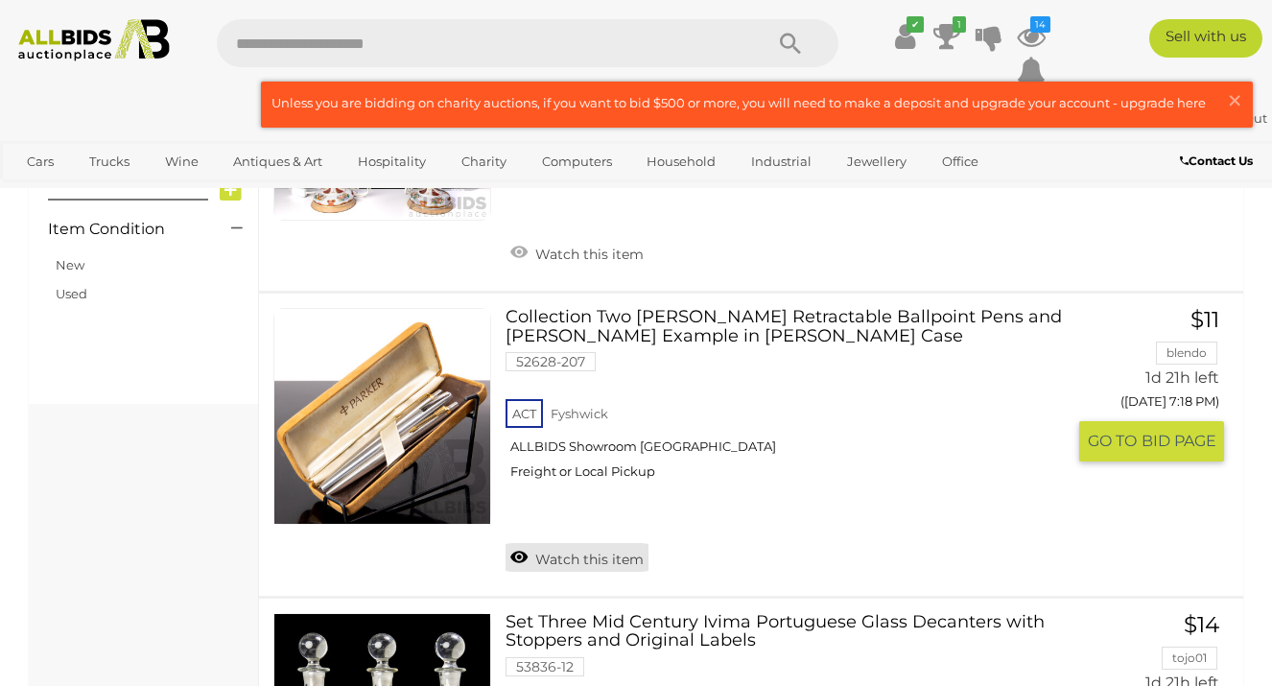
click at [532, 560] on link "Watch this item" at bounding box center [576, 557] width 143 height 29
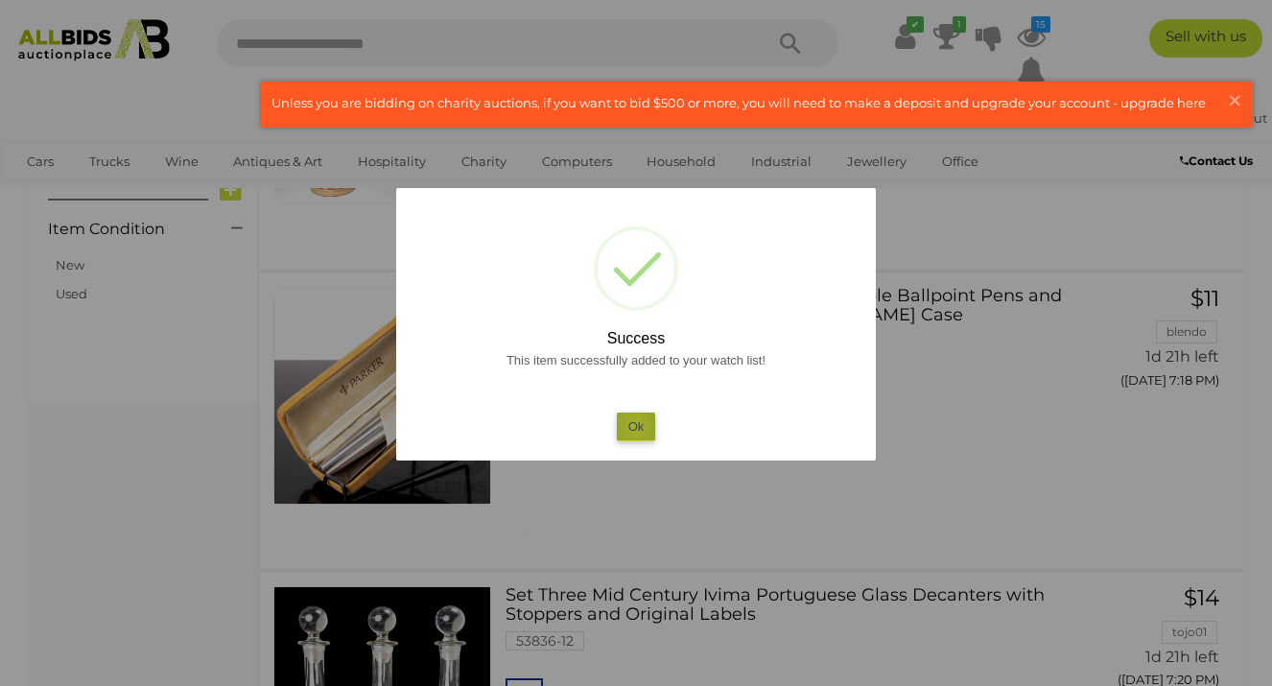
click at [634, 426] on button "Ok" at bounding box center [636, 426] width 39 height 28
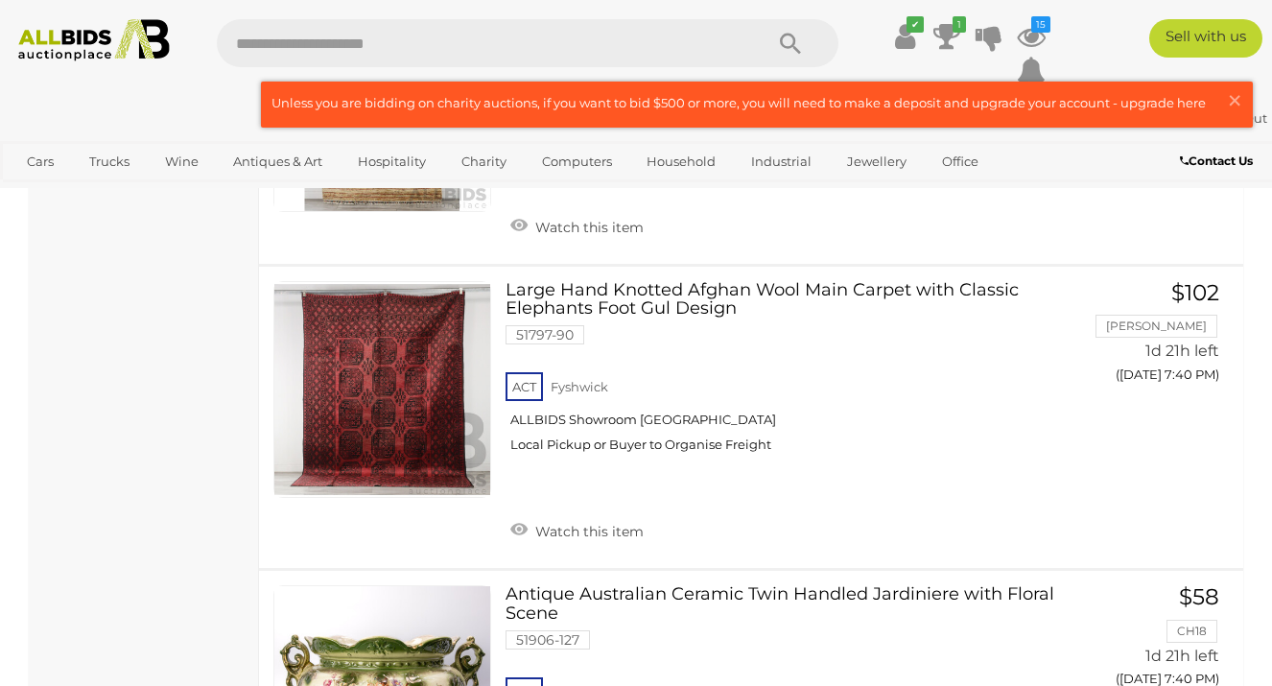
scroll to position [8281, 0]
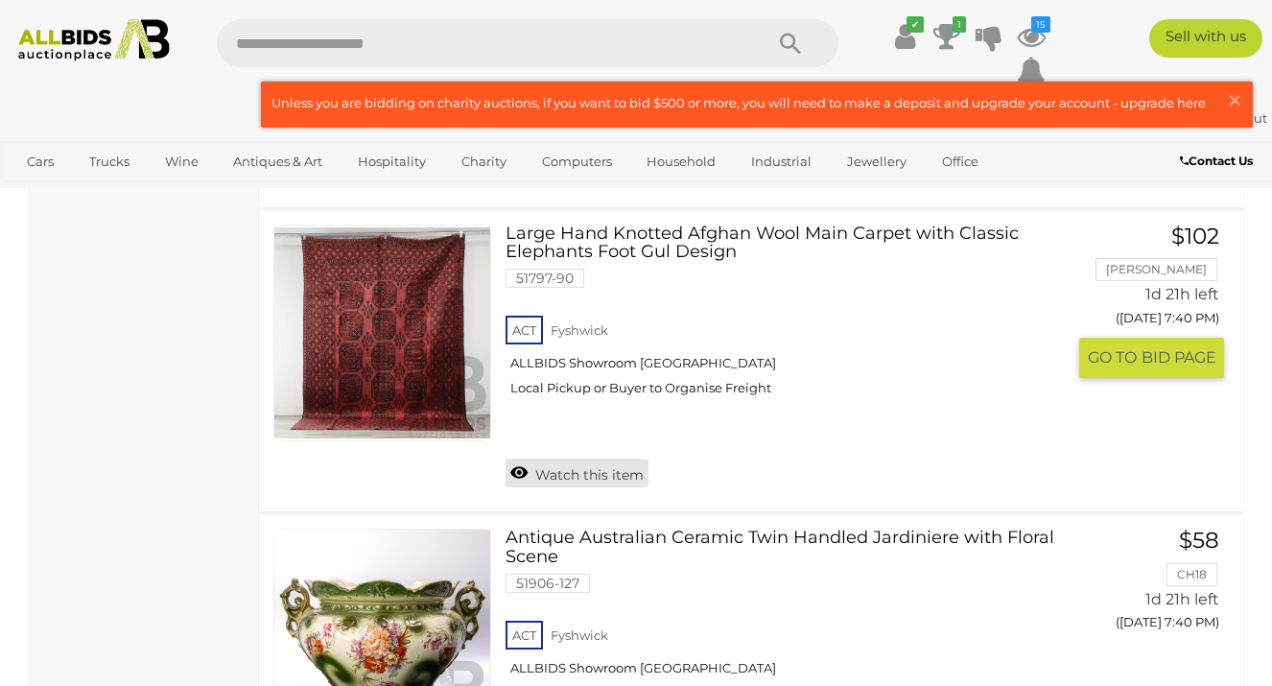
click at [596, 458] on link "Watch this item" at bounding box center [576, 472] width 143 height 29
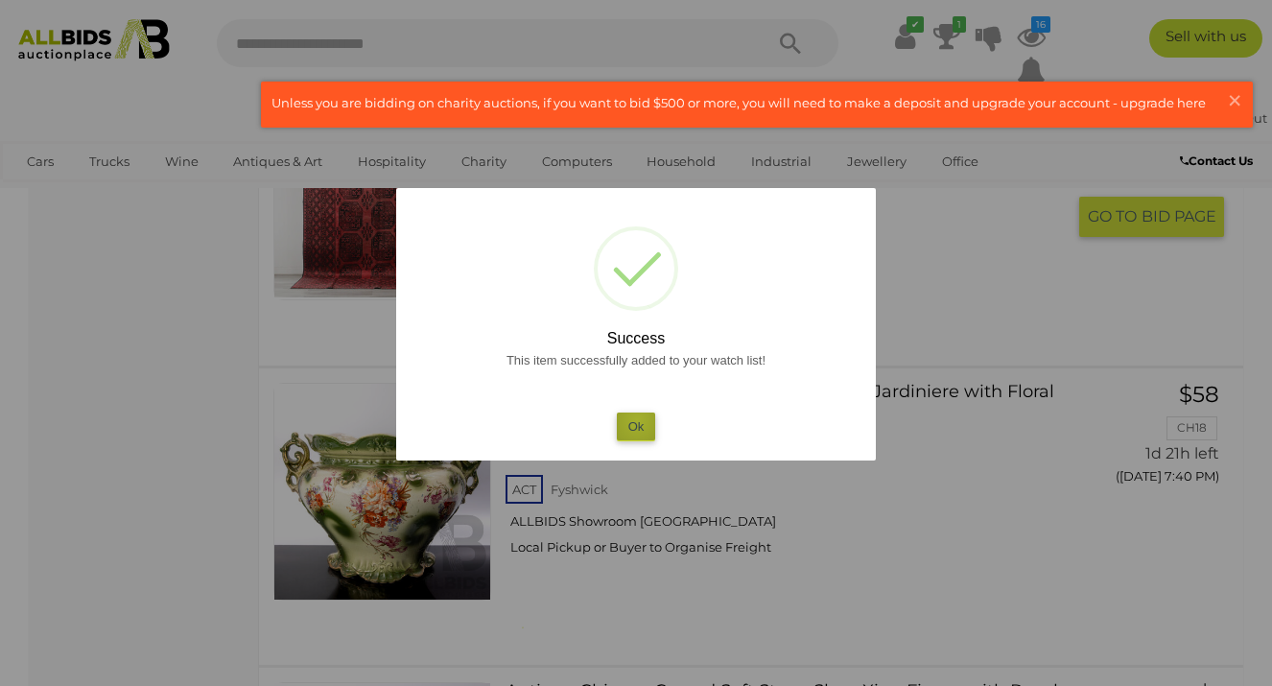
click at [638, 420] on button "Ok" at bounding box center [636, 426] width 39 height 28
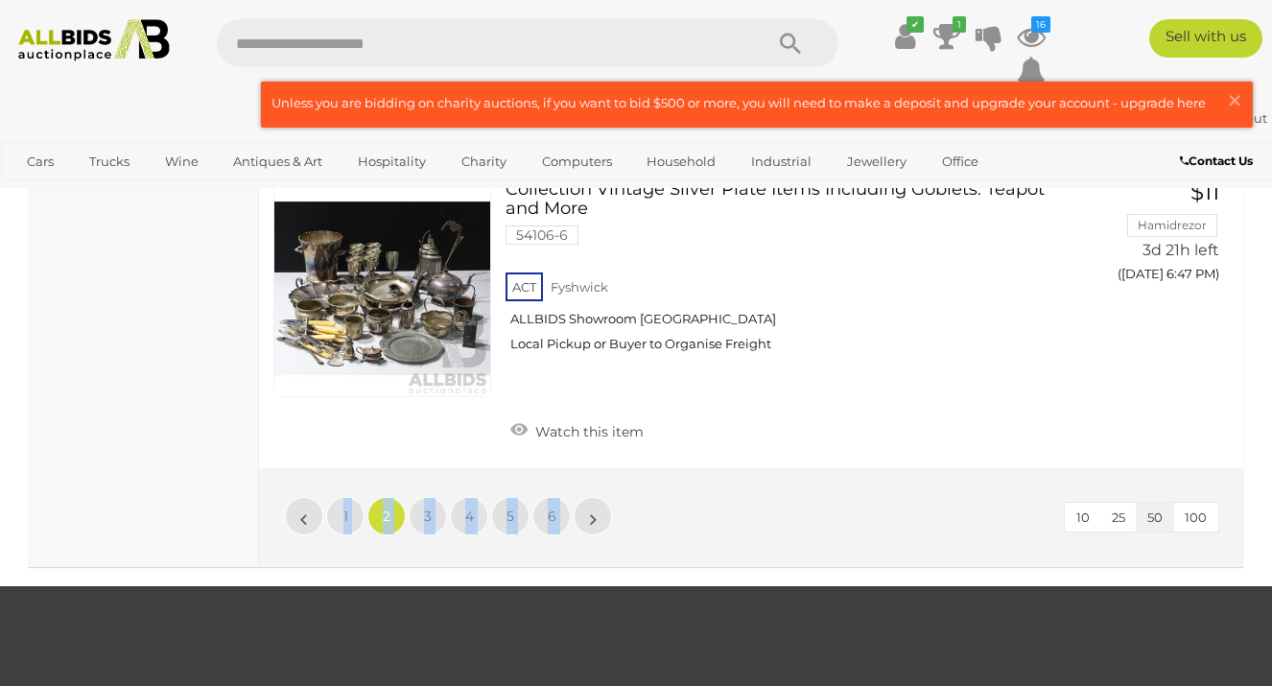
scroll to position [14959, 0]
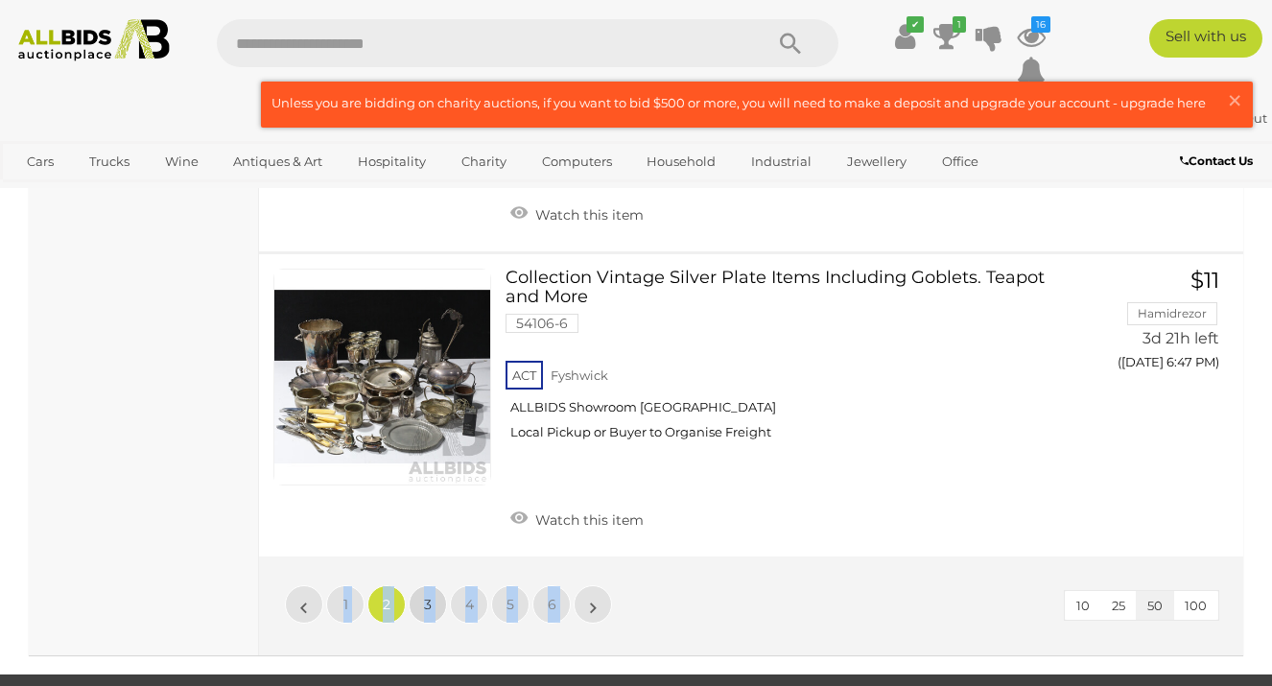
click at [425, 596] on span "3" at bounding box center [428, 604] width 8 height 17
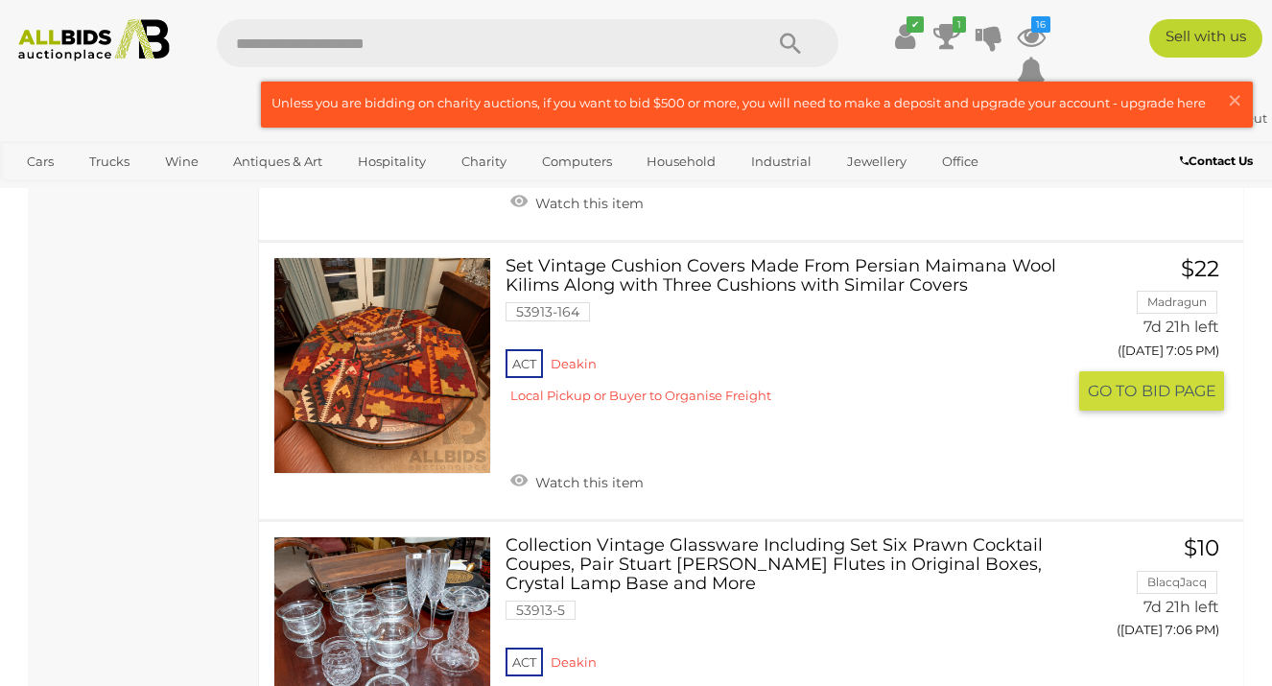
scroll to position [13389, 0]
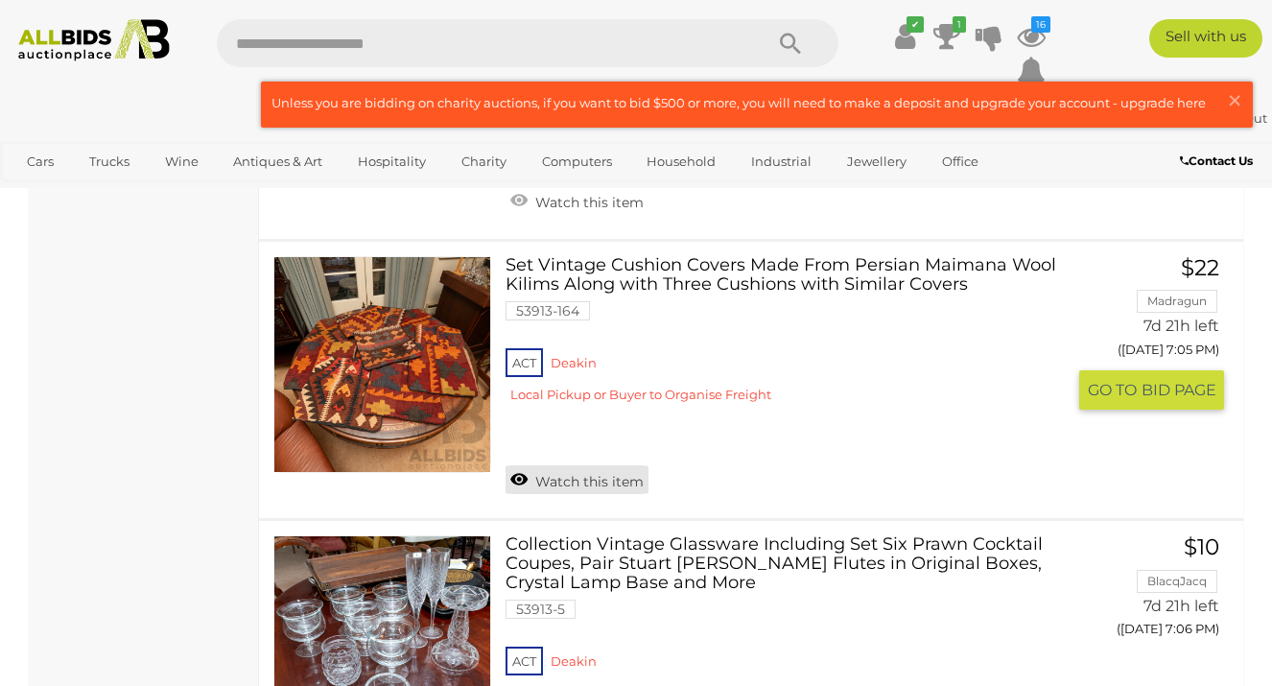
click at [559, 465] on link "Watch this item" at bounding box center [576, 479] width 143 height 29
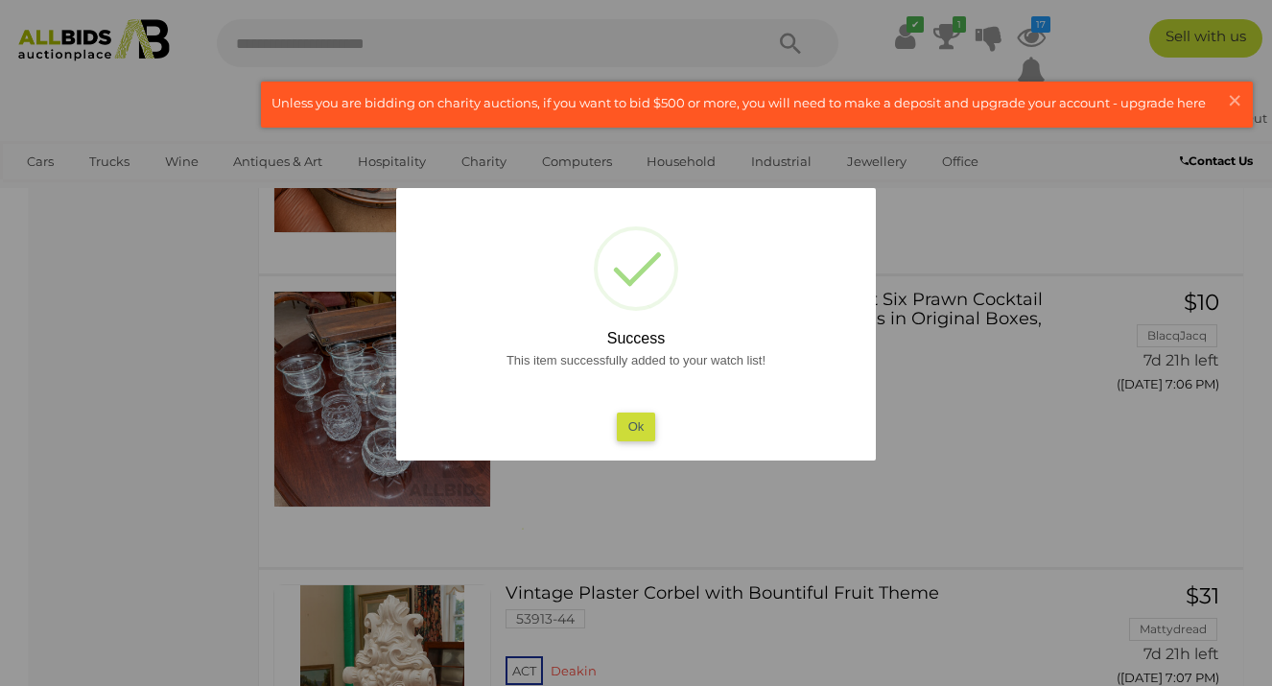
click at [639, 427] on button "Ok" at bounding box center [636, 426] width 39 height 28
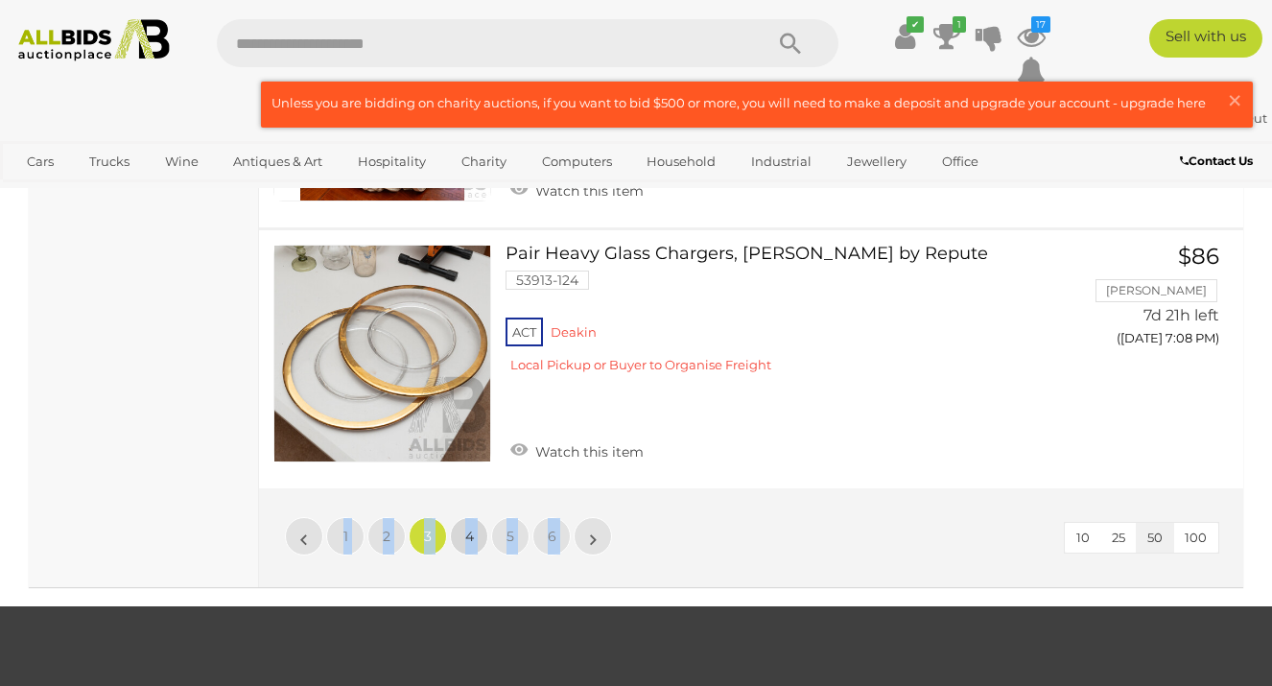
scroll to position [14236, 0]
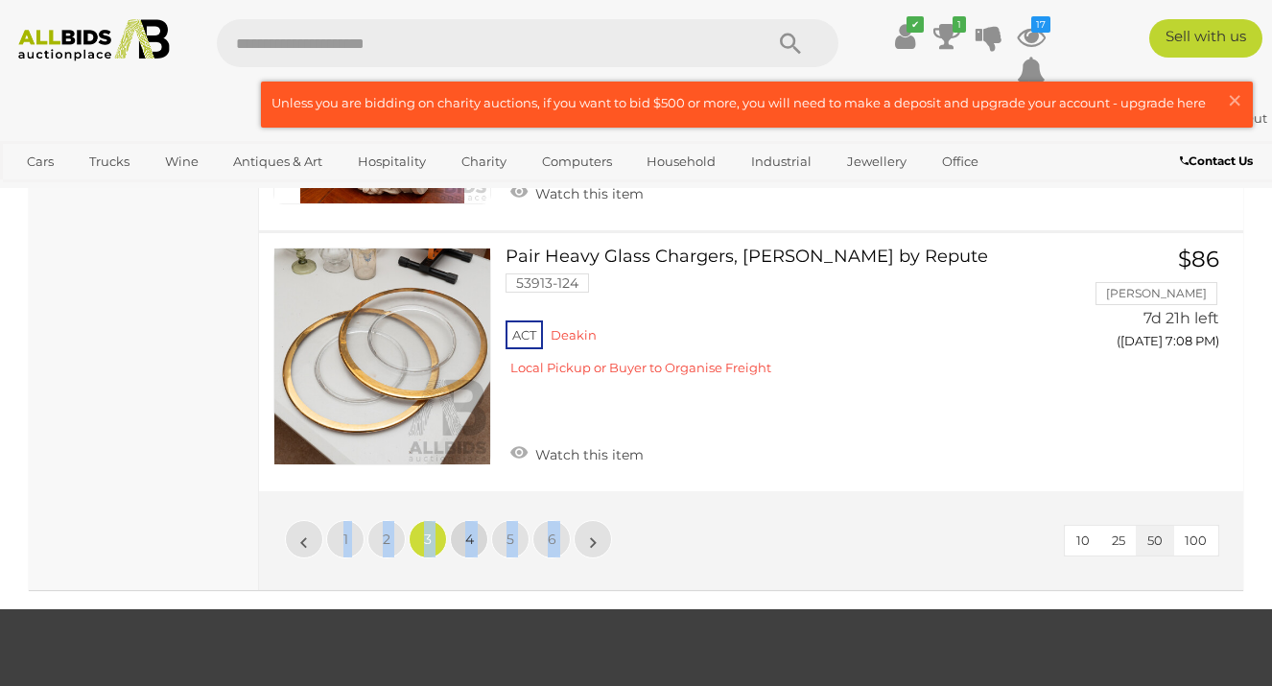
click at [468, 530] on span "4" at bounding box center [469, 538] width 9 height 17
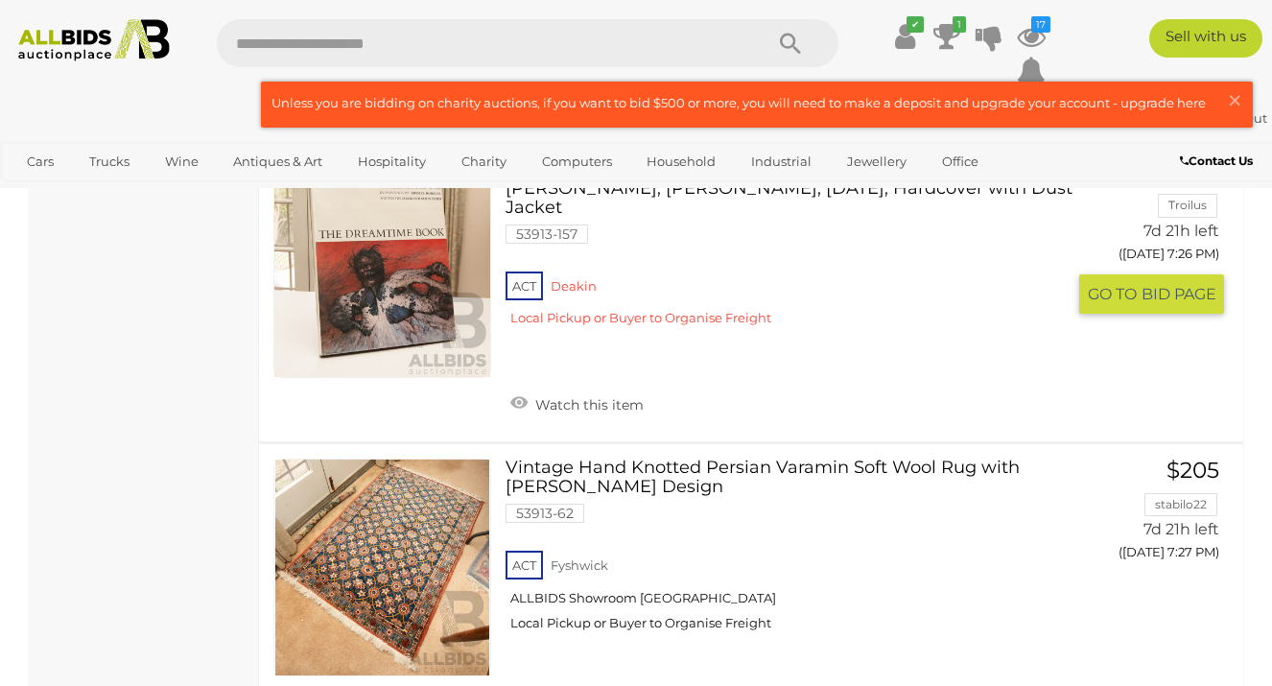
scroll to position [4698, 0]
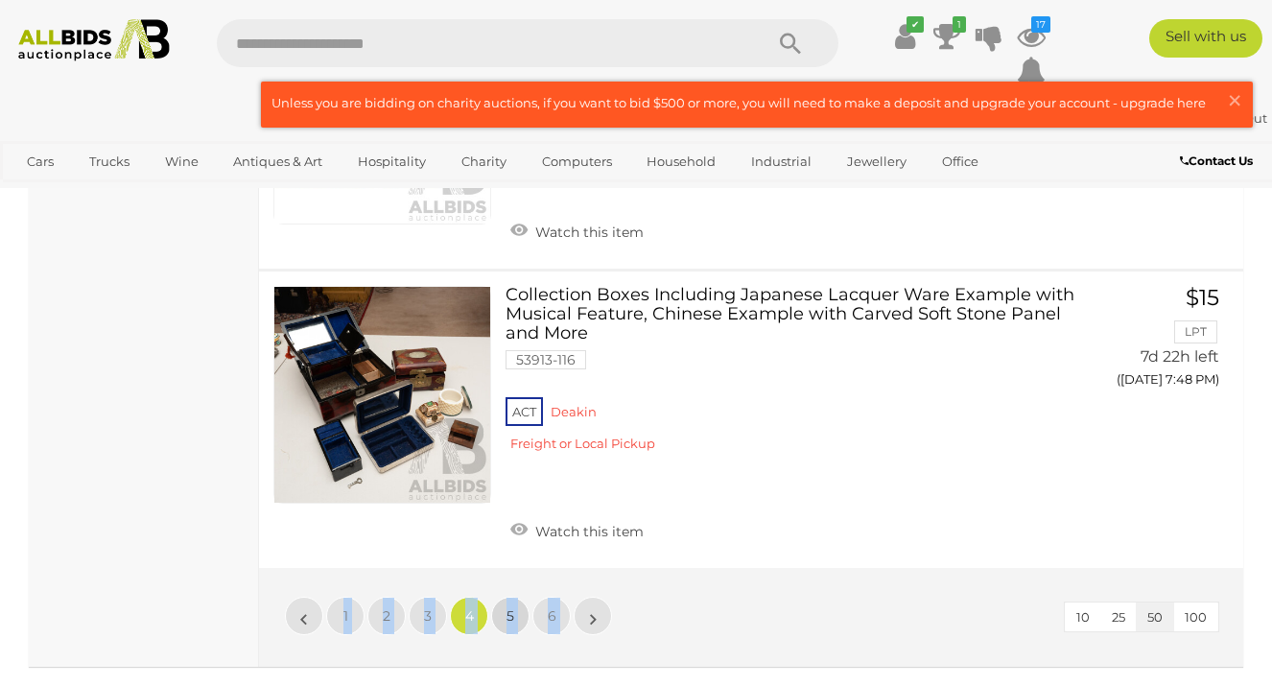
click at [513, 596] on link "5" at bounding box center [510, 615] width 38 height 38
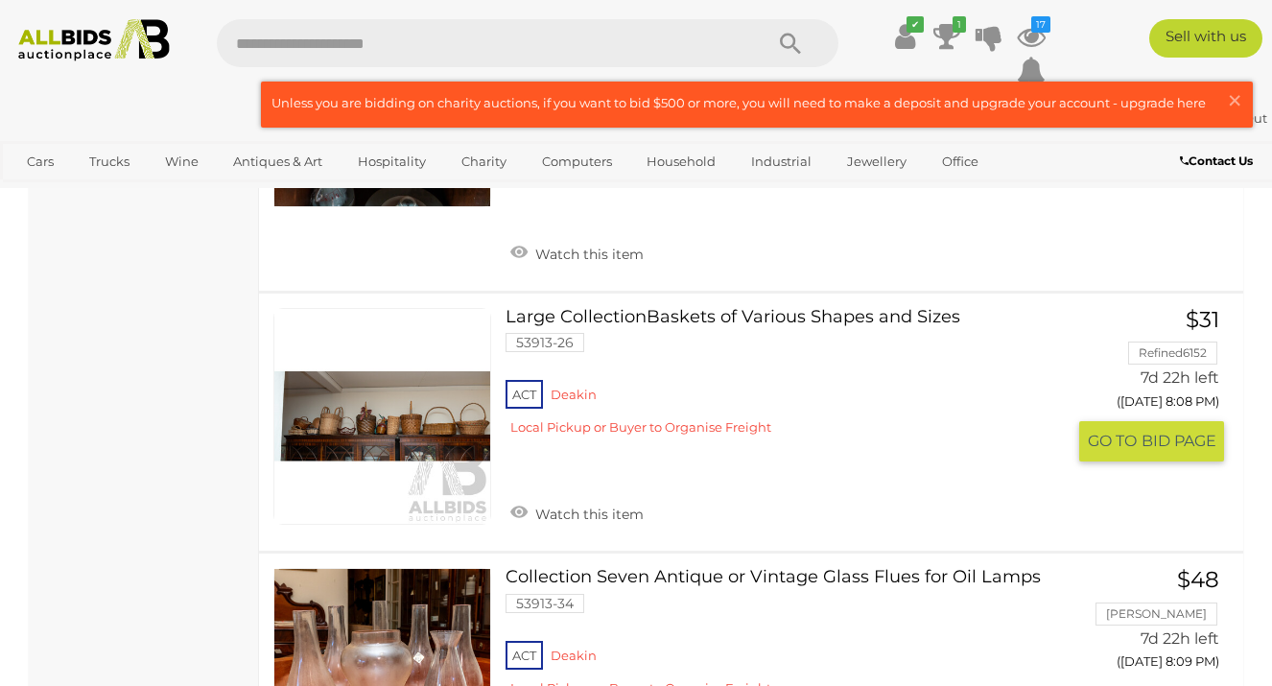
scroll to position [8824, 0]
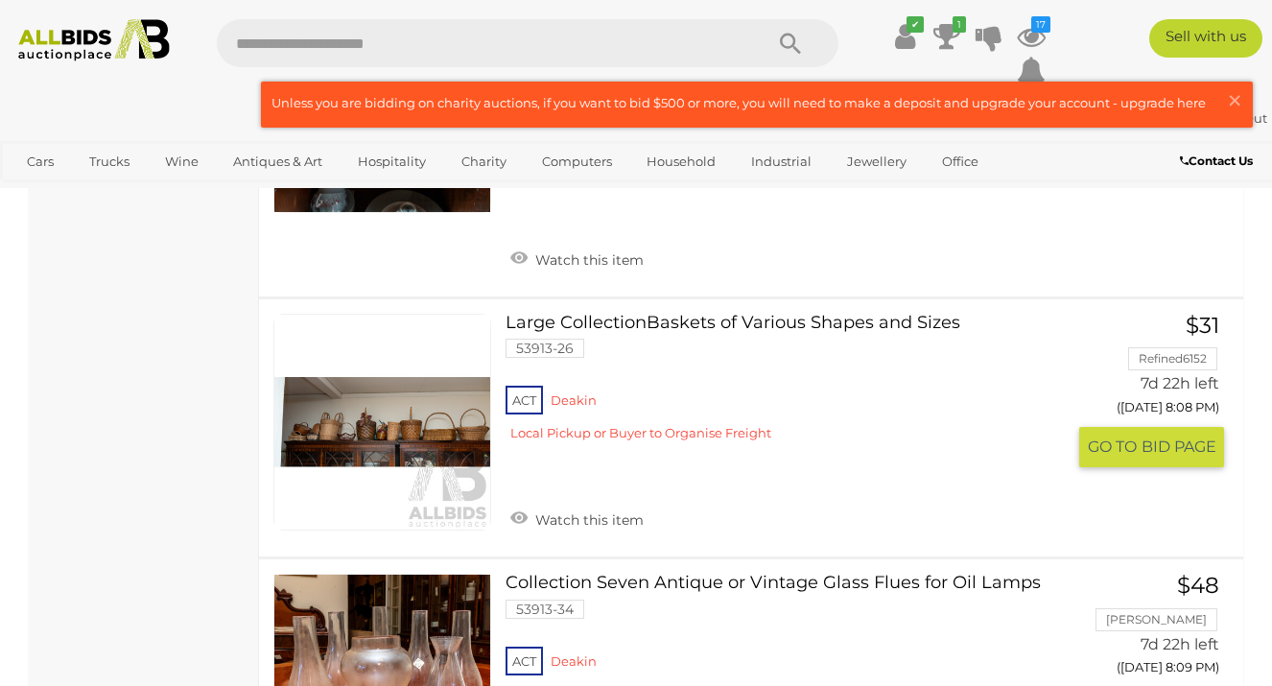
click at [361, 355] on link at bounding box center [382, 423] width 218 height 218
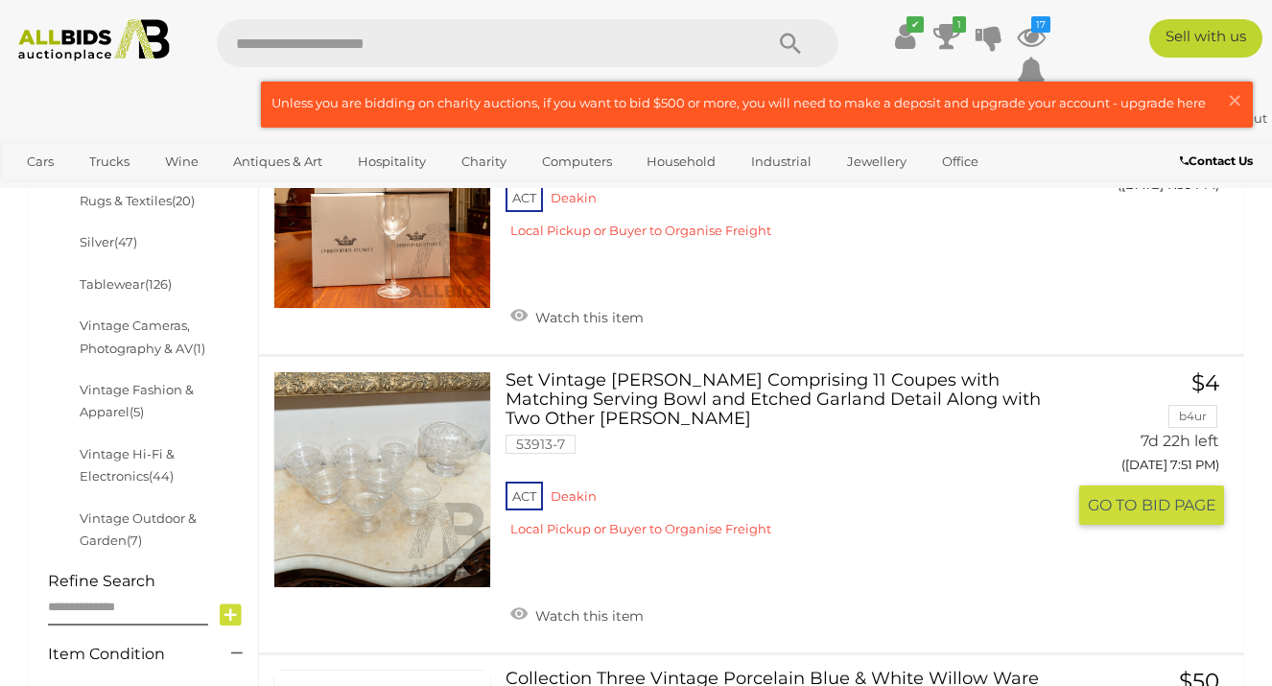
scroll to position [829, 0]
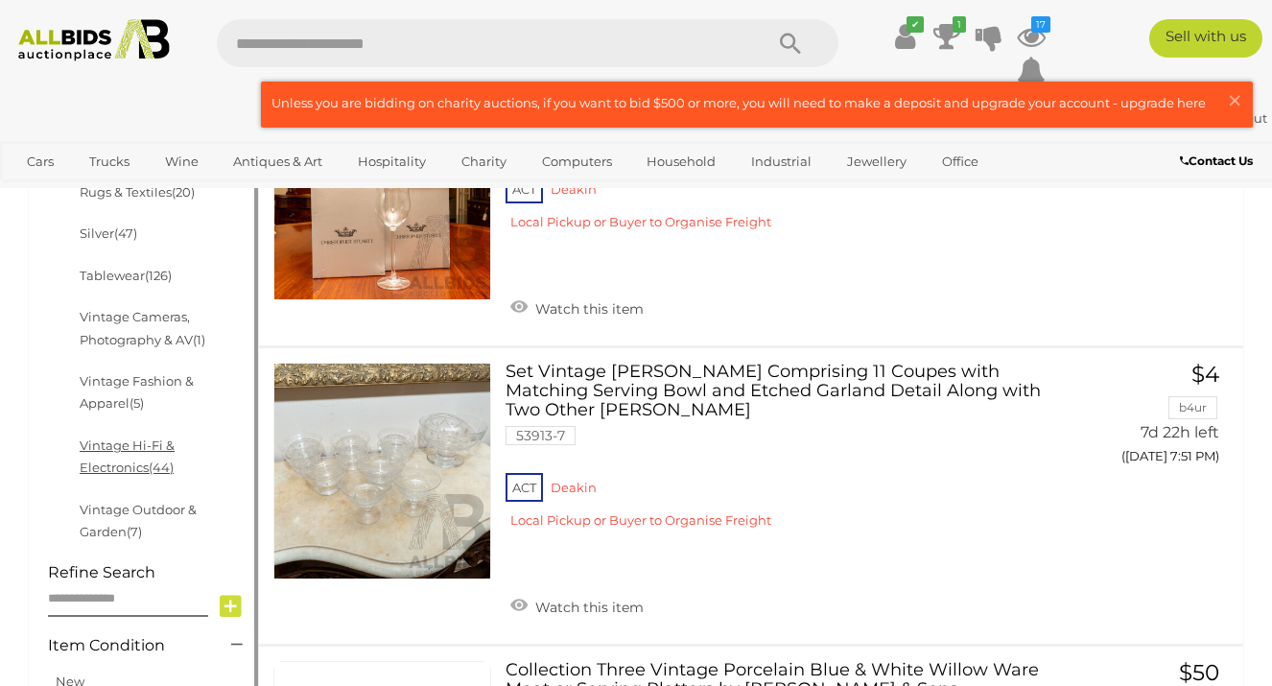
click at [175, 448] on link "Vintage Hi-Fi & Electronics (44)" at bounding box center [127, 455] width 95 height 37
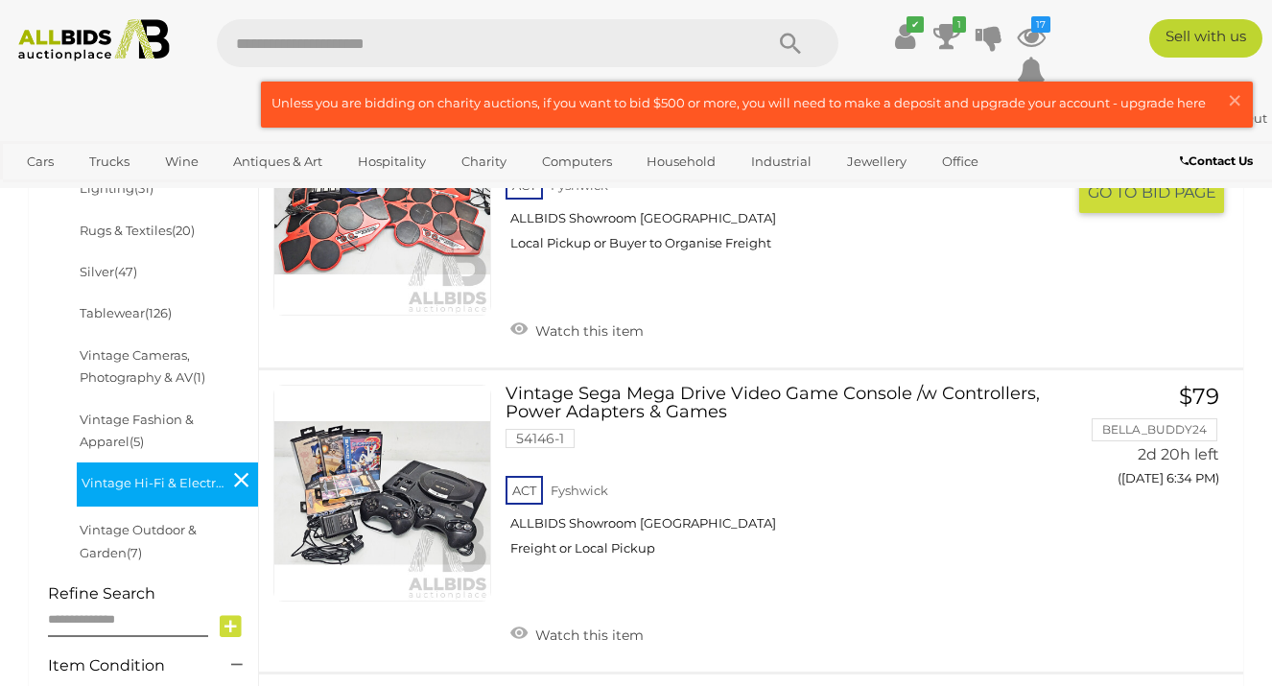
scroll to position [810, 0]
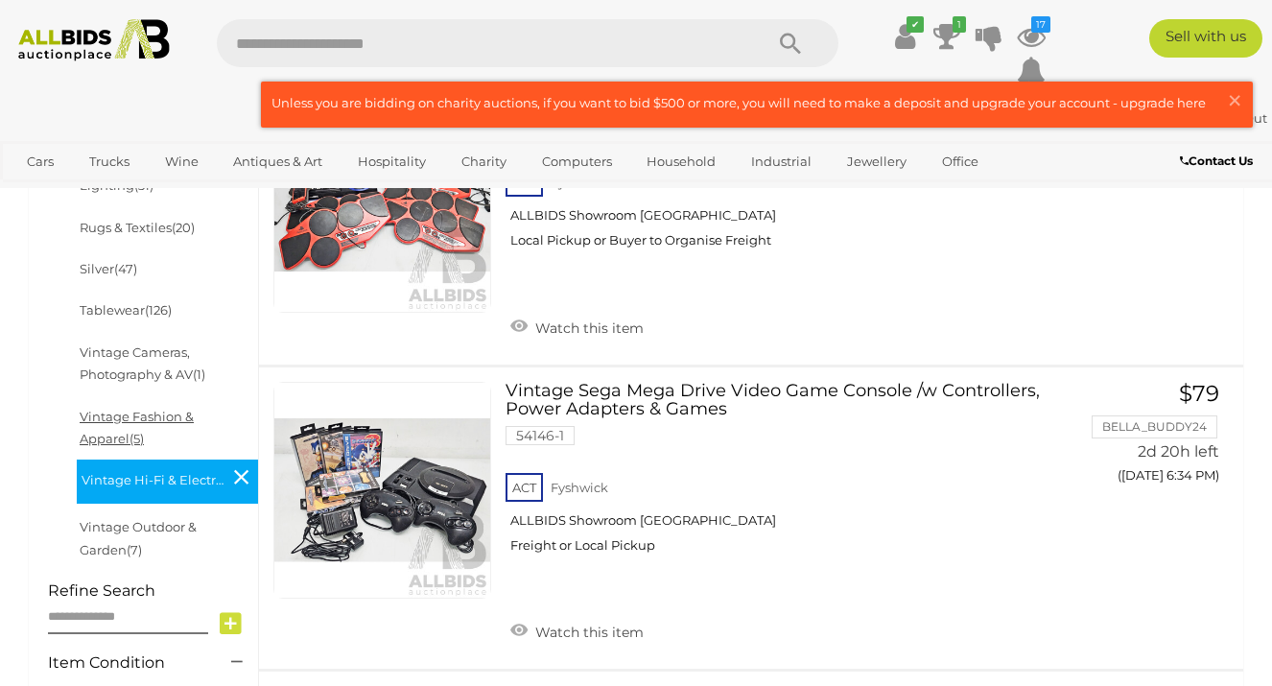
click at [156, 418] on link "Vintage Fashion & Apparel (5)" at bounding box center [137, 427] width 114 height 37
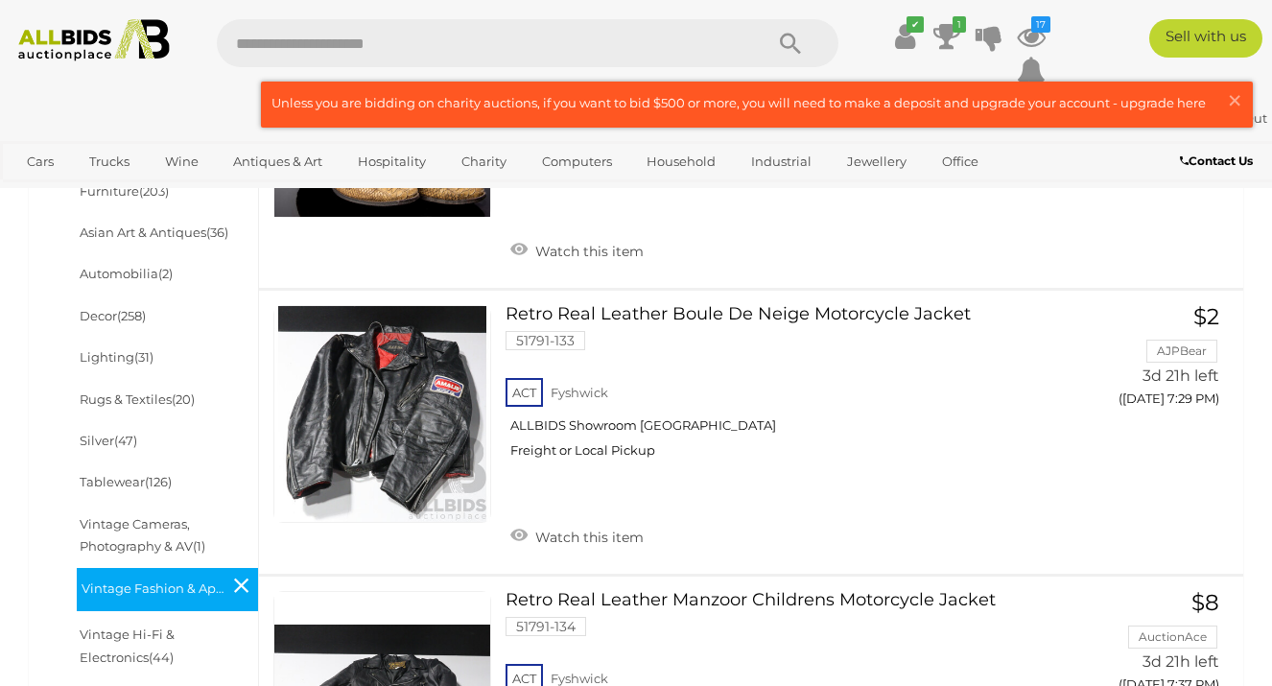
scroll to position [641, 0]
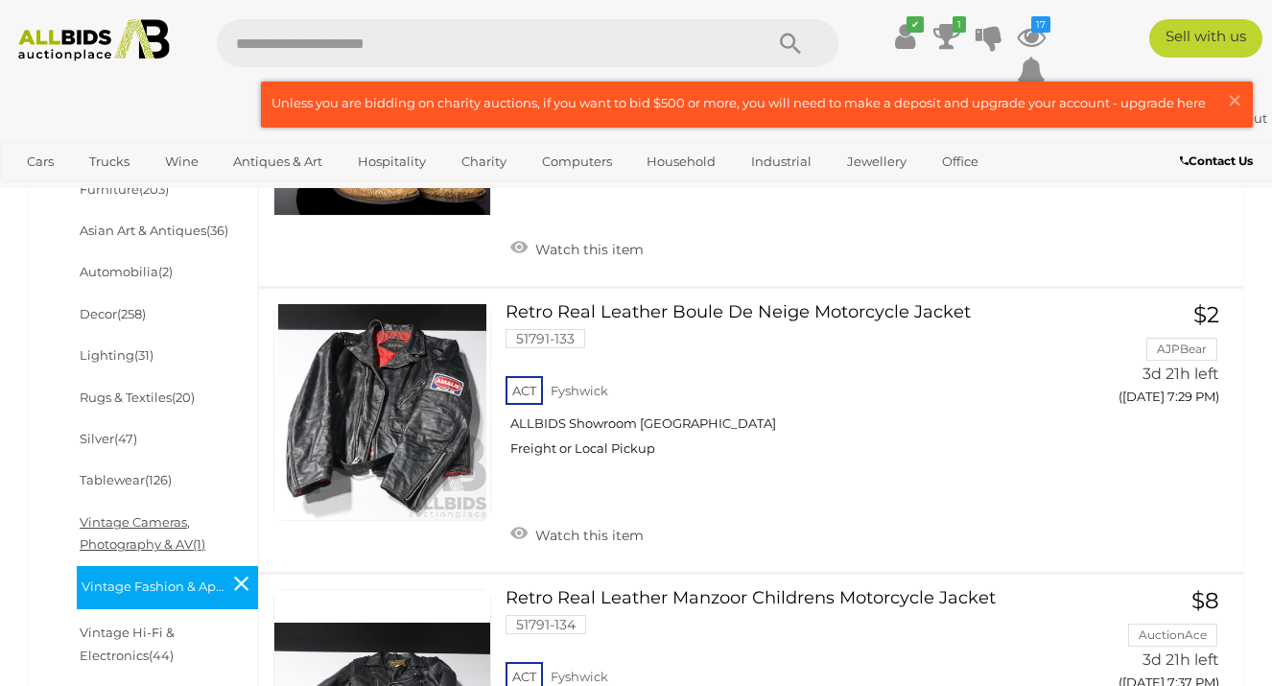
click at [140, 548] on link "Vintage Cameras, Photography & AV (1)" at bounding box center [143, 532] width 126 height 37
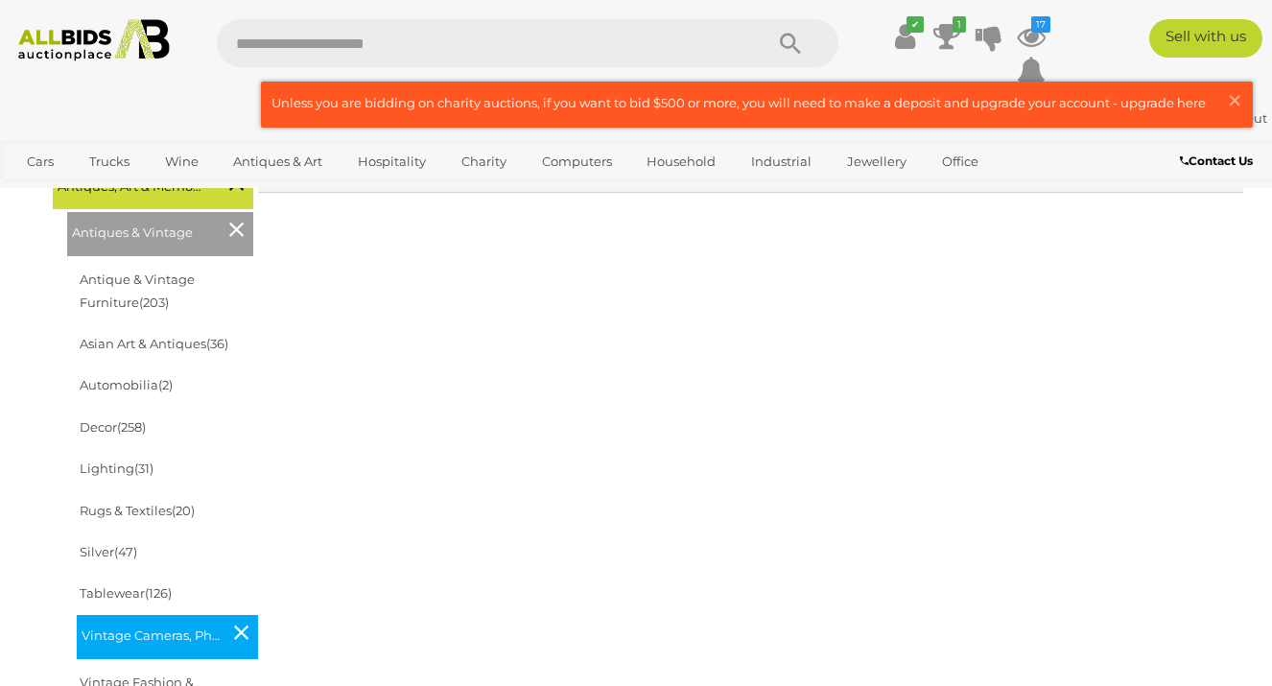
scroll to position [538, 0]
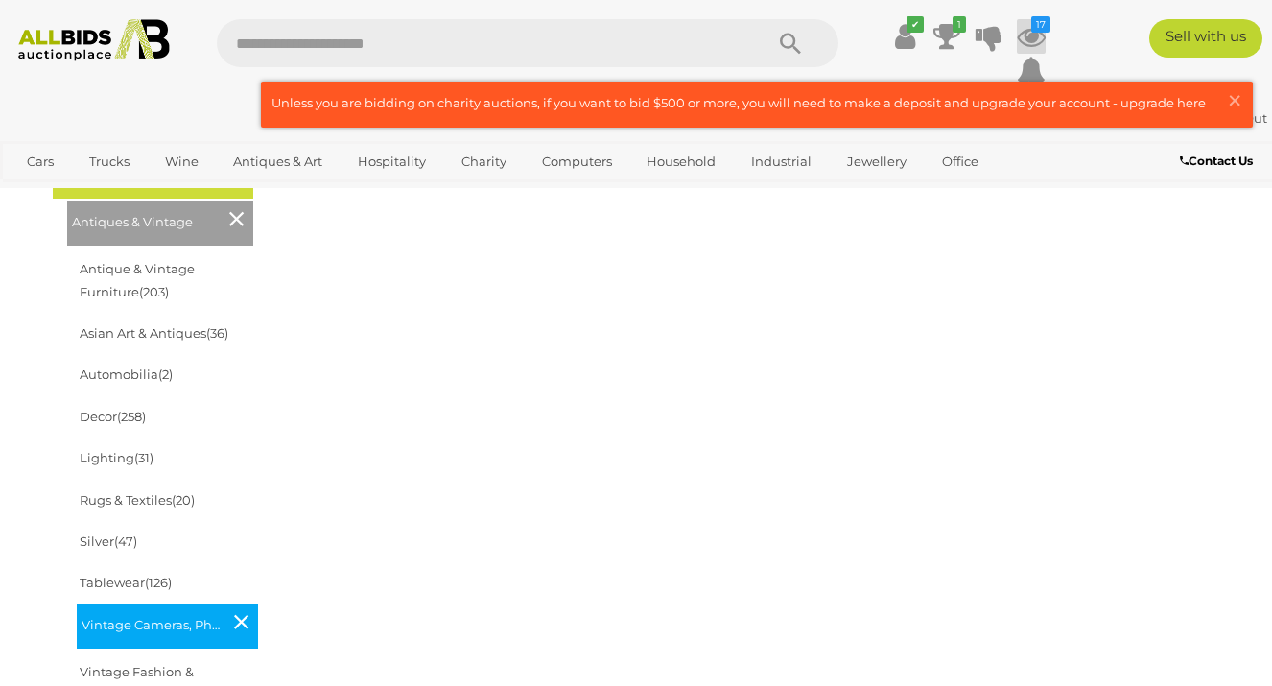
click at [1029, 36] on icon at bounding box center [1030, 36] width 29 height 35
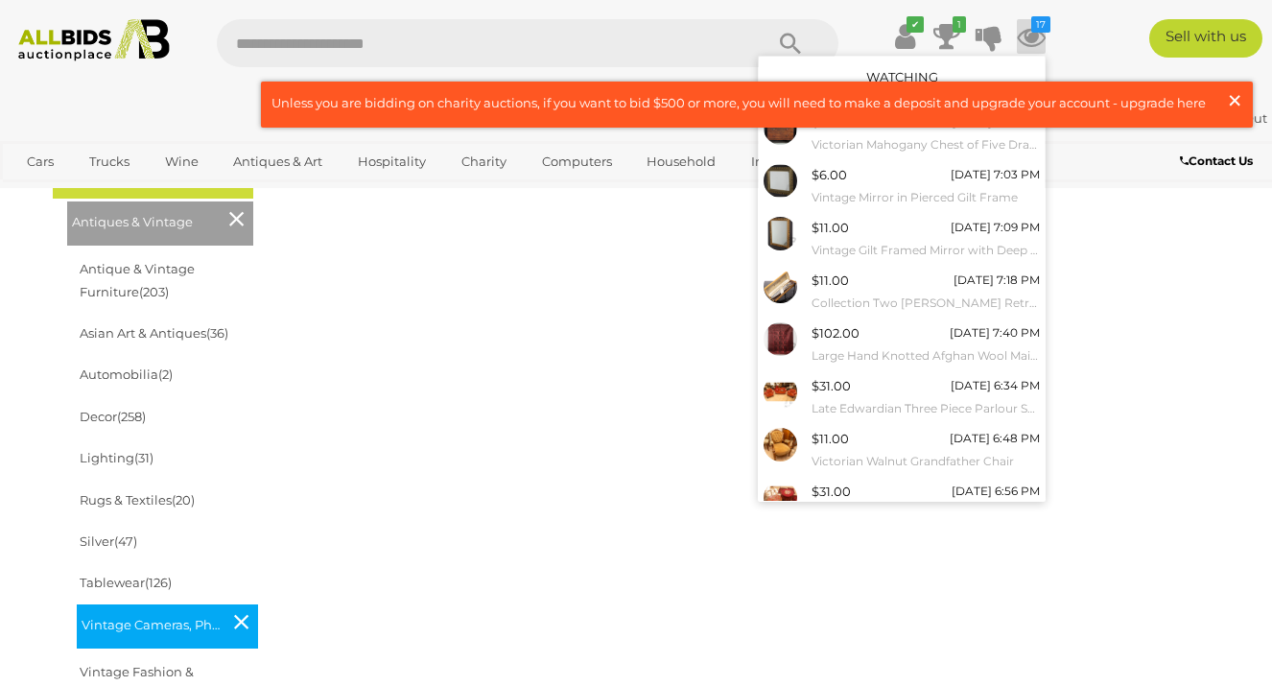
click at [1240, 99] on span "×" at bounding box center [1234, 100] width 17 height 37
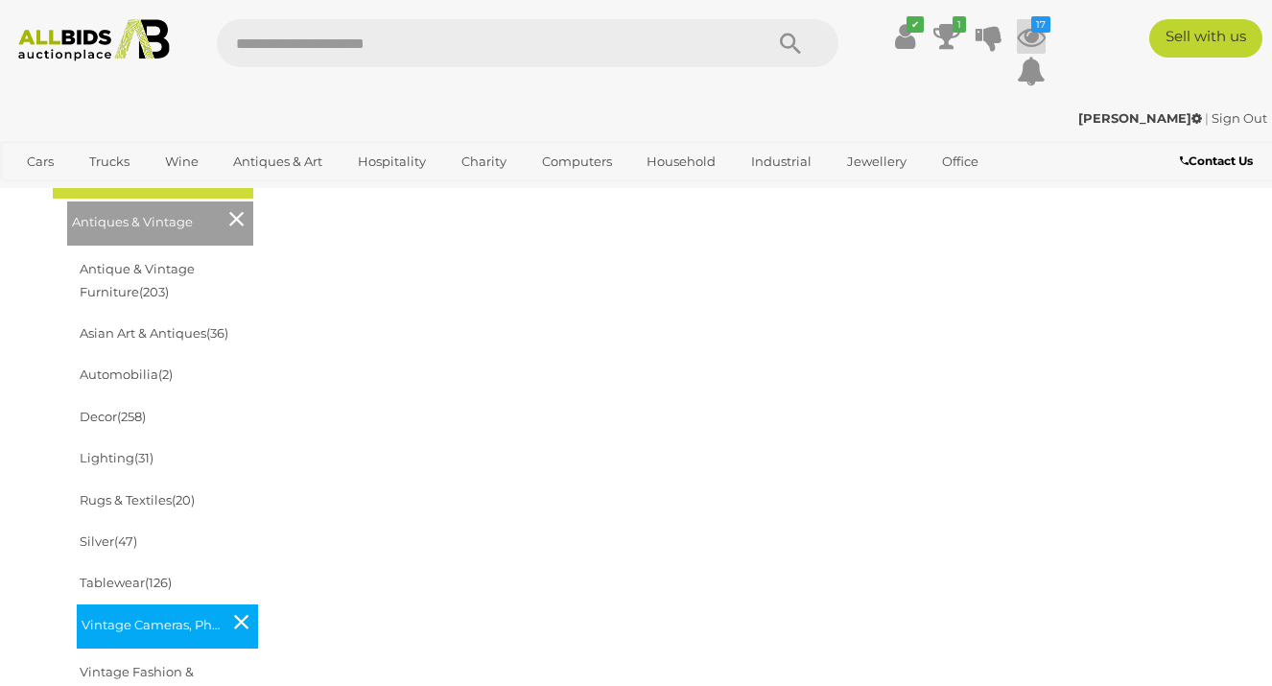
click at [1025, 40] on icon at bounding box center [1030, 36] width 29 height 35
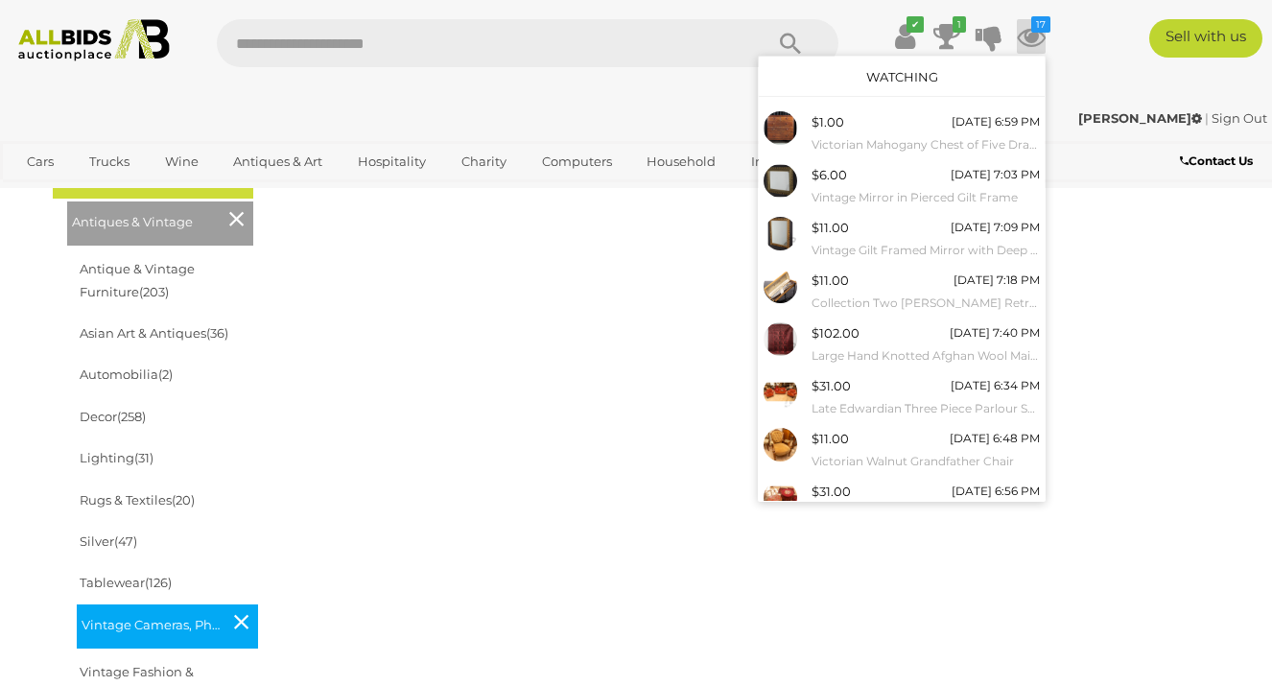
click at [911, 74] on link "Watching" at bounding box center [902, 76] width 72 height 15
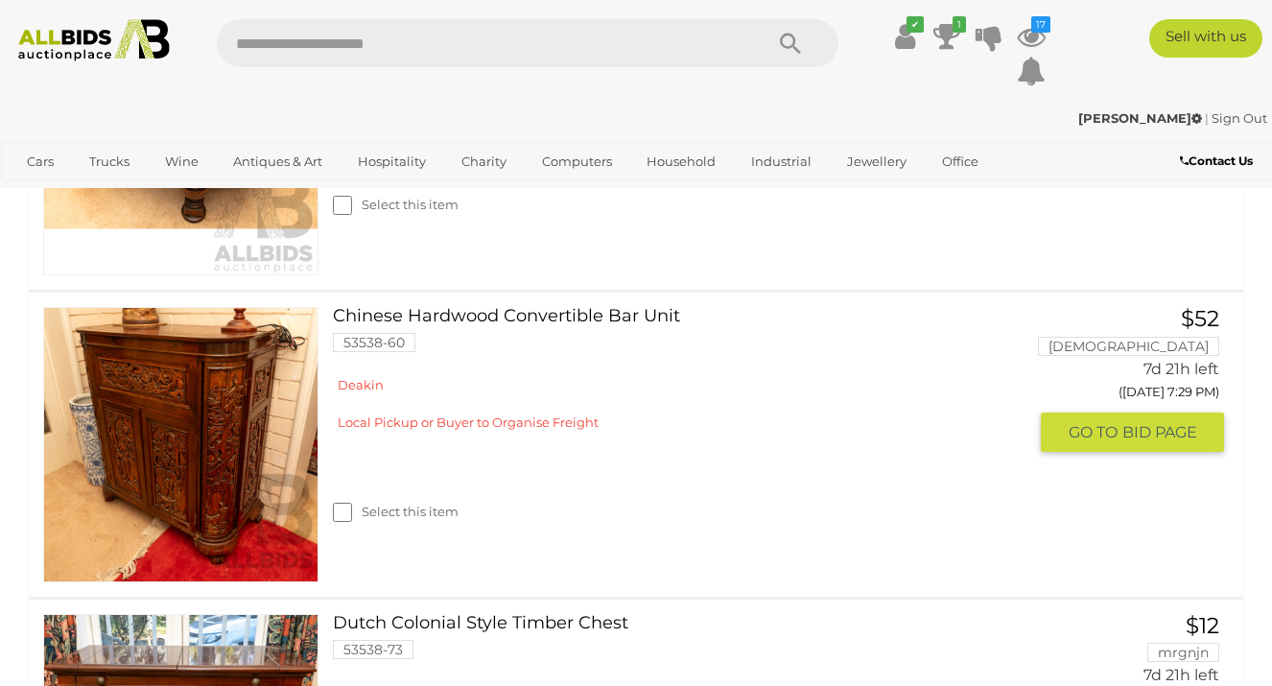
scroll to position [3929, 0]
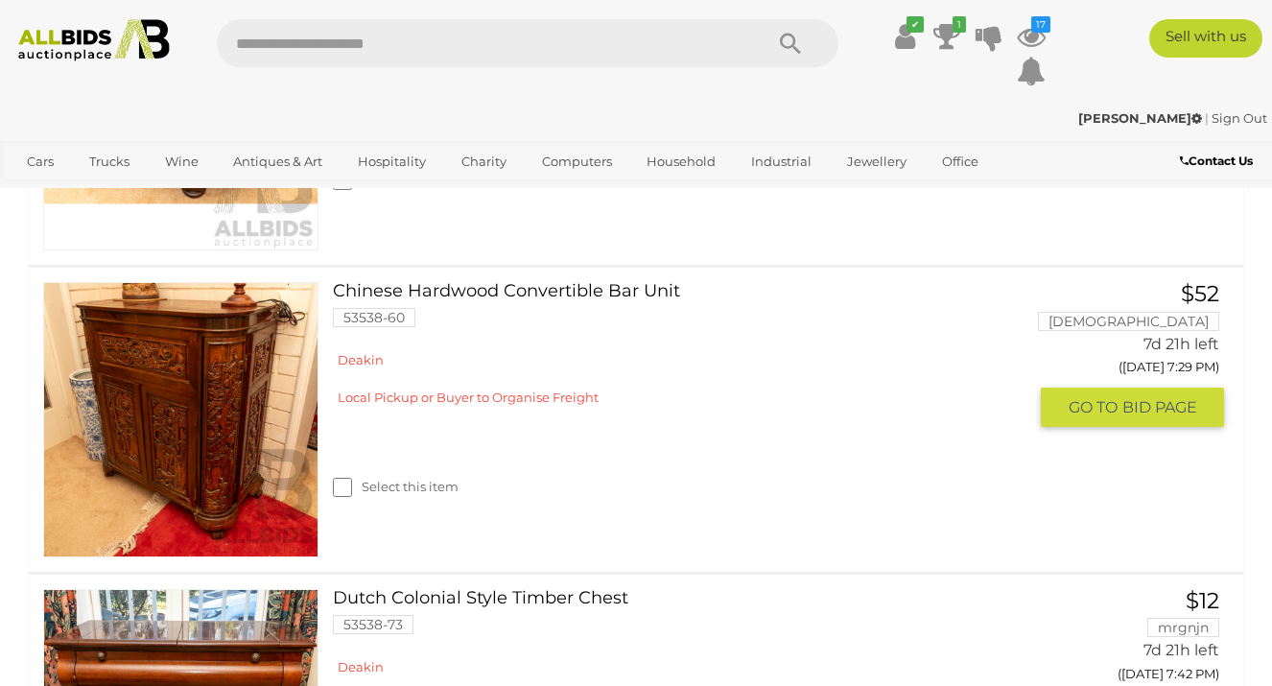
click at [186, 475] on link at bounding box center [180, 419] width 275 height 275
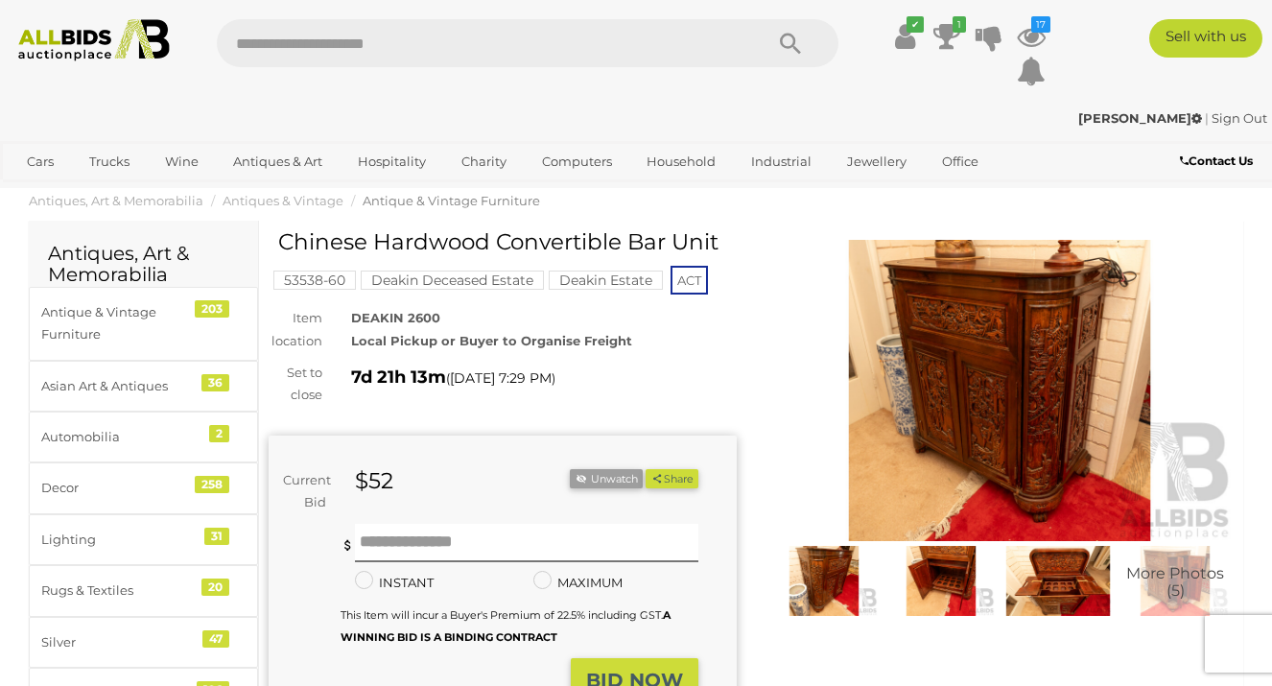
click at [941, 606] on img at bounding box center [940, 580] width 107 height 69
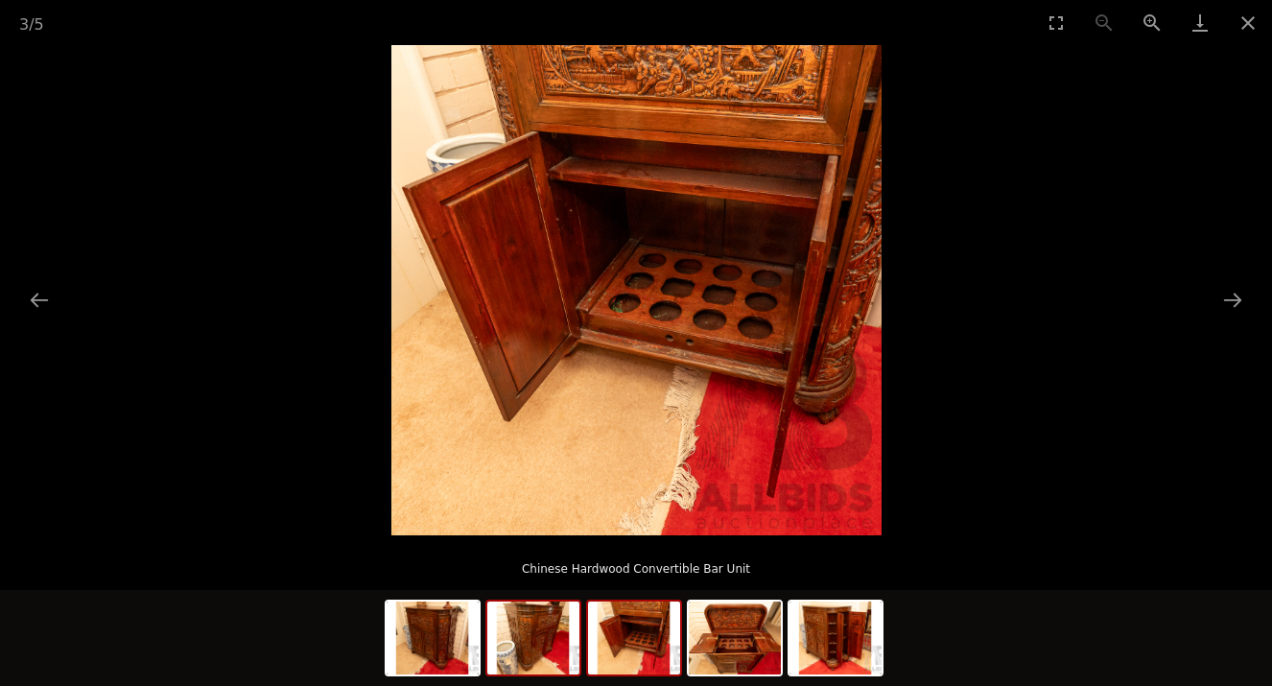
click at [542, 645] on img at bounding box center [533, 637] width 92 height 73
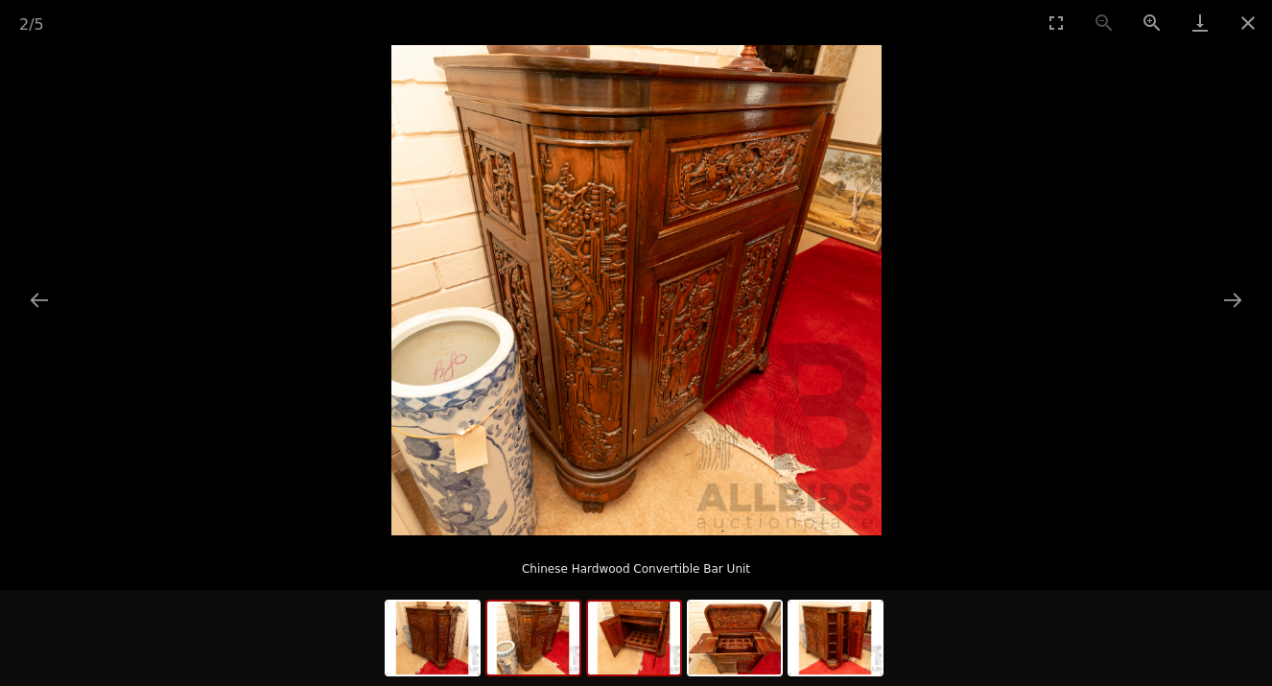
click at [626, 640] on img at bounding box center [634, 637] width 92 height 73
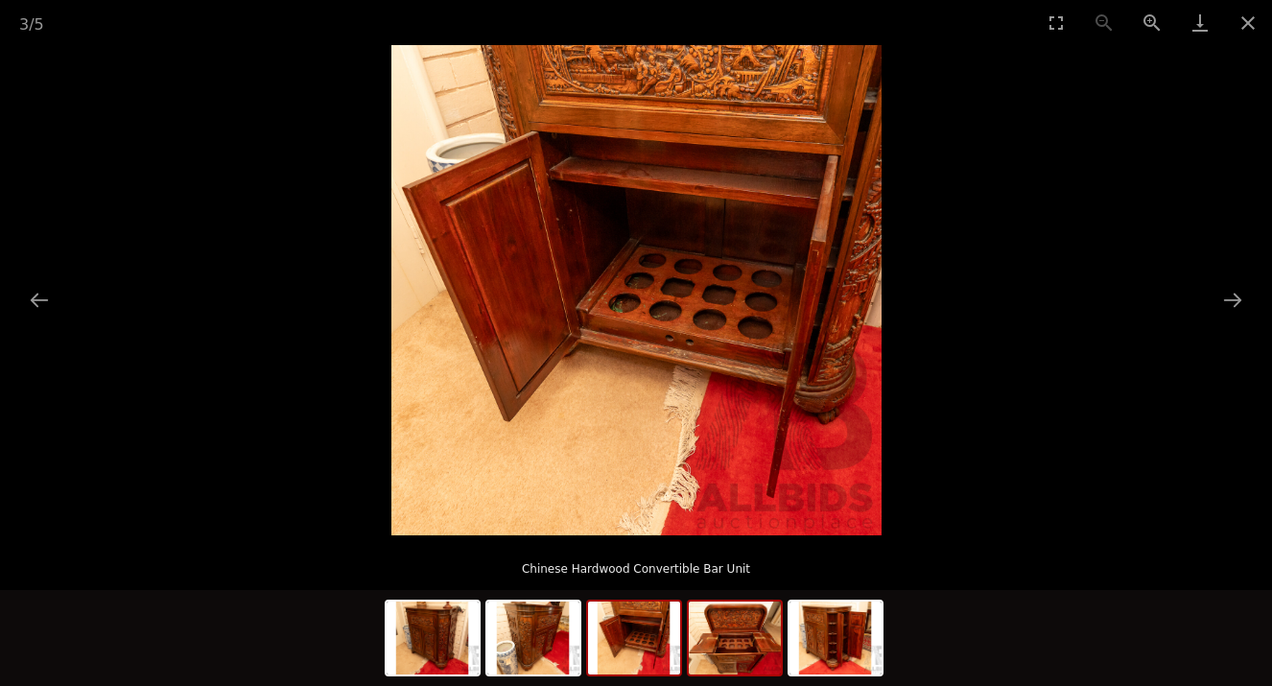
click at [728, 640] on img at bounding box center [735, 637] width 92 height 73
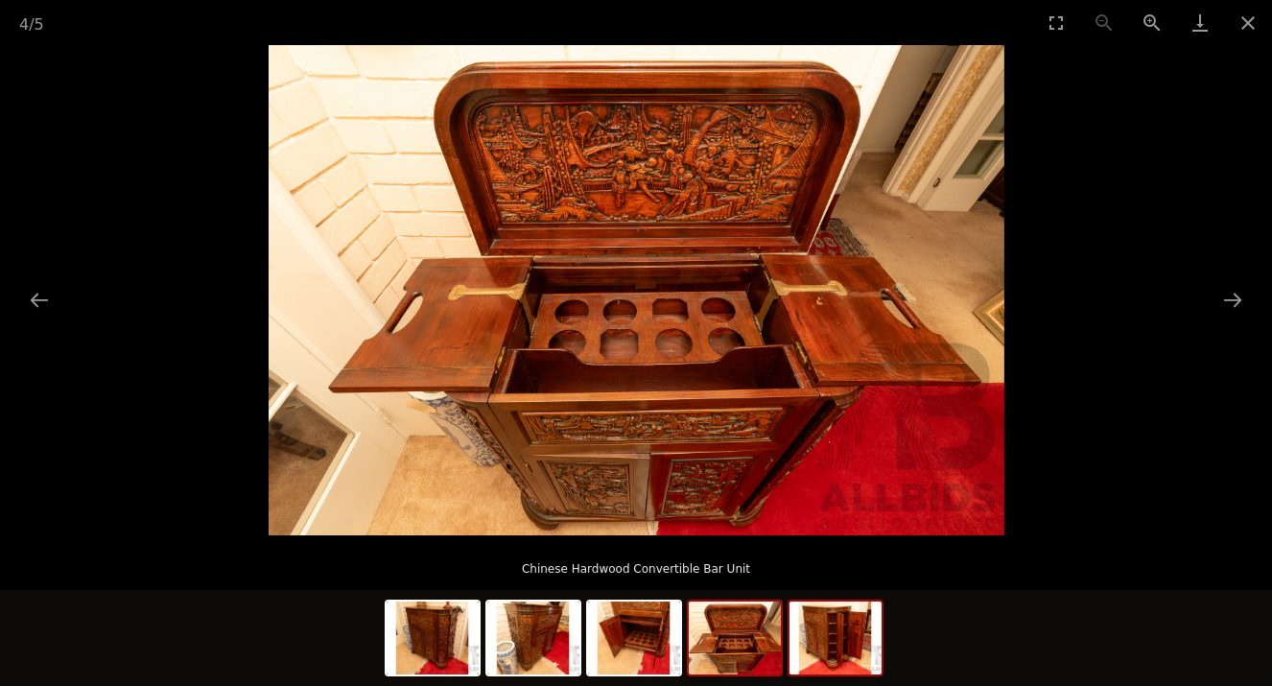
click at [838, 648] on img at bounding box center [835, 637] width 92 height 73
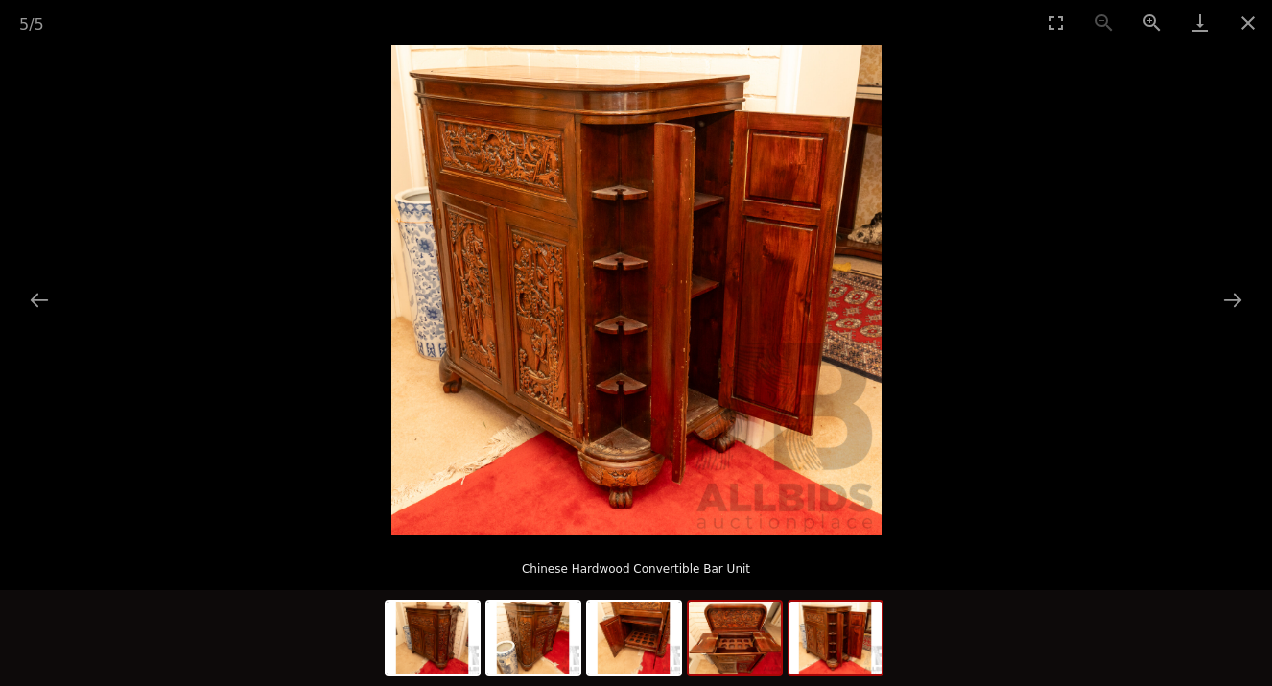
click at [748, 648] on img at bounding box center [735, 637] width 92 height 73
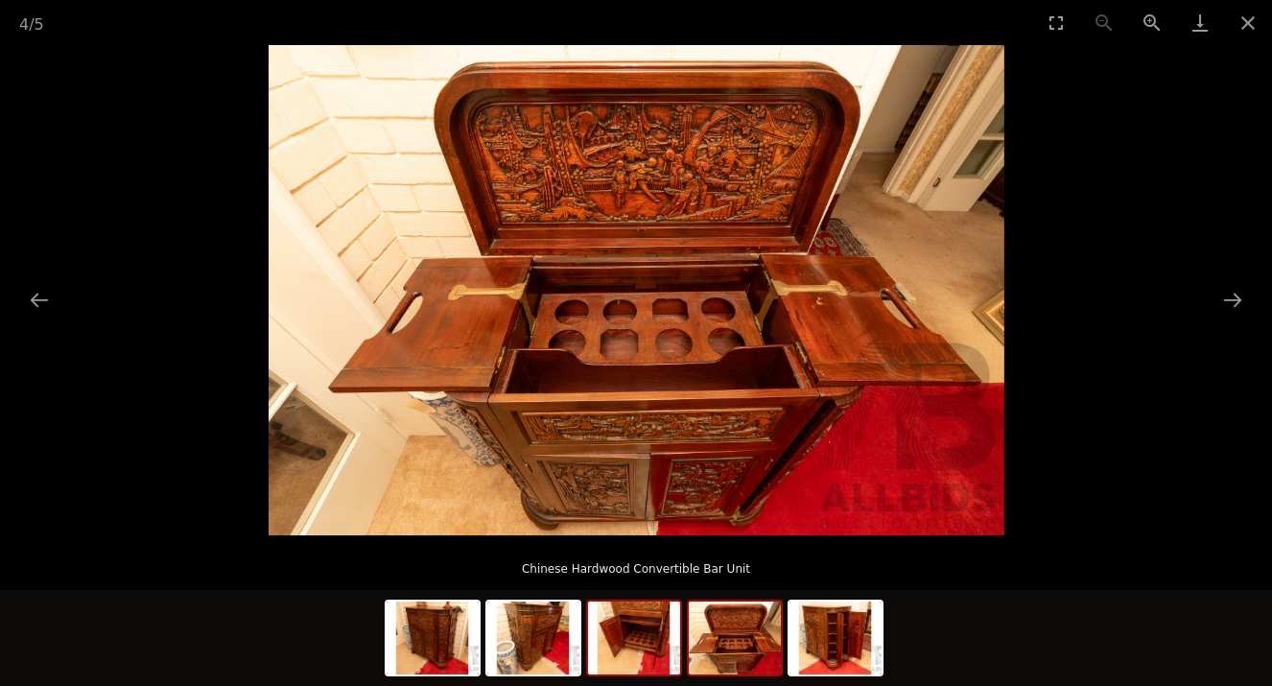
click at [630, 645] on img at bounding box center [634, 637] width 92 height 73
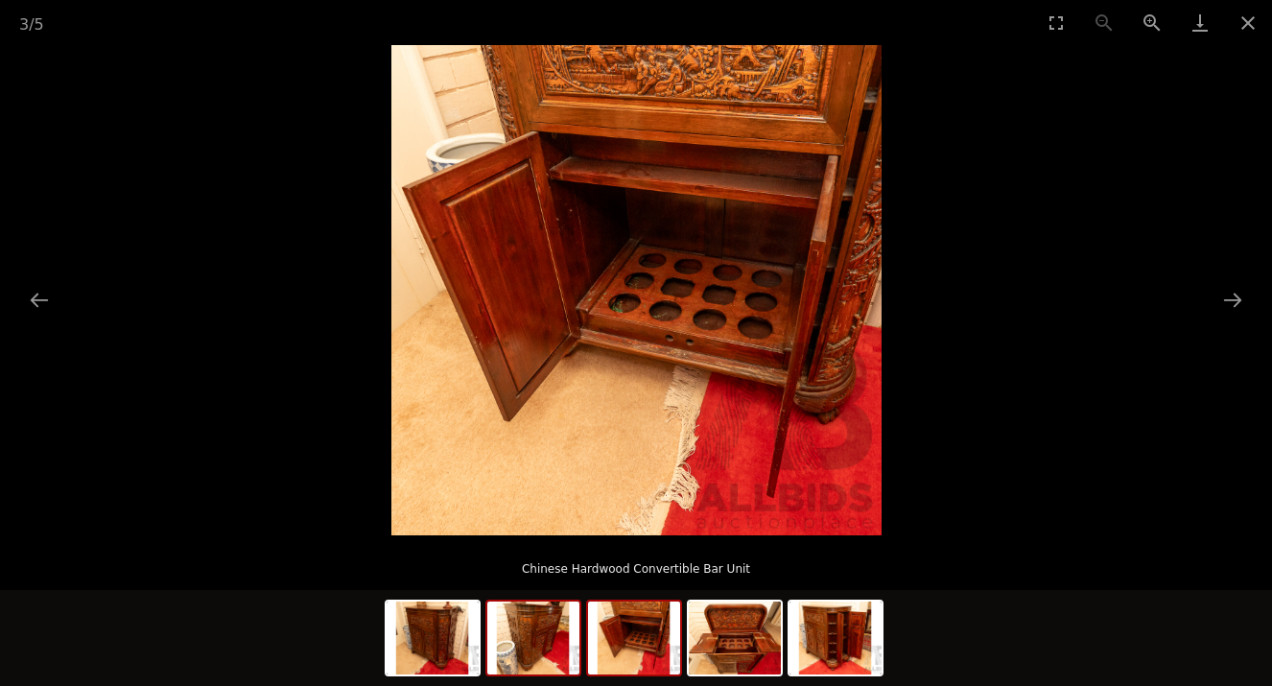
click at [536, 643] on img at bounding box center [533, 637] width 92 height 73
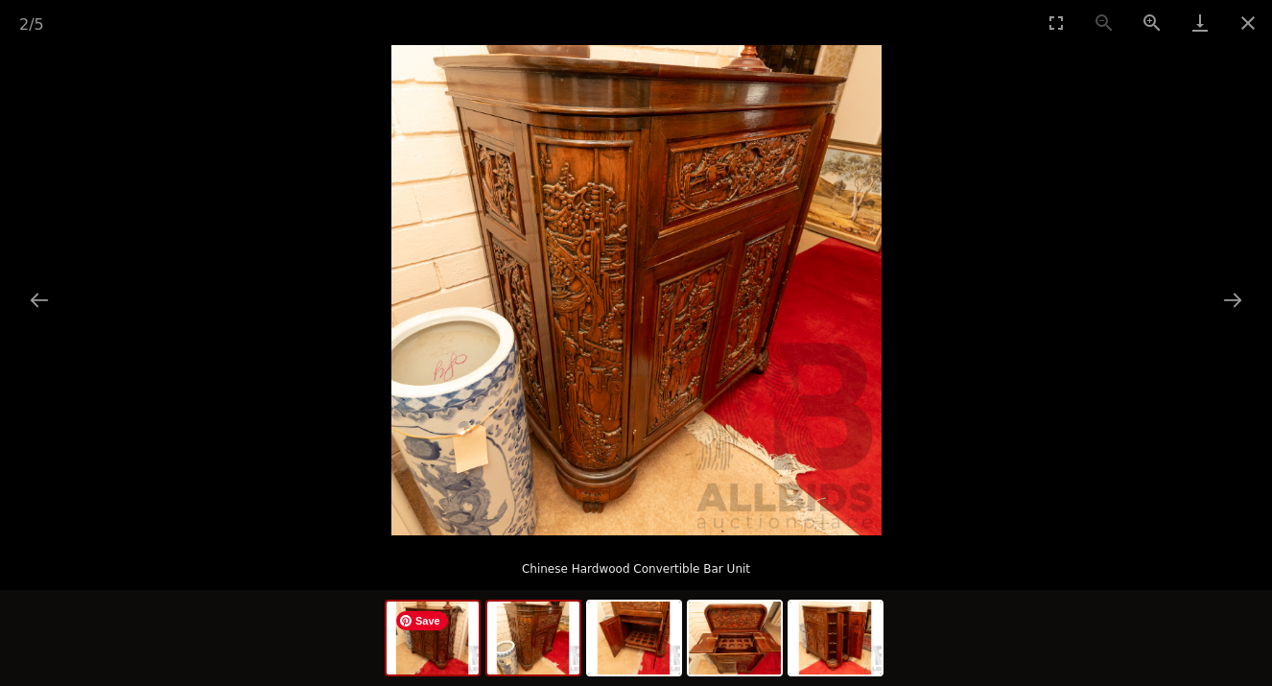
click at [419, 642] on img at bounding box center [432, 637] width 92 height 73
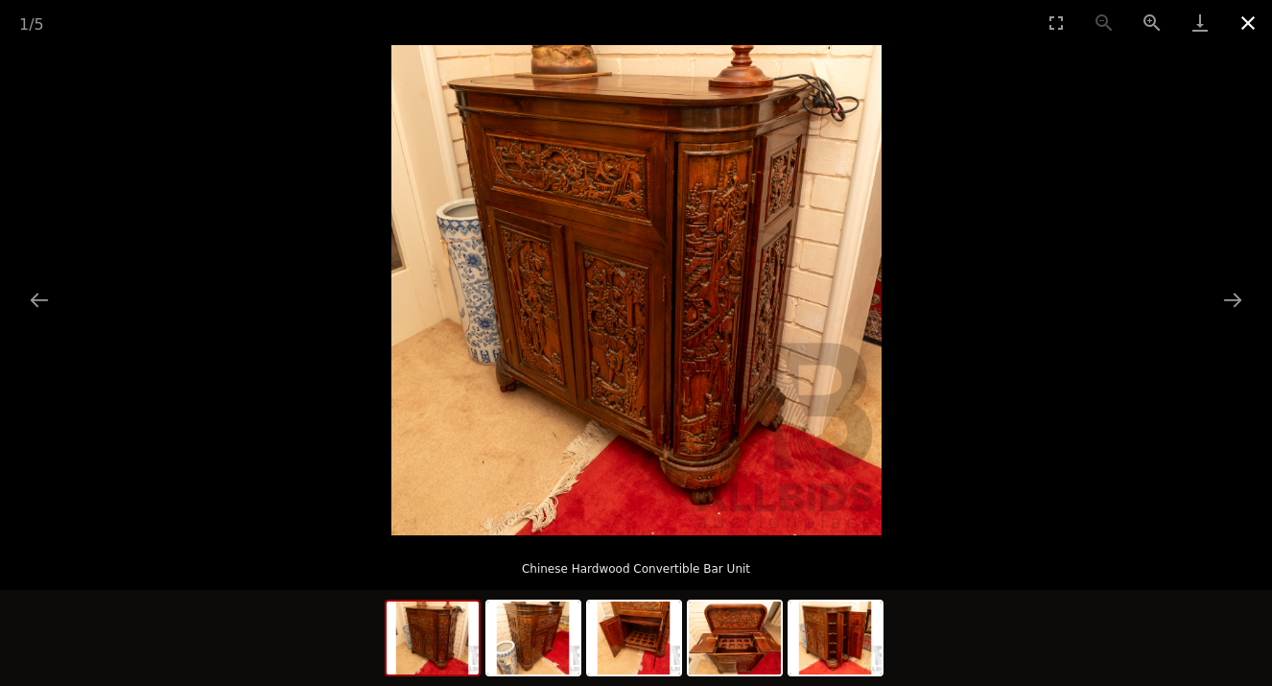
click at [1250, 19] on button "Close gallery" at bounding box center [1248, 22] width 48 height 45
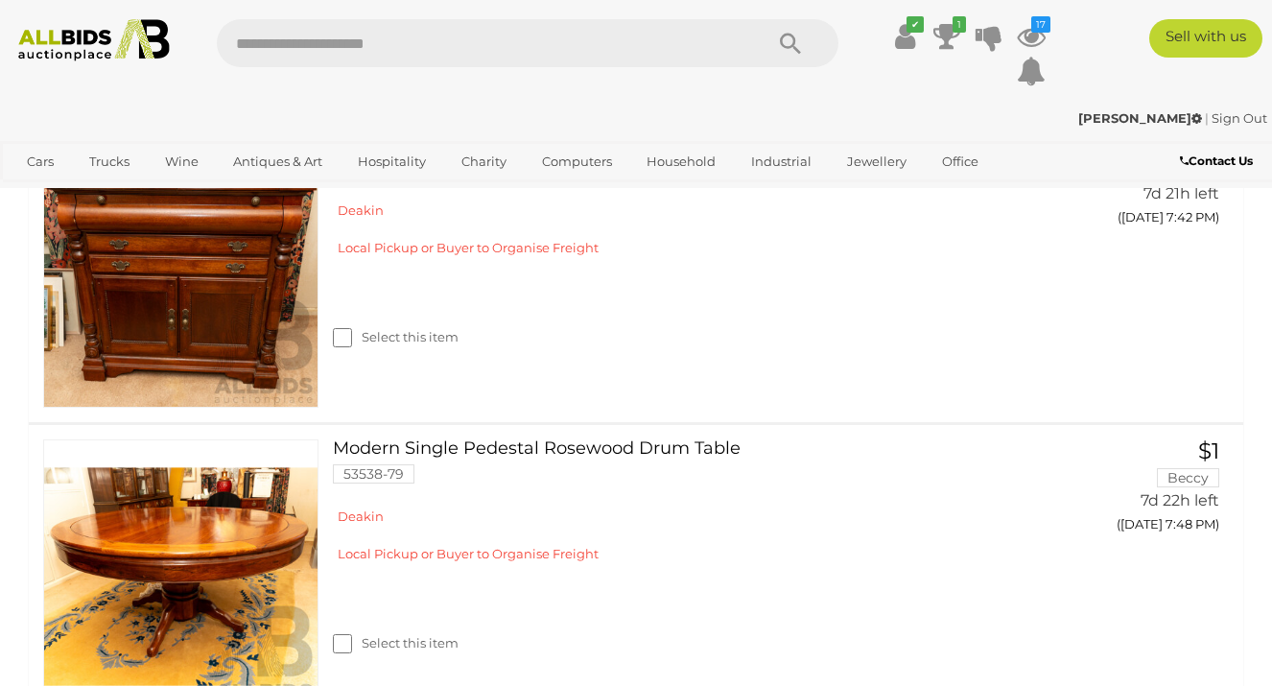
scroll to position [4302, 0]
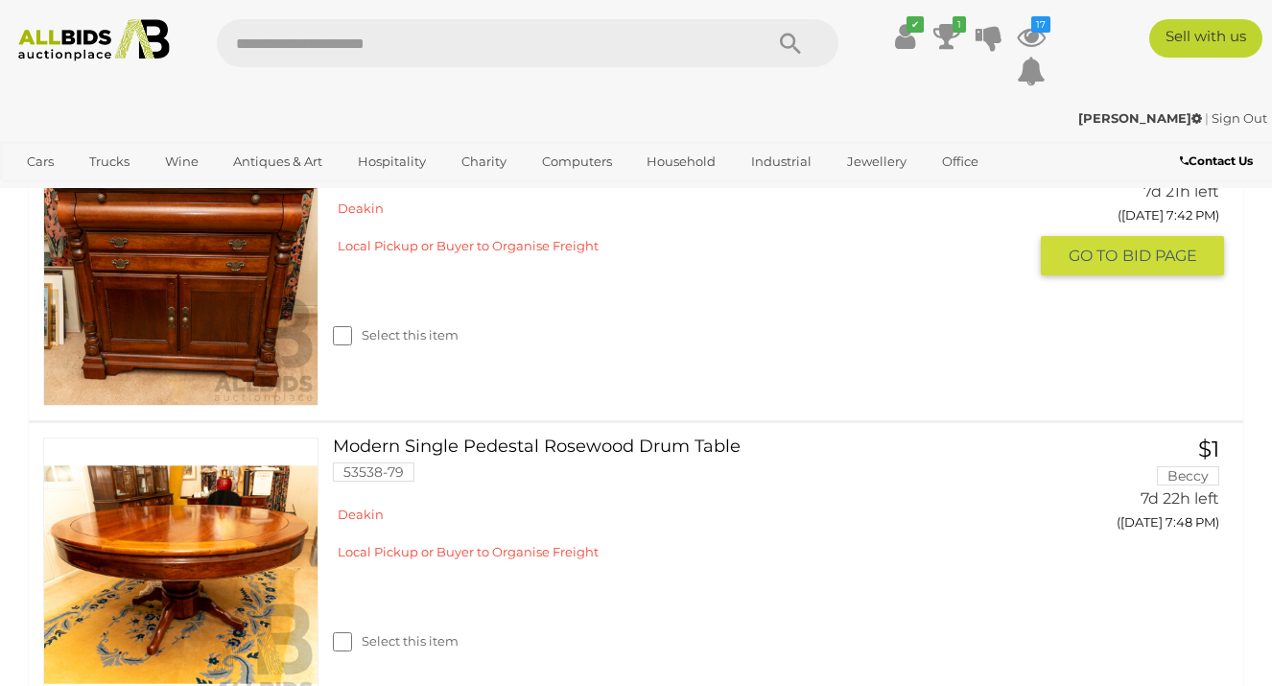
click at [208, 369] on link at bounding box center [180, 267] width 275 height 275
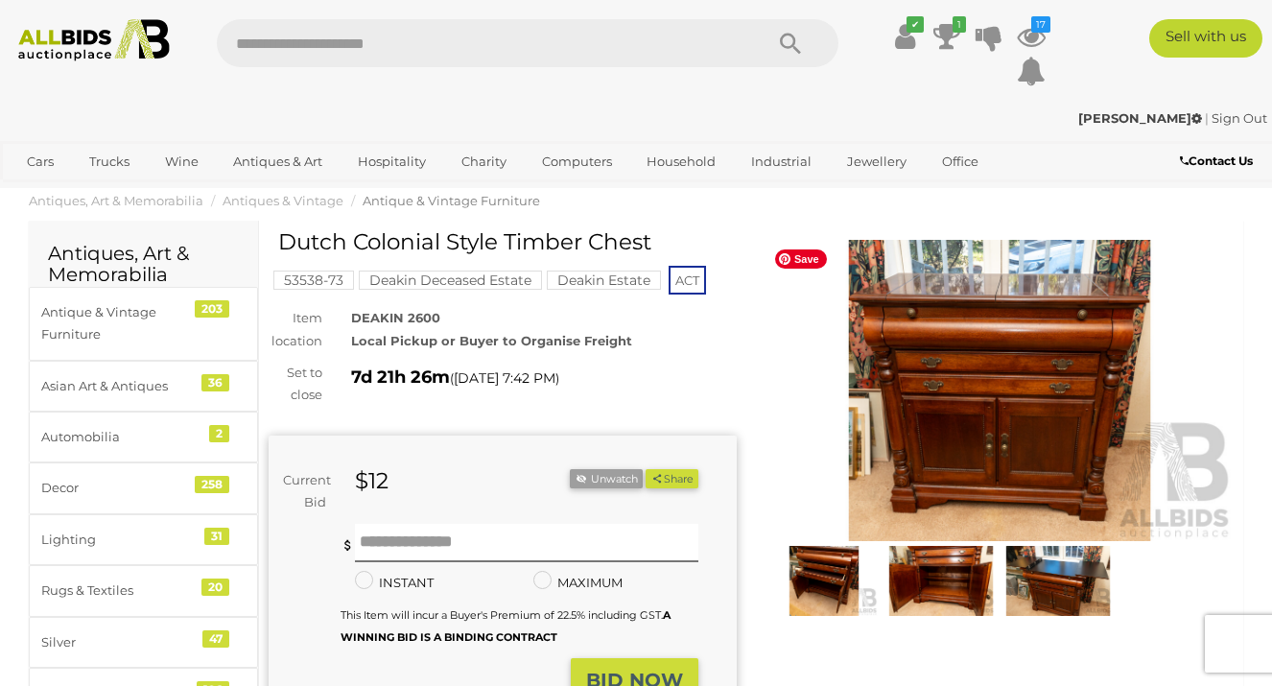
click at [959, 479] on img at bounding box center [999, 391] width 468 height 302
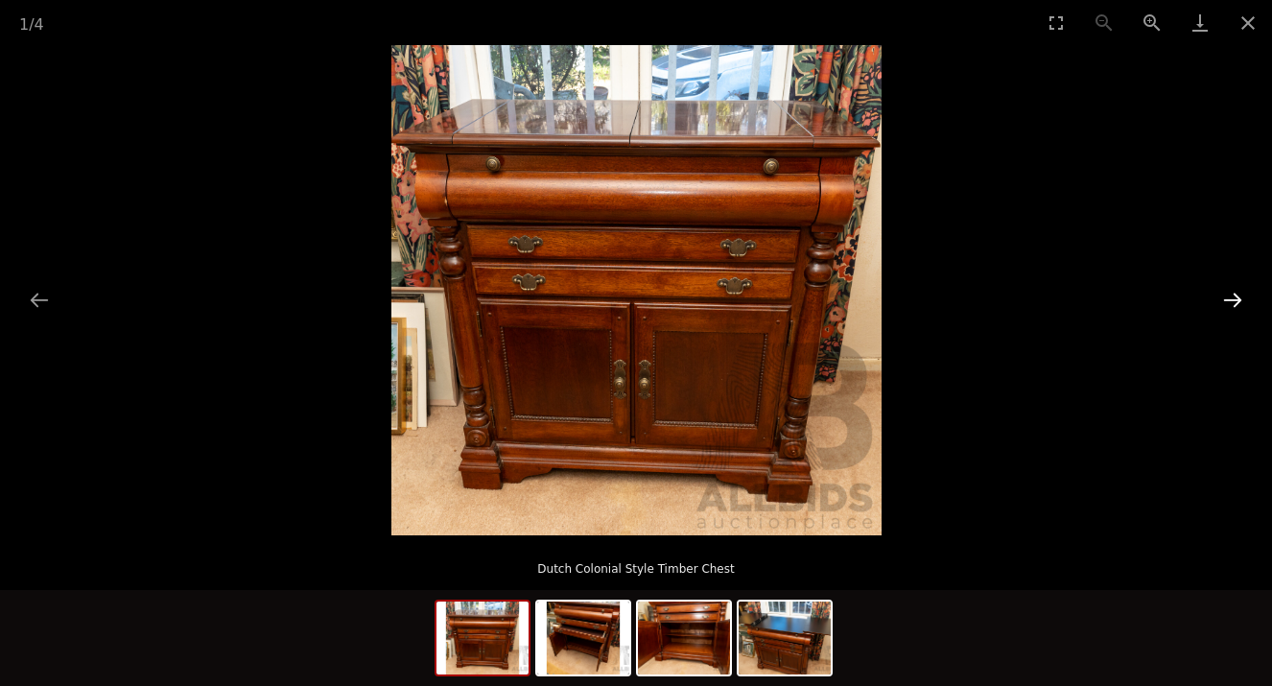
click at [1243, 296] on button "Next slide" at bounding box center [1232, 299] width 40 height 37
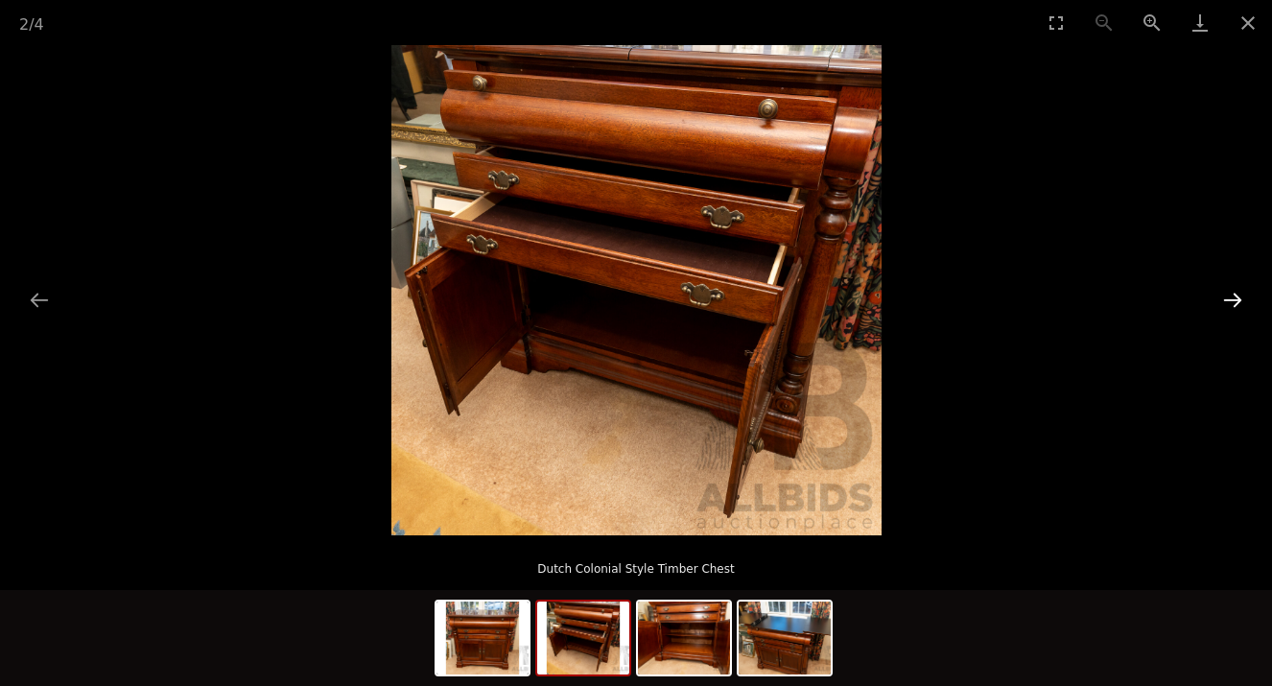
click at [1243, 296] on button "Next slide" at bounding box center [1232, 299] width 40 height 37
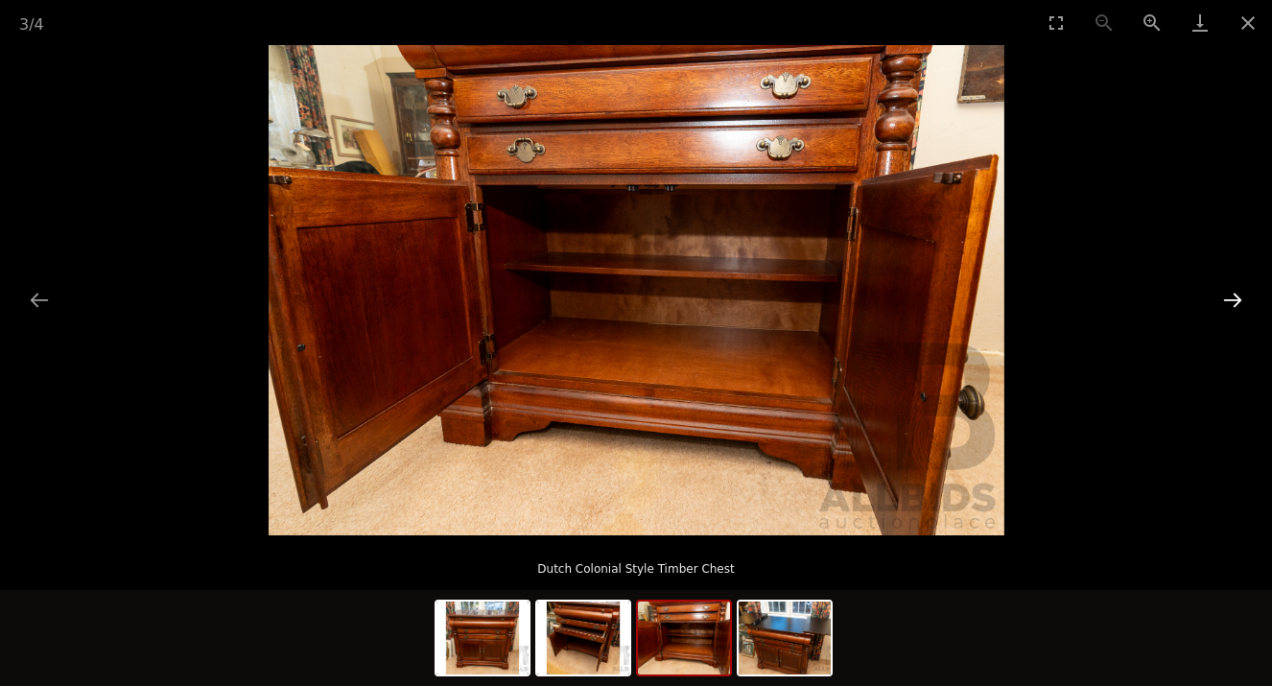
click at [1243, 296] on button "Next slide" at bounding box center [1232, 299] width 40 height 37
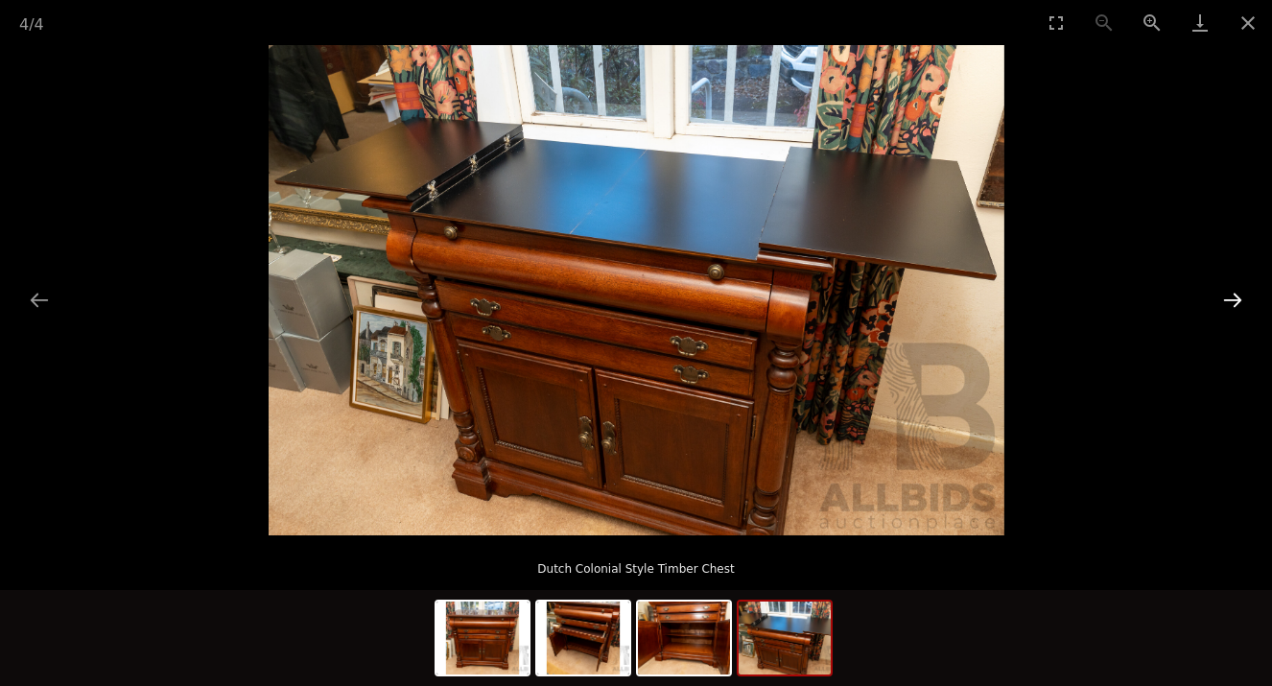
click at [1243, 296] on button "Next slide" at bounding box center [1232, 299] width 40 height 37
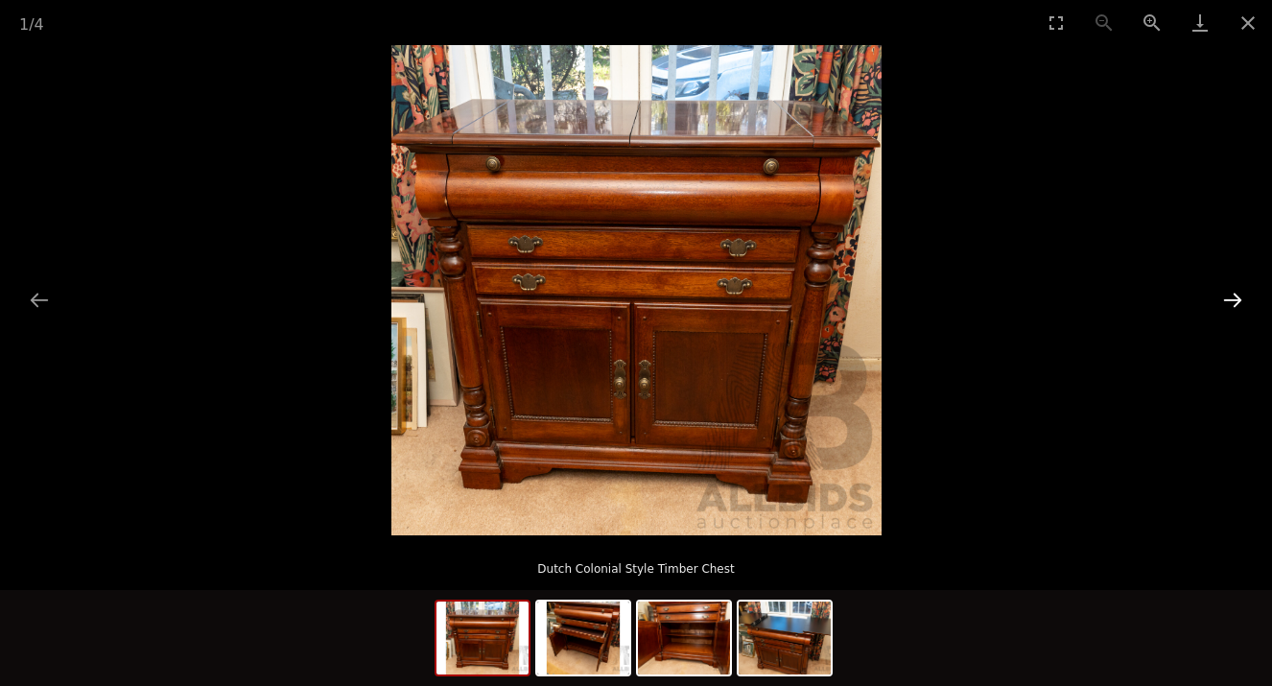
click at [1243, 296] on button "Next slide" at bounding box center [1232, 299] width 40 height 37
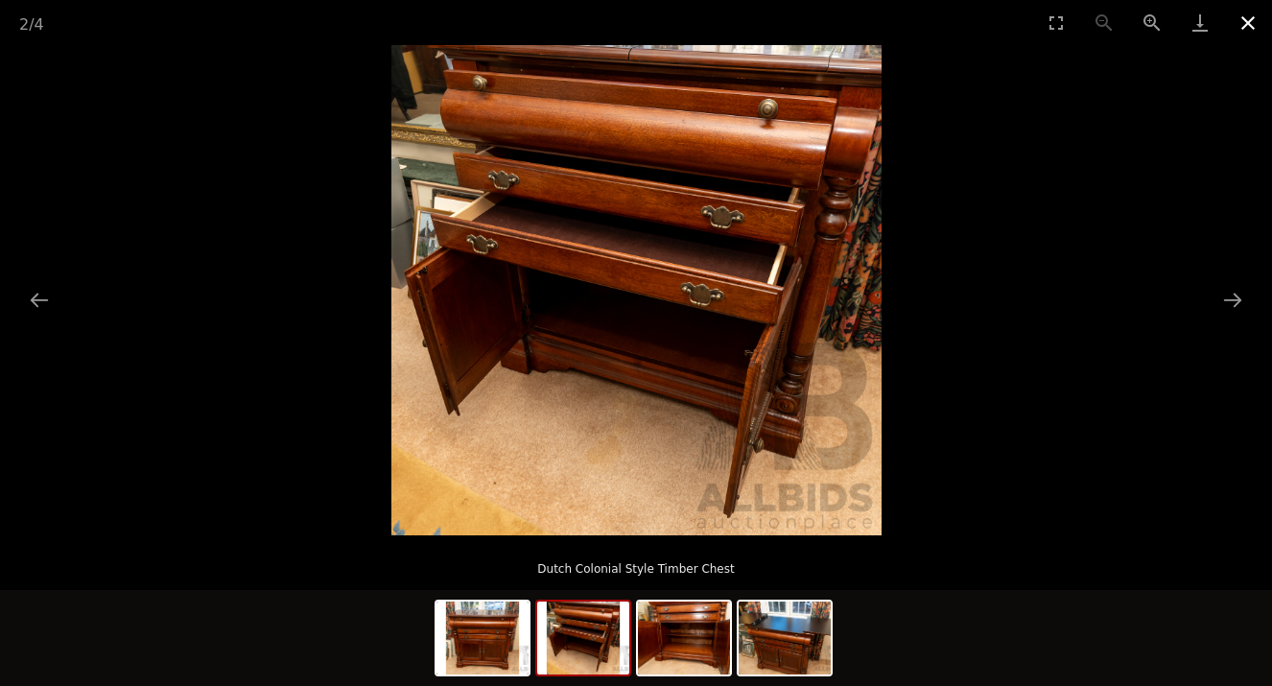
click at [1247, 22] on button "Close gallery" at bounding box center [1248, 22] width 48 height 45
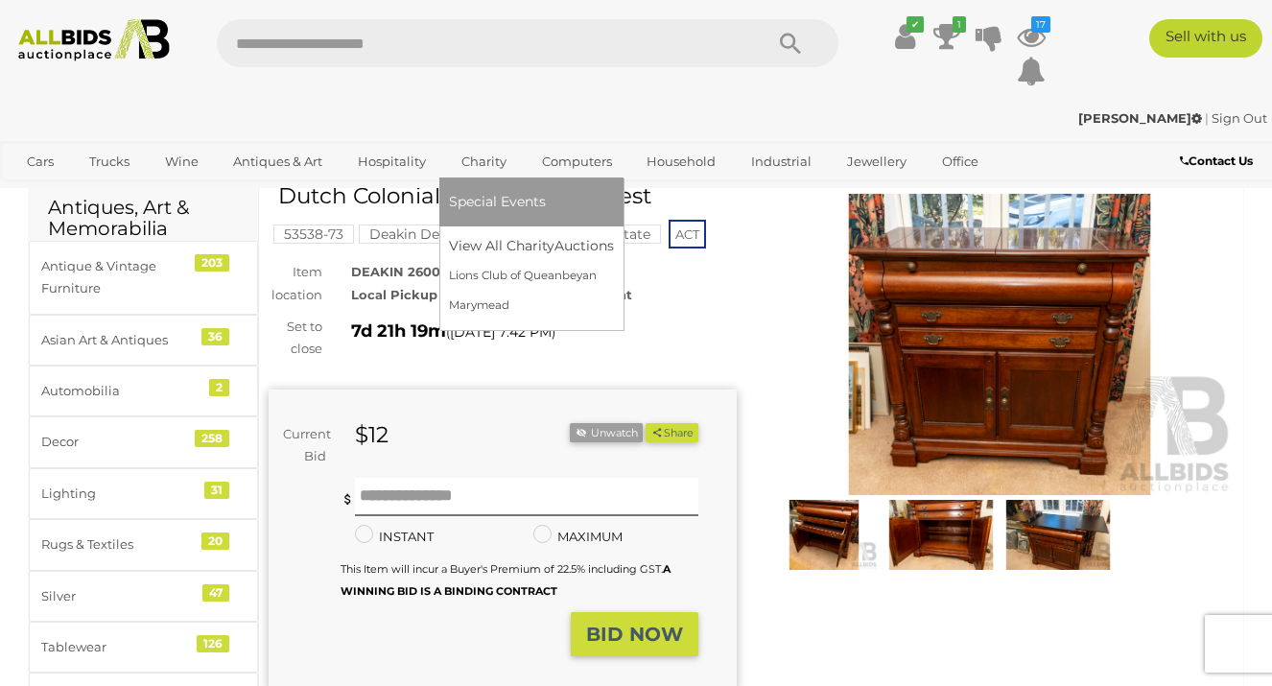
scroll to position [56, 0]
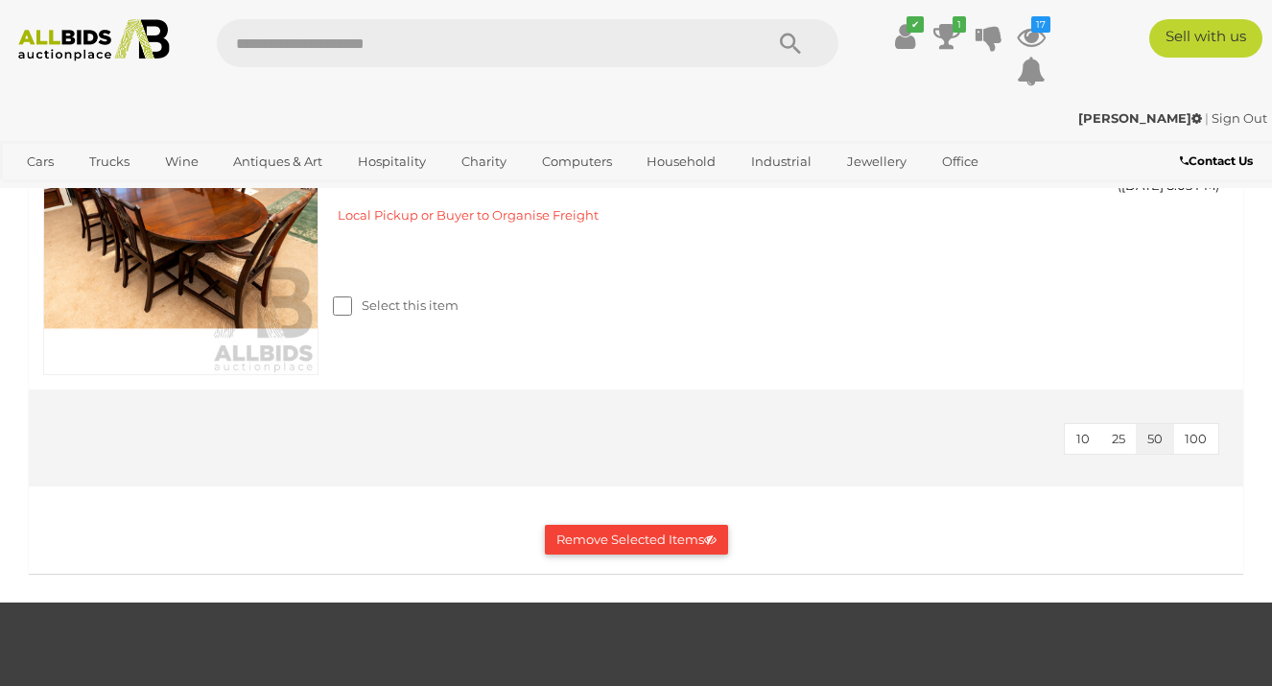
scroll to position [5156, 0]
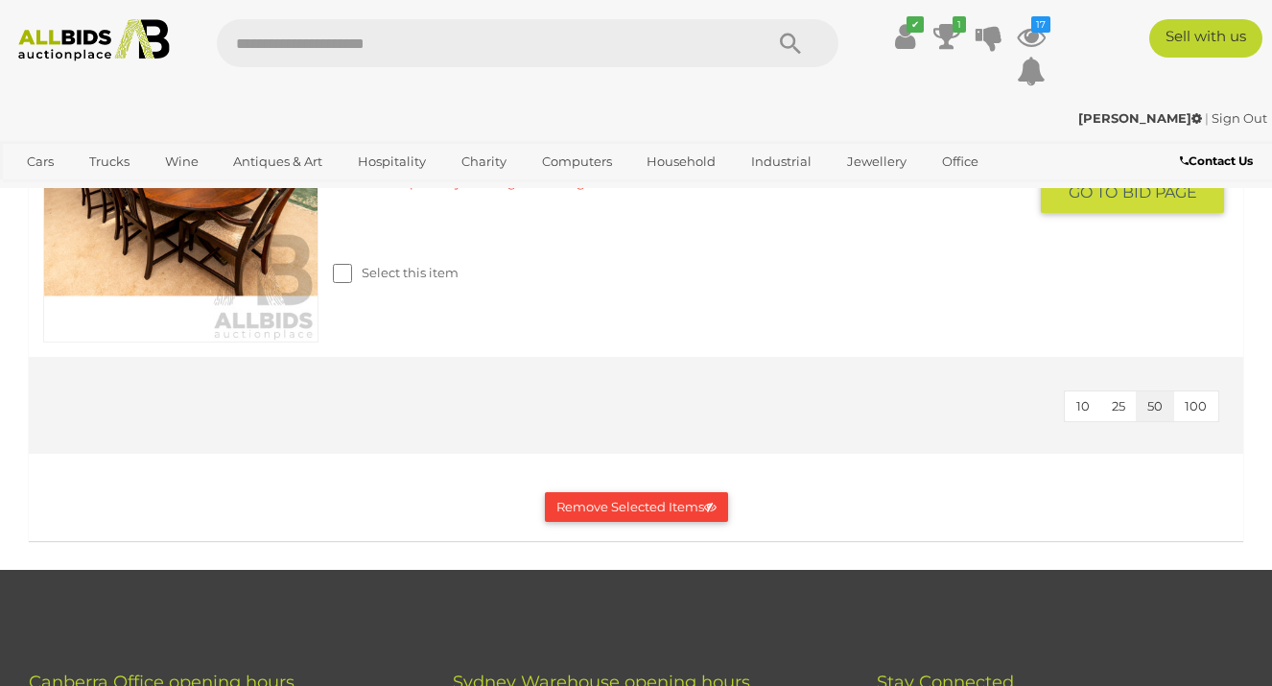
click at [210, 343] on link at bounding box center [180, 205] width 275 height 275
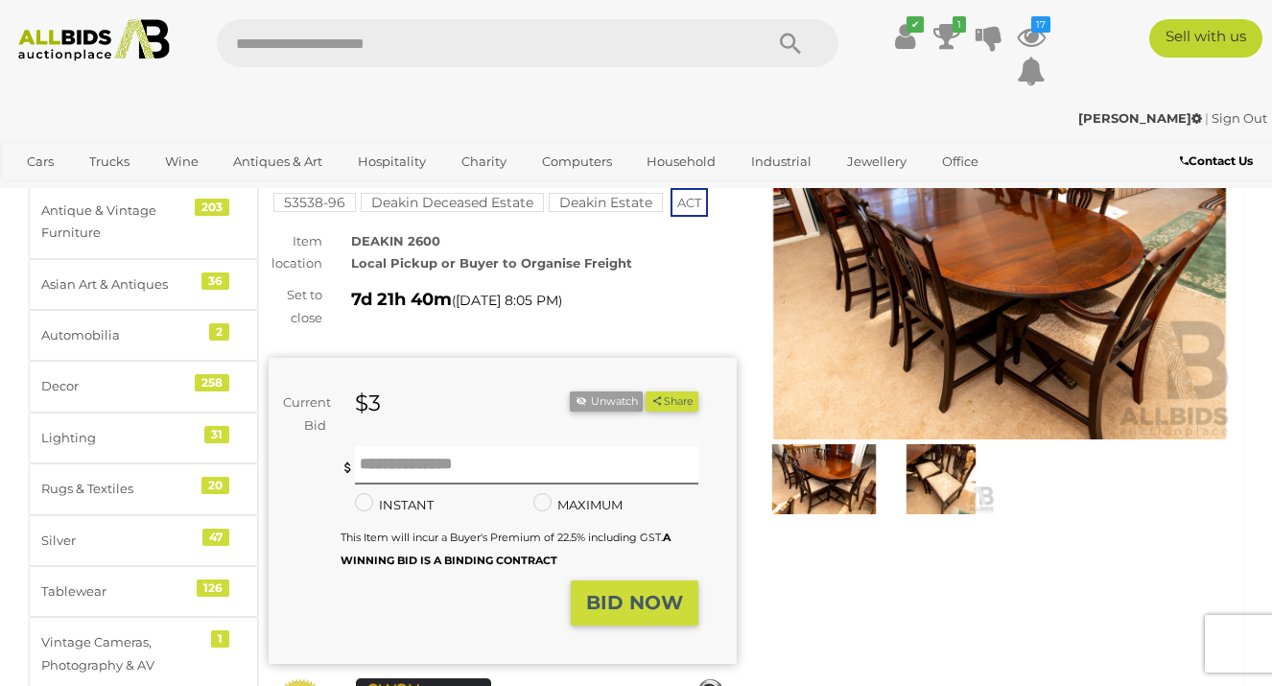
scroll to position [74, 0]
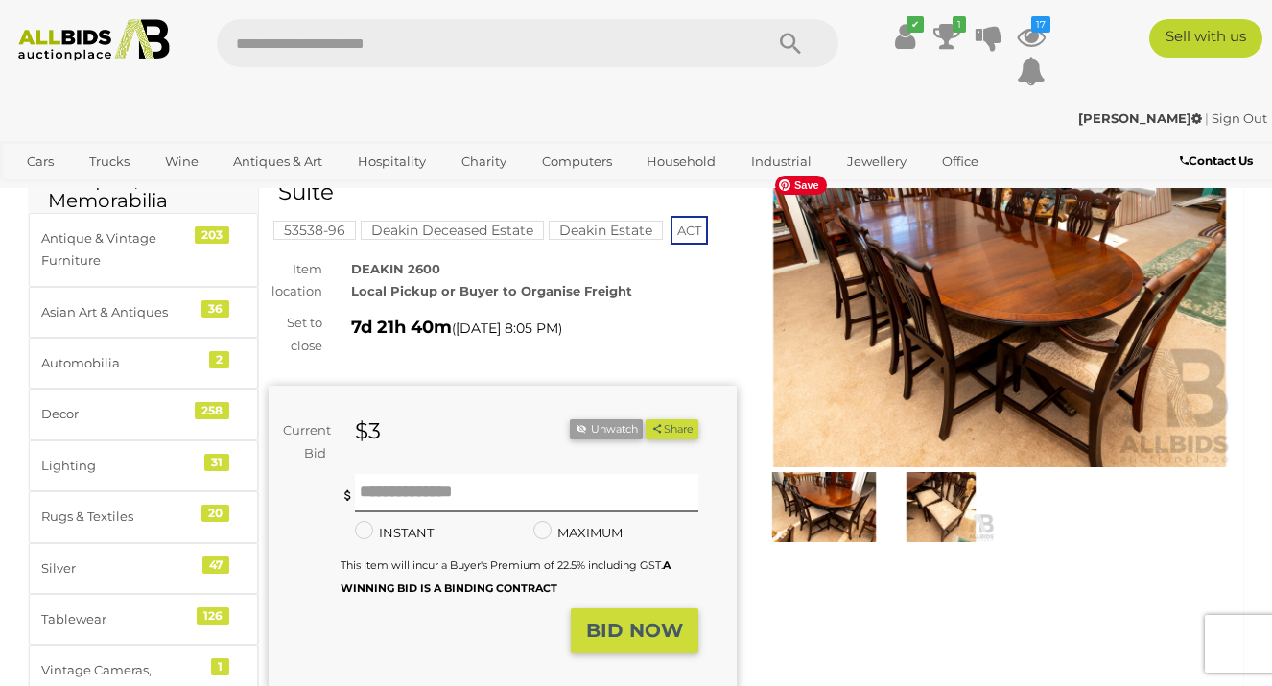
click at [929, 332] on img at bounding box center [999, 317] width 468 height 302
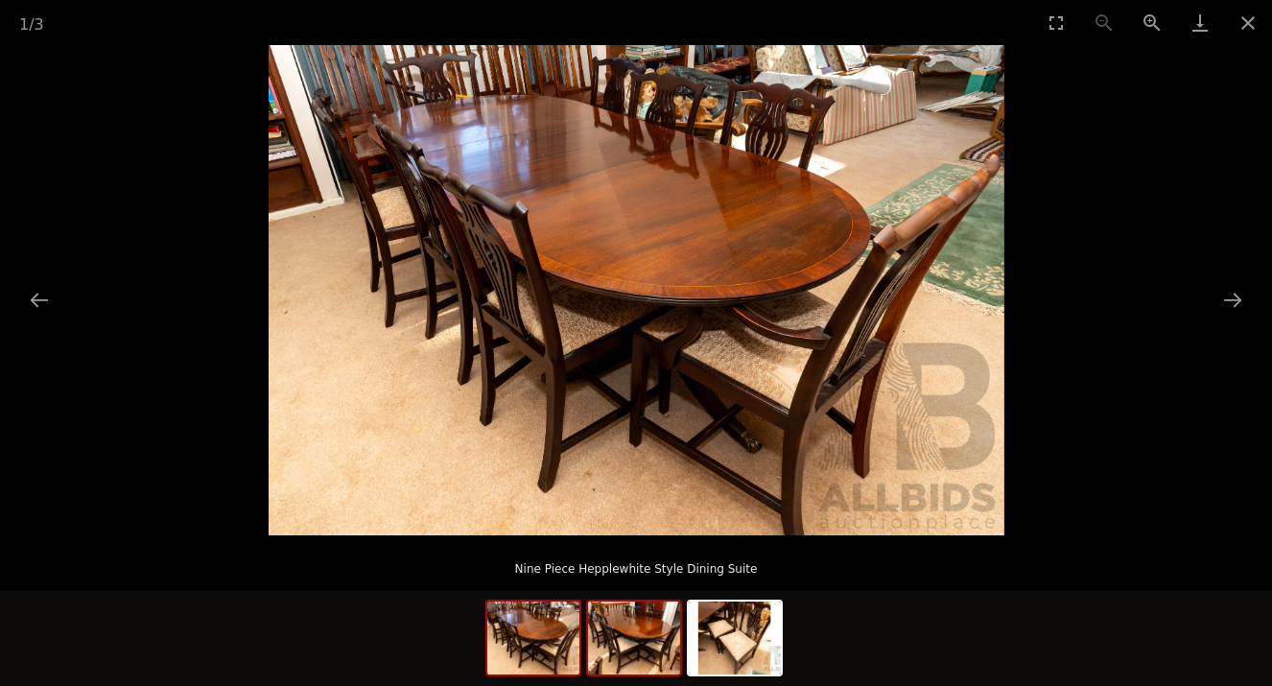
click at [632, 625] on img at bounding box center [634, 637] width 92 height 73
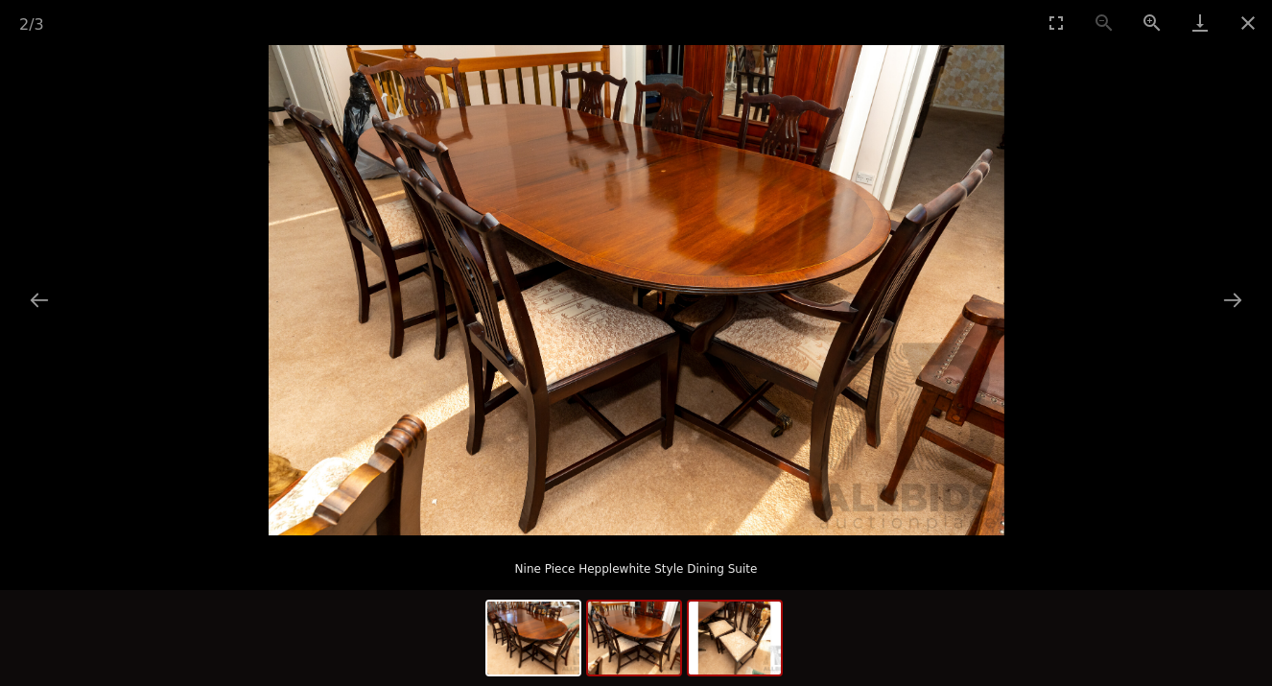
click at [759, 644] on img at bounding box center [735, 637] width 92 height 73
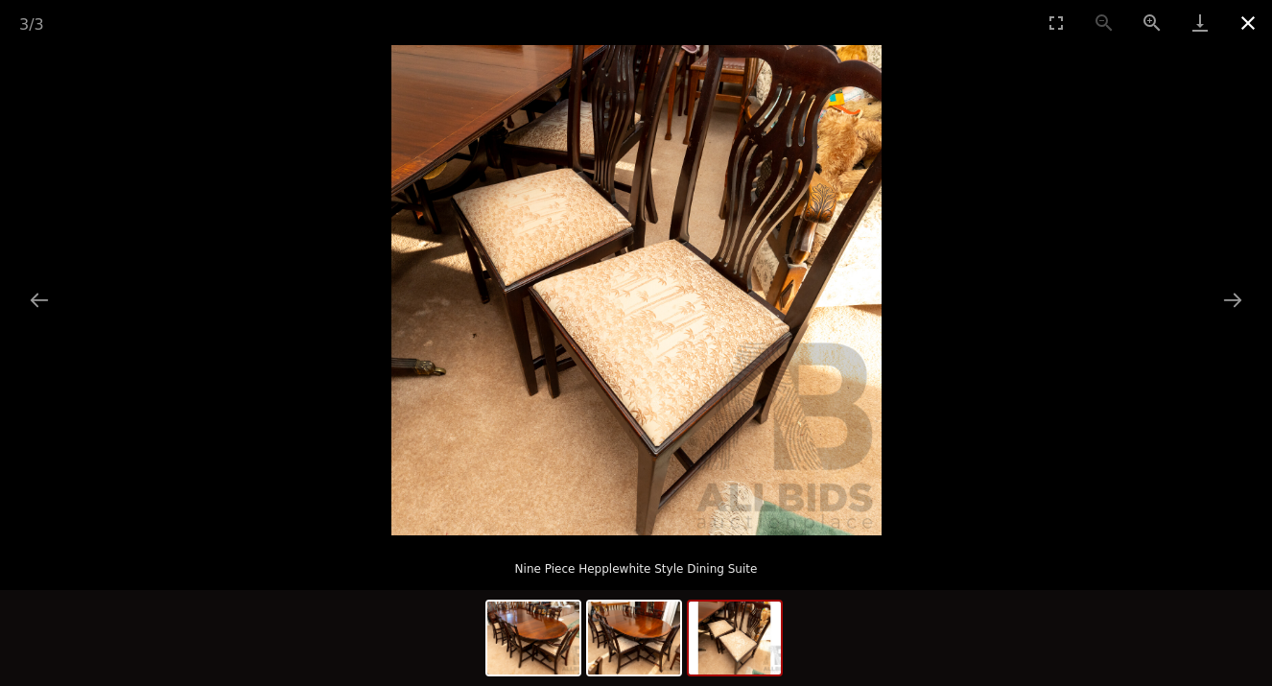
click at [1250, 19] on button "Close gallery" at bounding box center [1248, 22] width 48 height 45
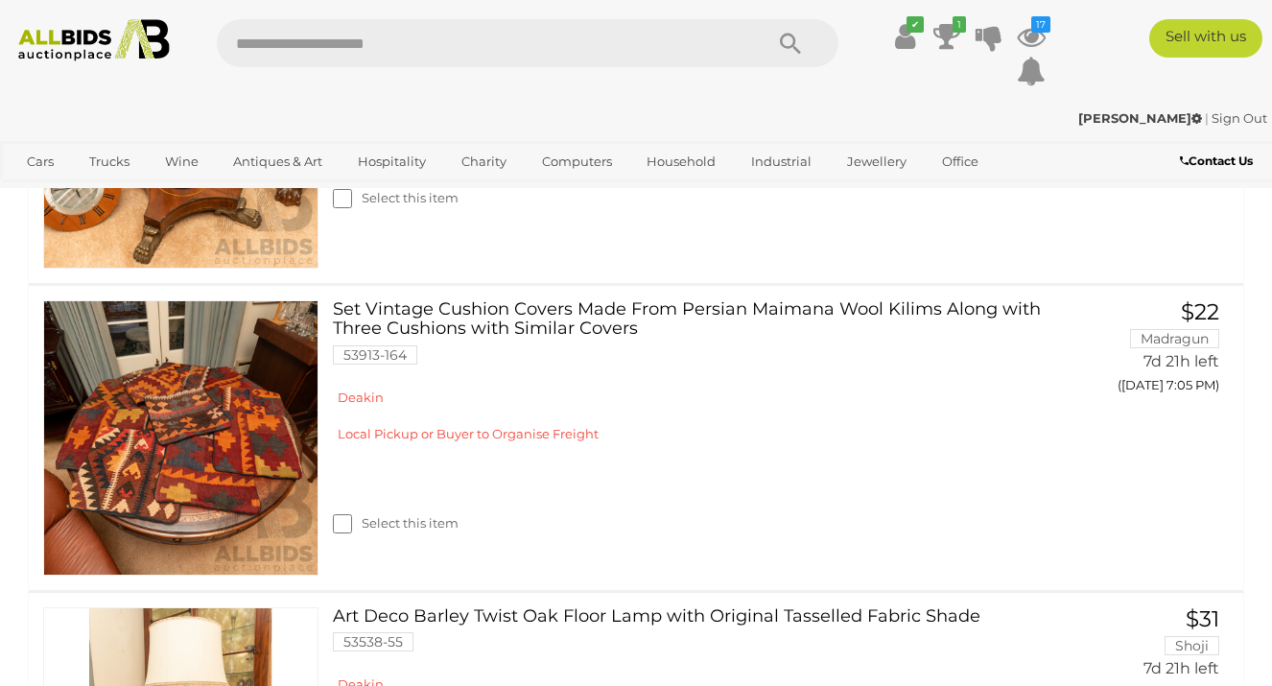
scroll to position [3038, 0]
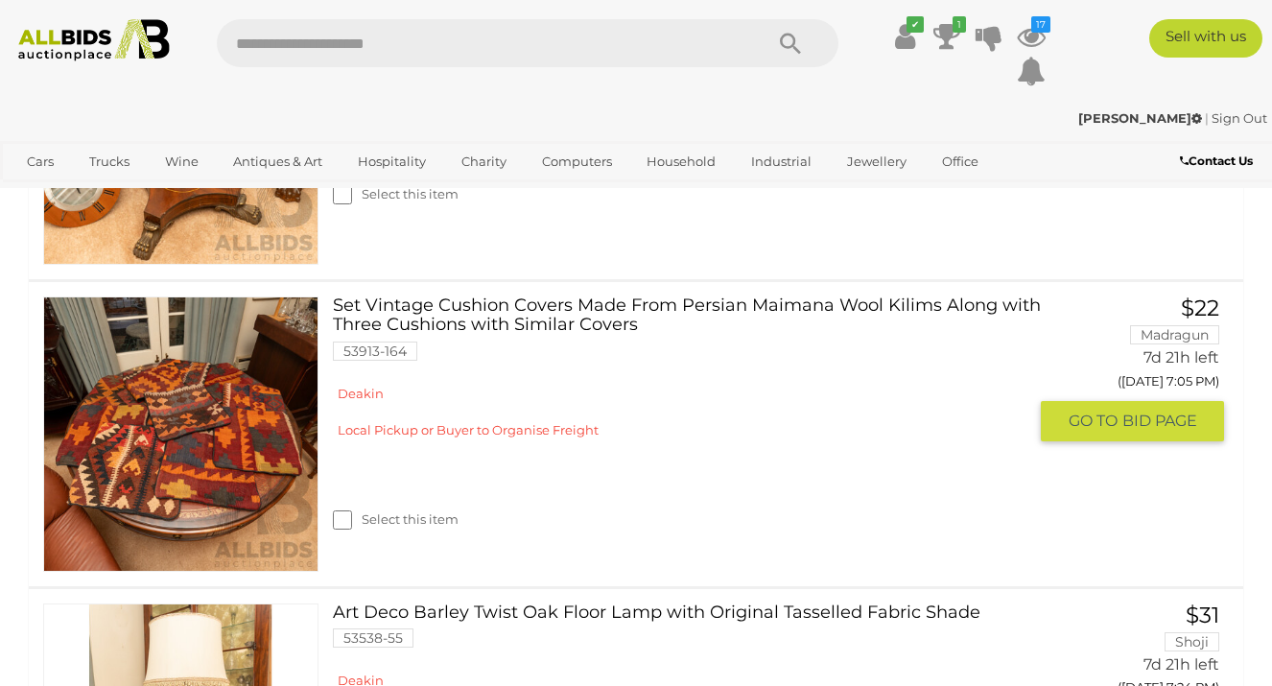
click at [195, 372] on link at bounding box center [180, 433] width 275 height 275
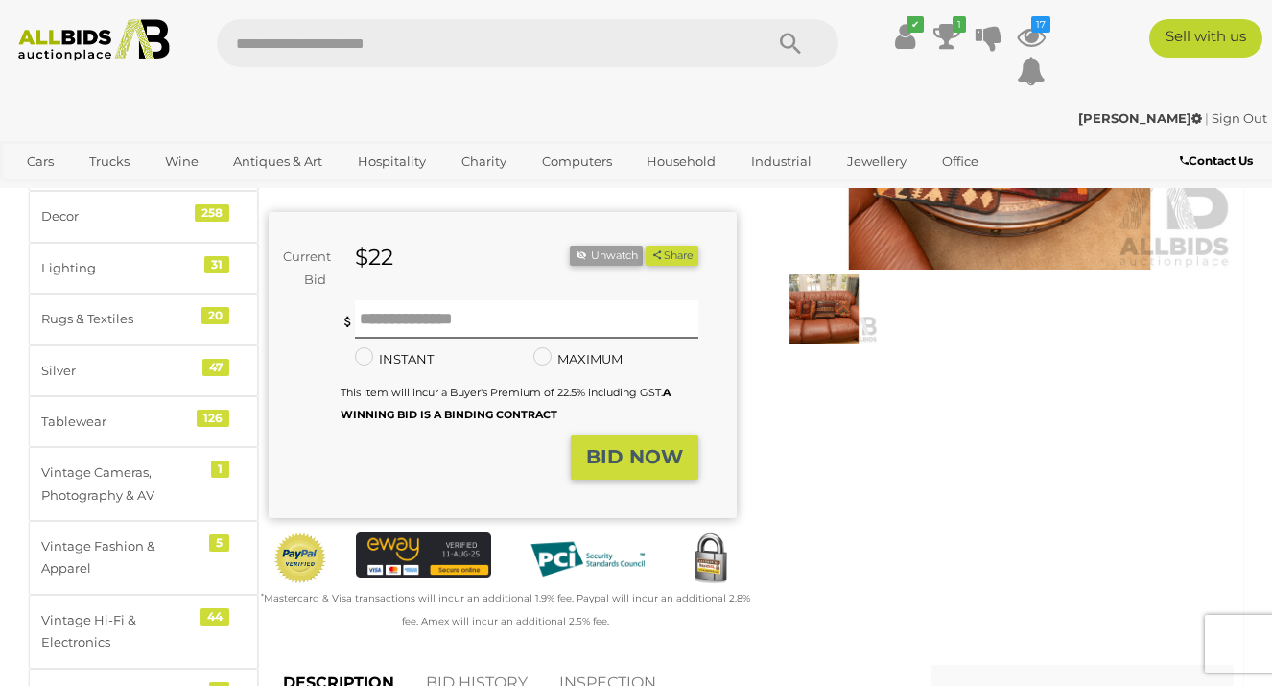
scroll to position [283, 0]
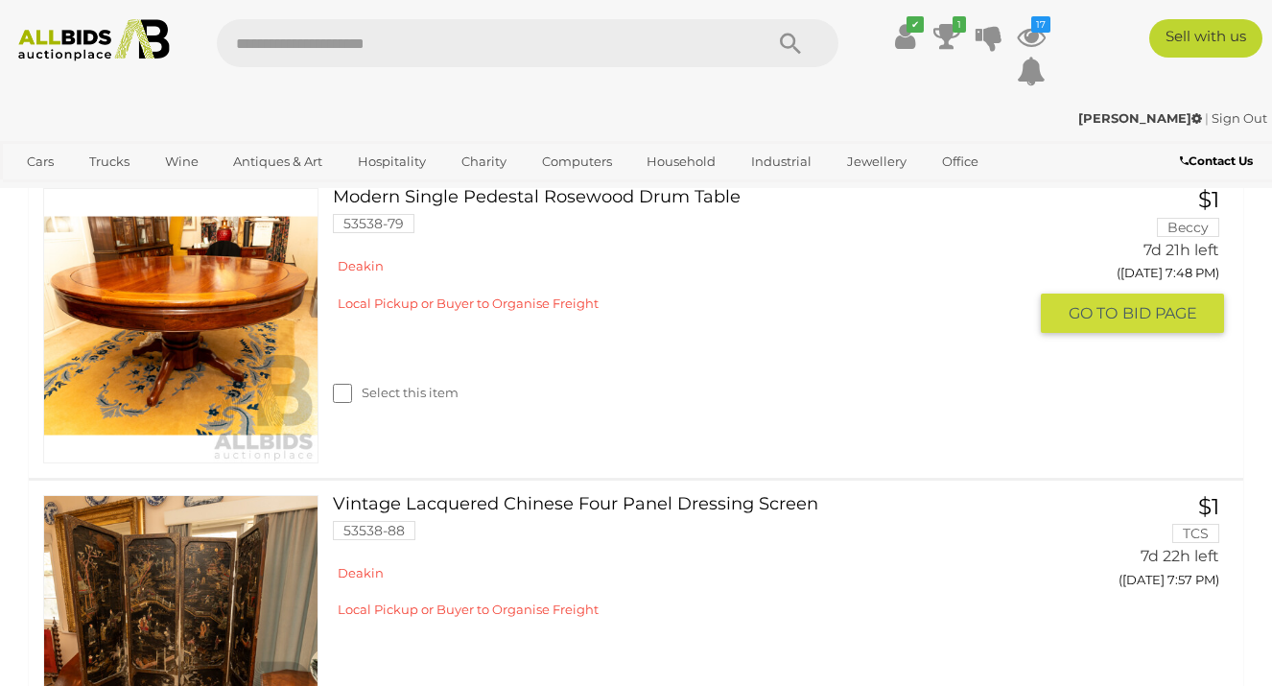
scroll to position [4509, 0]
click at [234, 462] on link at bounding box center [180, 324] width 275 height 275
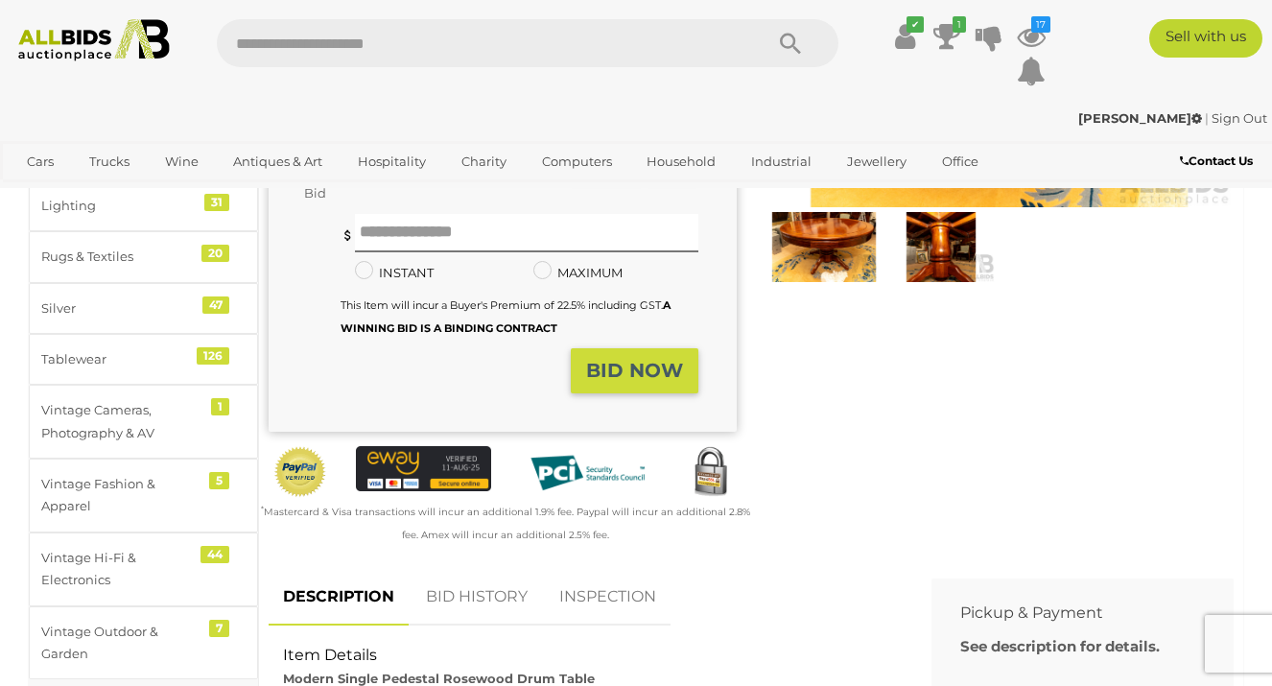
scroll to position [335, 0]
click at [833, 262] on img at bounding box center [823, 245] width 107 height 69
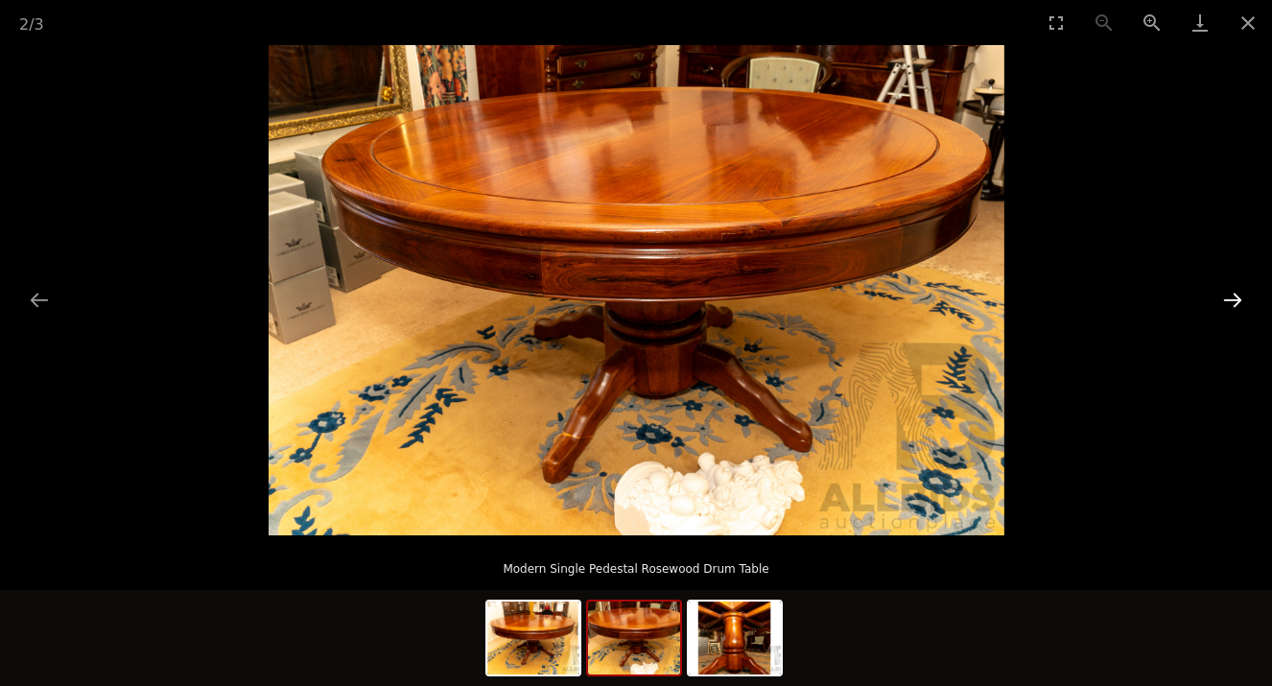
click at [1231, 303] on button "Next slide" at bounding box center [1232, 299] width 40 height 37
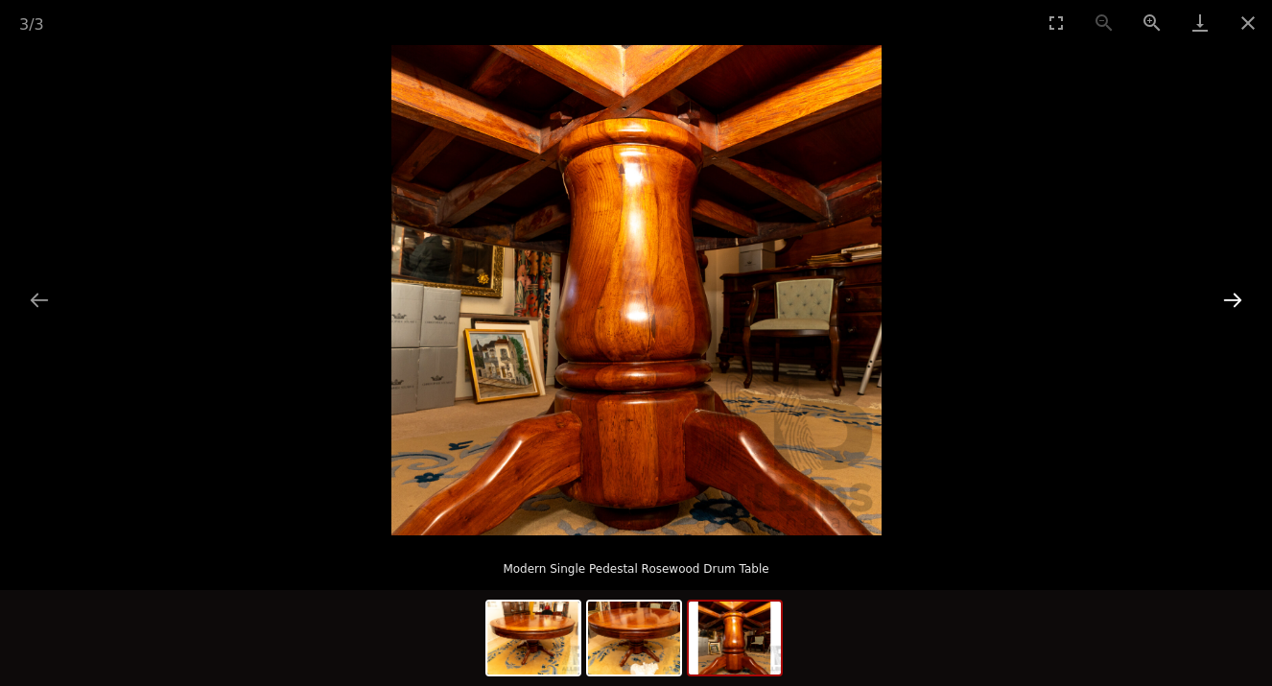
click at [1231, 303] on button "Next slide" at bounding box center [1232, 299] width 40 height 37
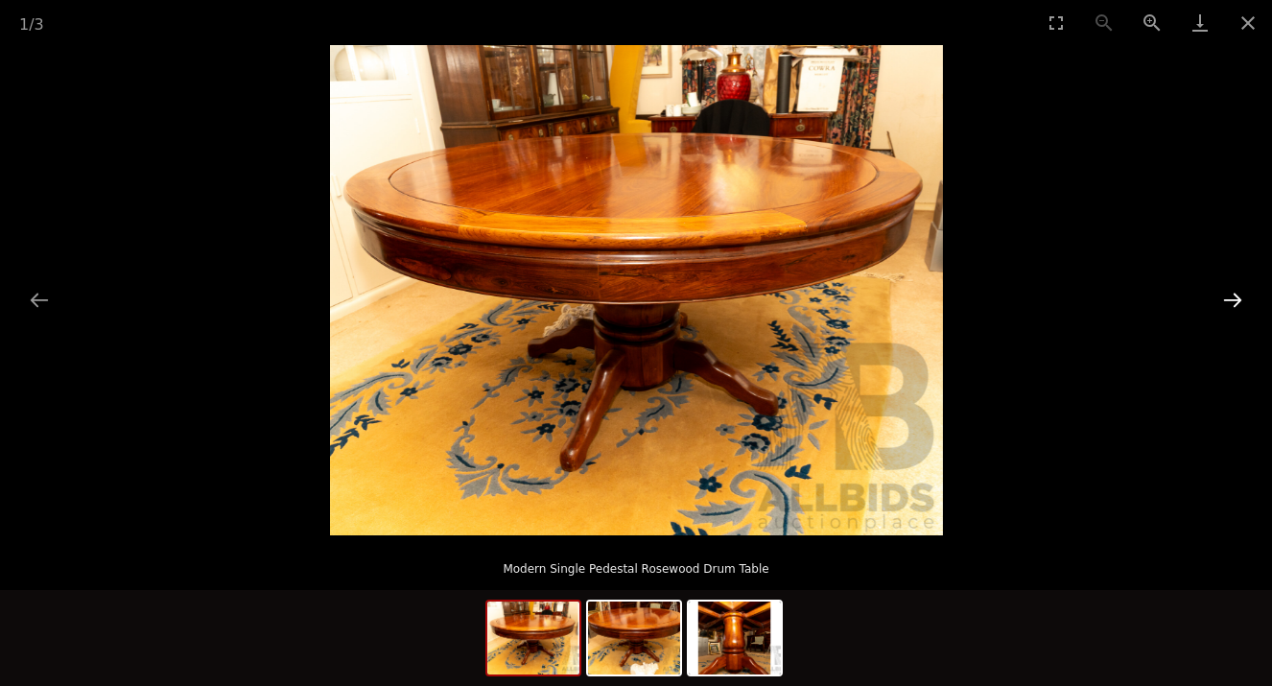
click at [1231, 303] on button "Next slide" at bounding box center [1232, 299] width 40 height 37
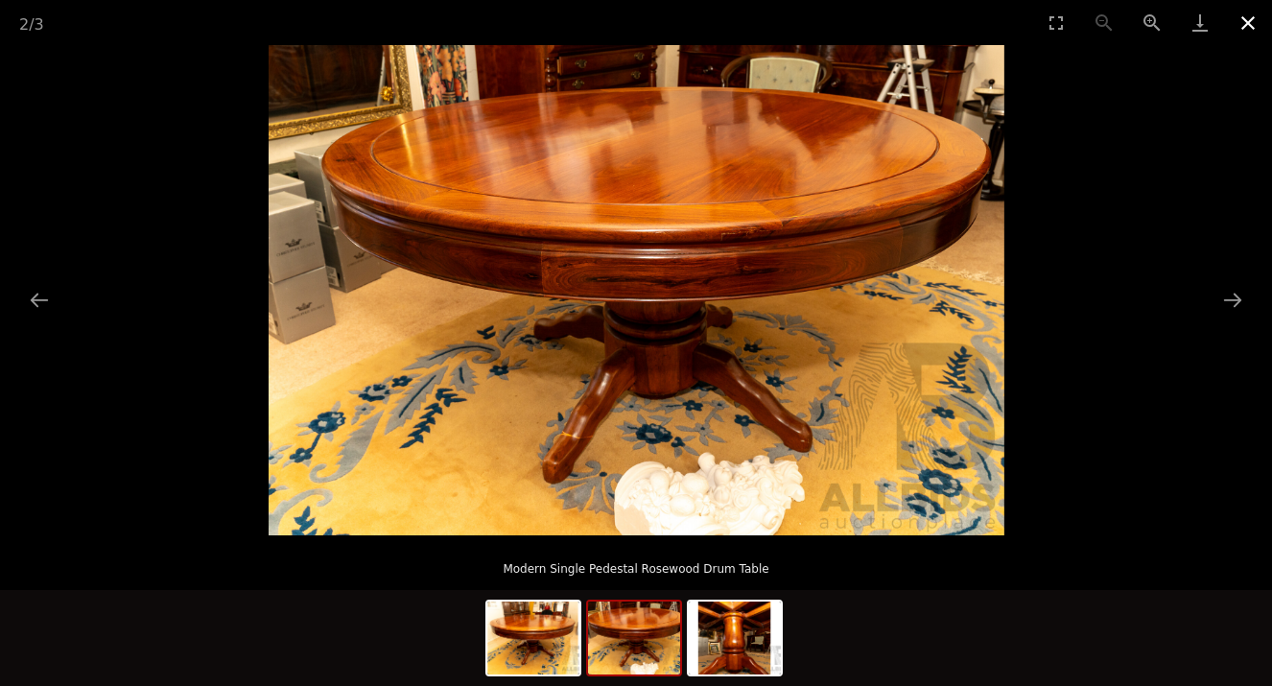
click at [1247, 23] on button "Close gallery" at bounding box center [1248, 22] width 48 height 45
